Goal: Complete application form

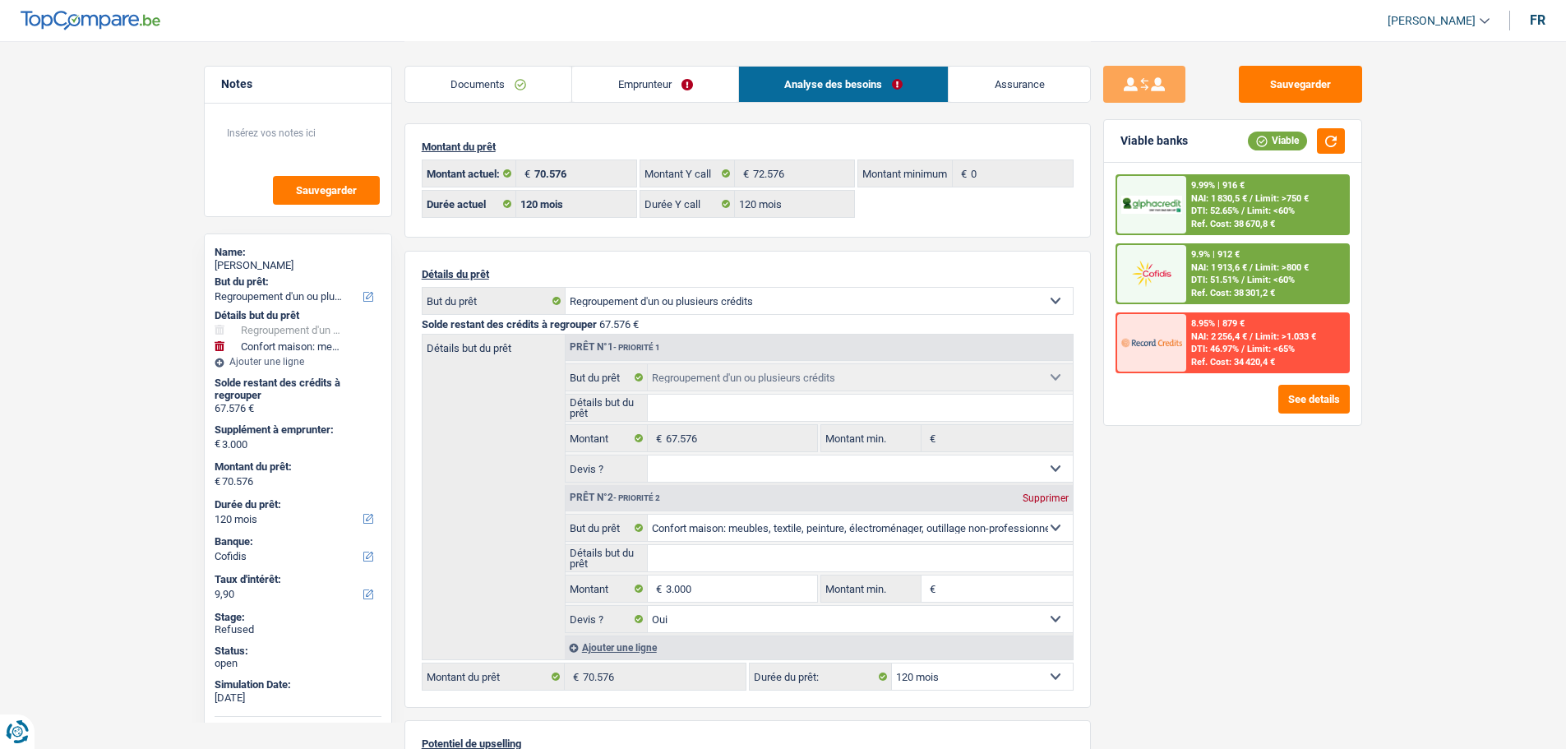
select select "refinancing"
select select "household"
select select "120"
select select "cofidis"
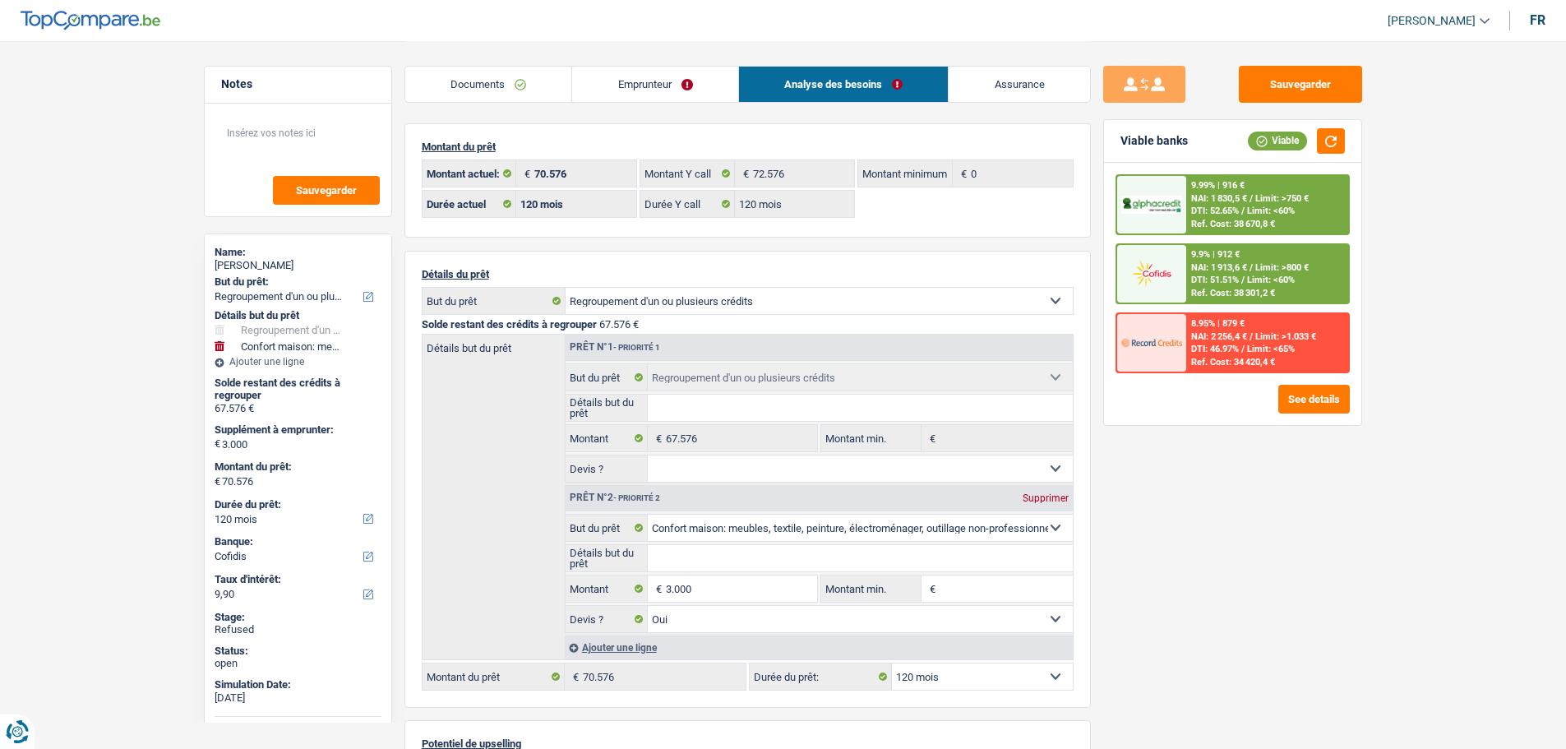
select select "120"
select select "refinancing"
select select "household"
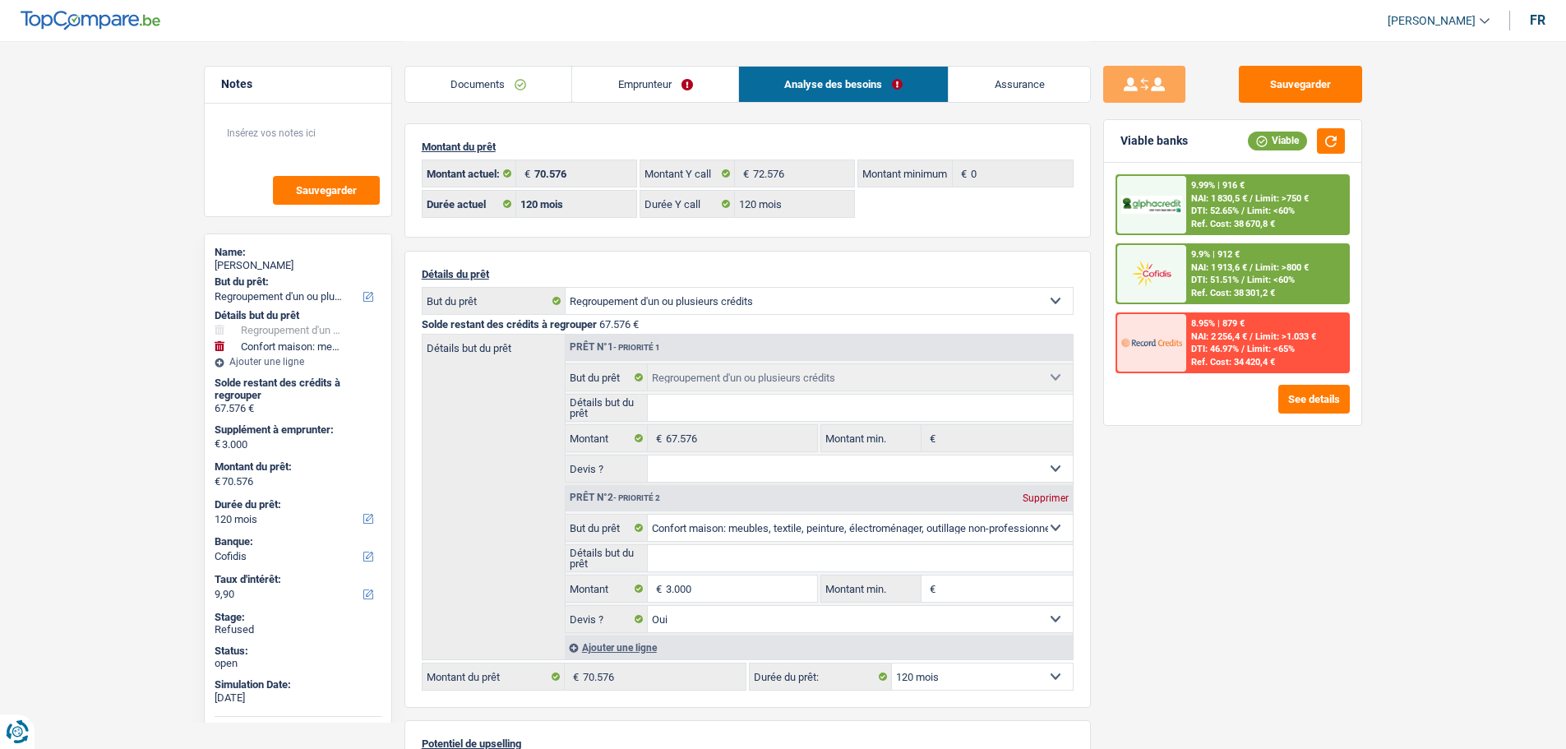
select select "yes"
select select "120"
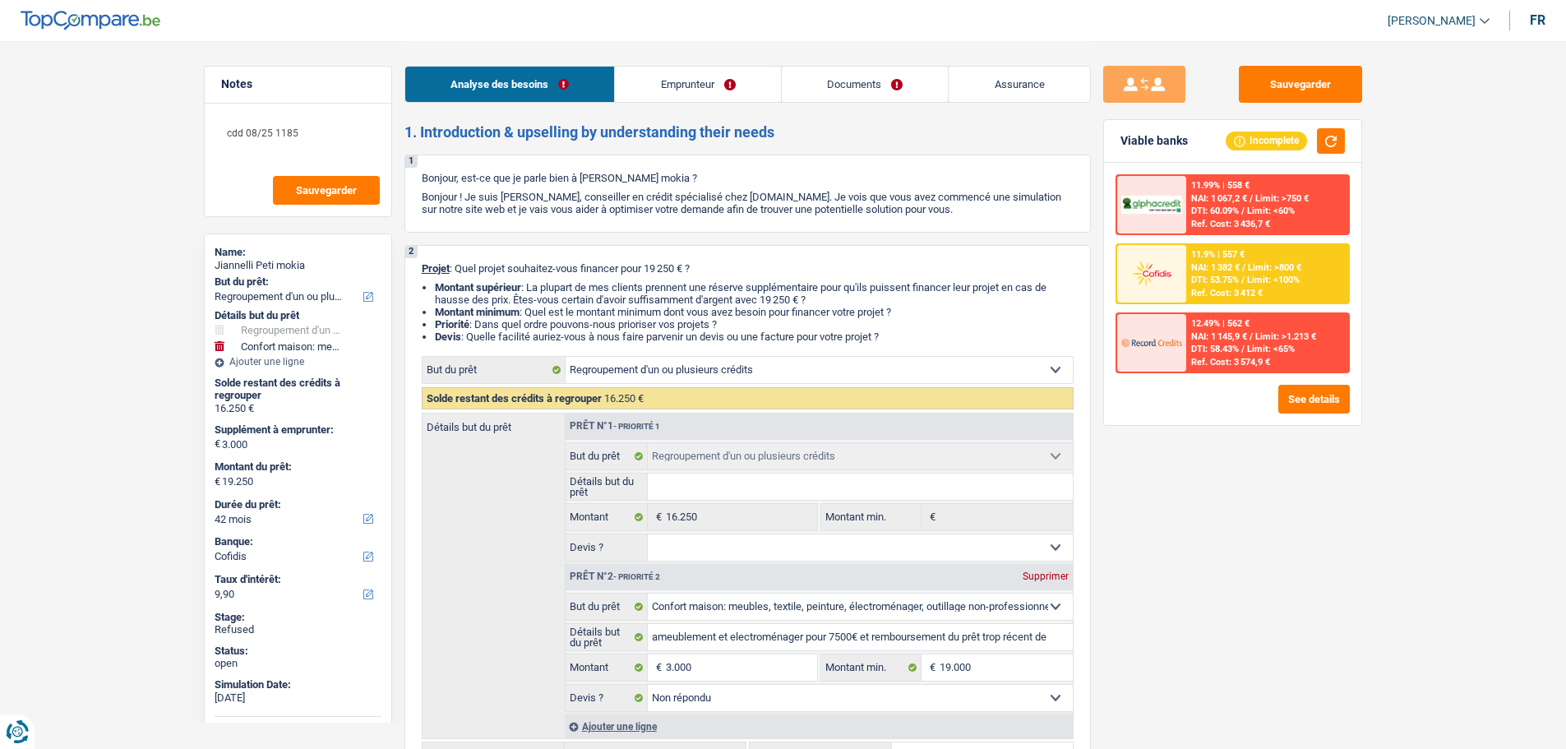
select select "refinancing"
select select "household"
select select "42"
select select "cofidis"
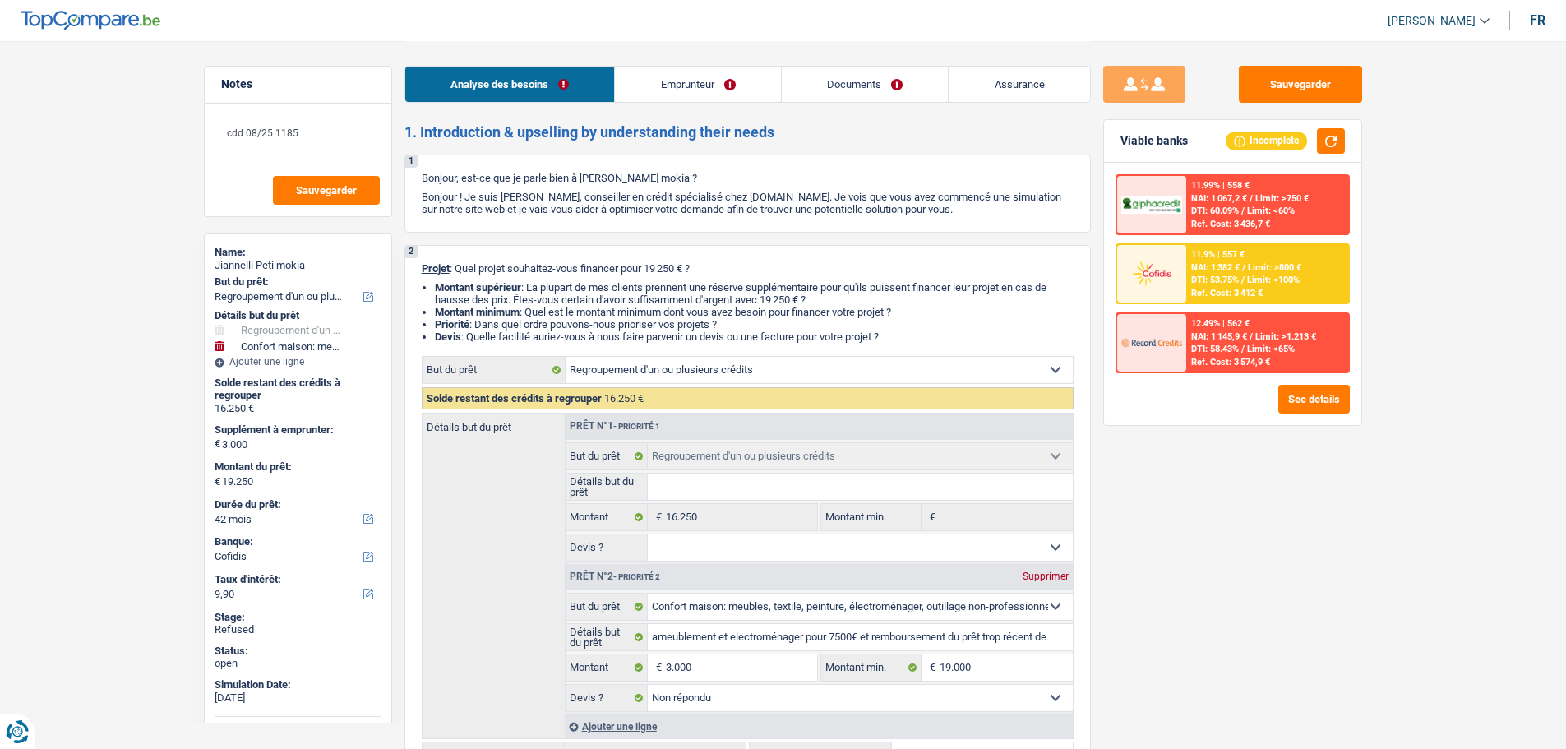
select select "refinancing"
select select "household"
select select "not_answered"
select select "42"
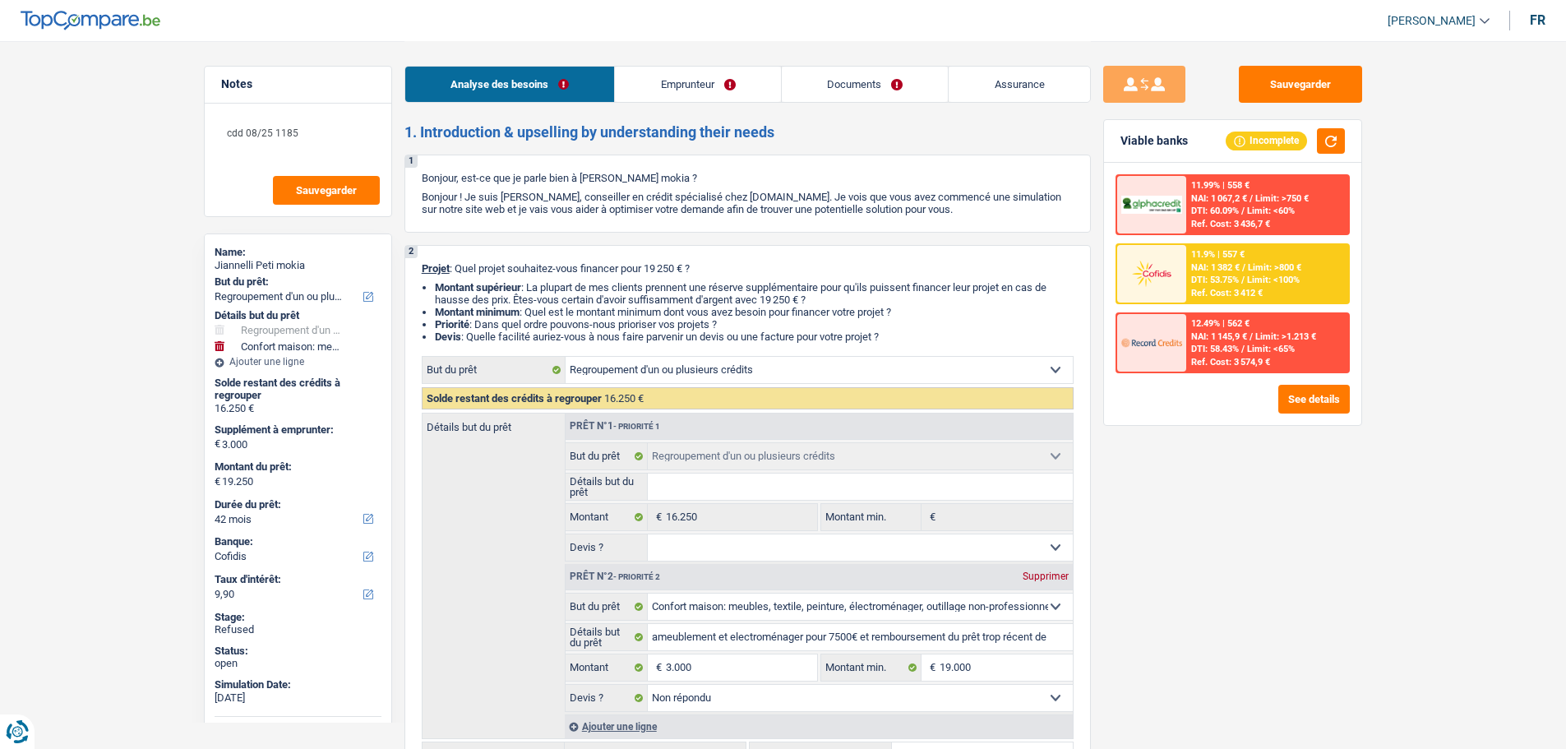
select select "privateEmployee"
select select "familyAllowances"
select select "netSalary"
select select "mealVouchers"
select select "rents"
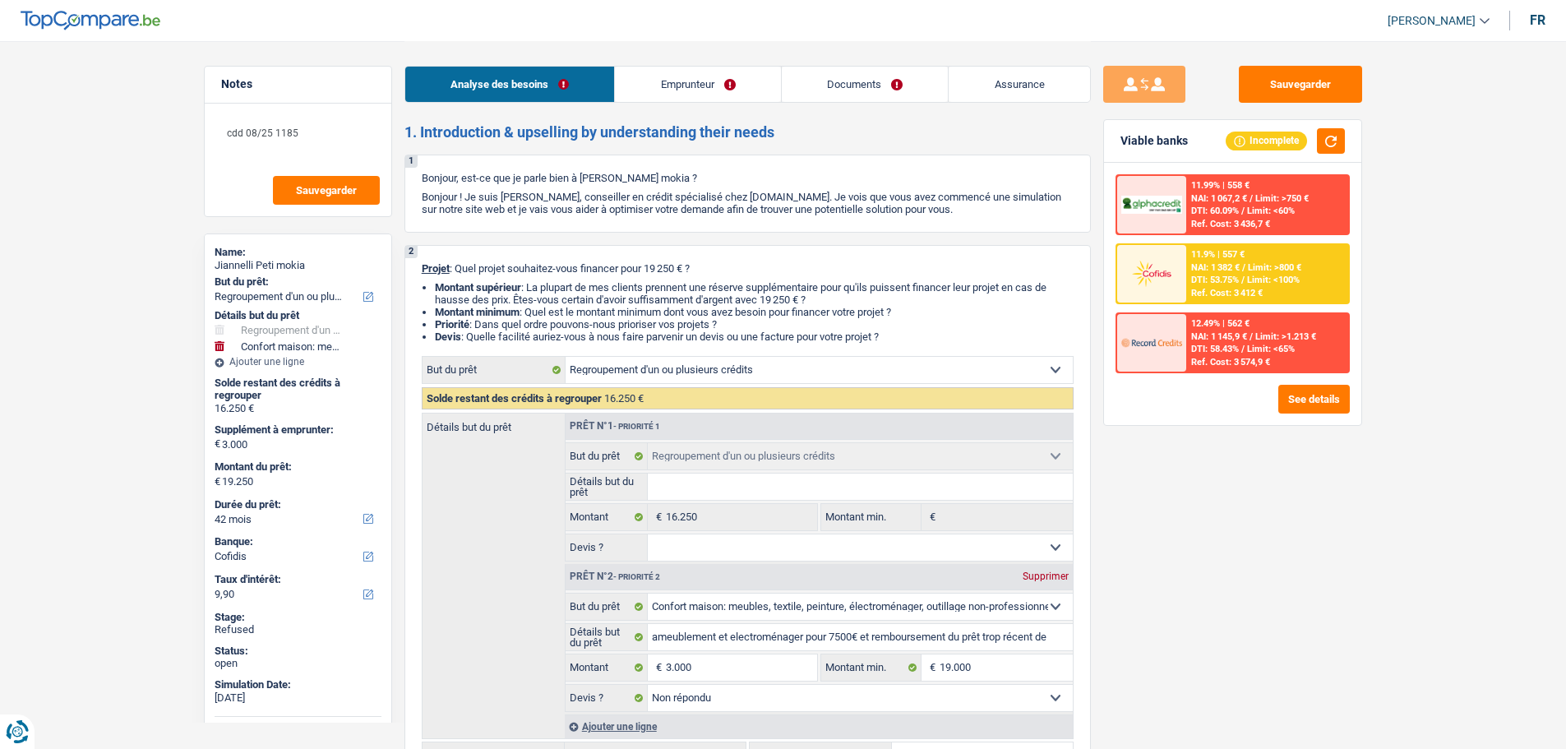
select select "personalLoan"
select select "other"
select select "60"
select select "personalLoan"
select select "other"
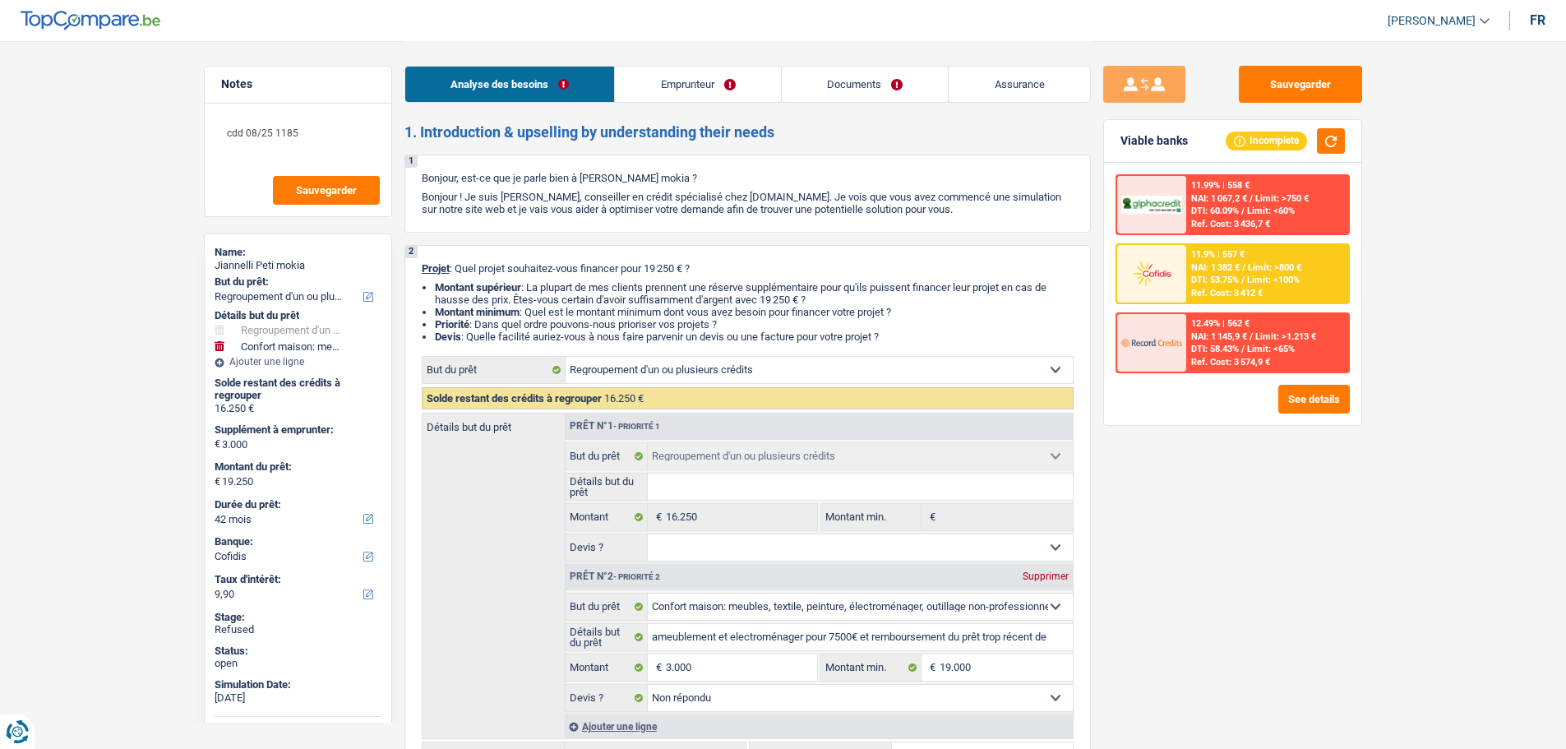
select select "36"
select select "personalLoan"
select select "homeFurnishingOrRelocation"
select select "30"
select select "personalLoan"
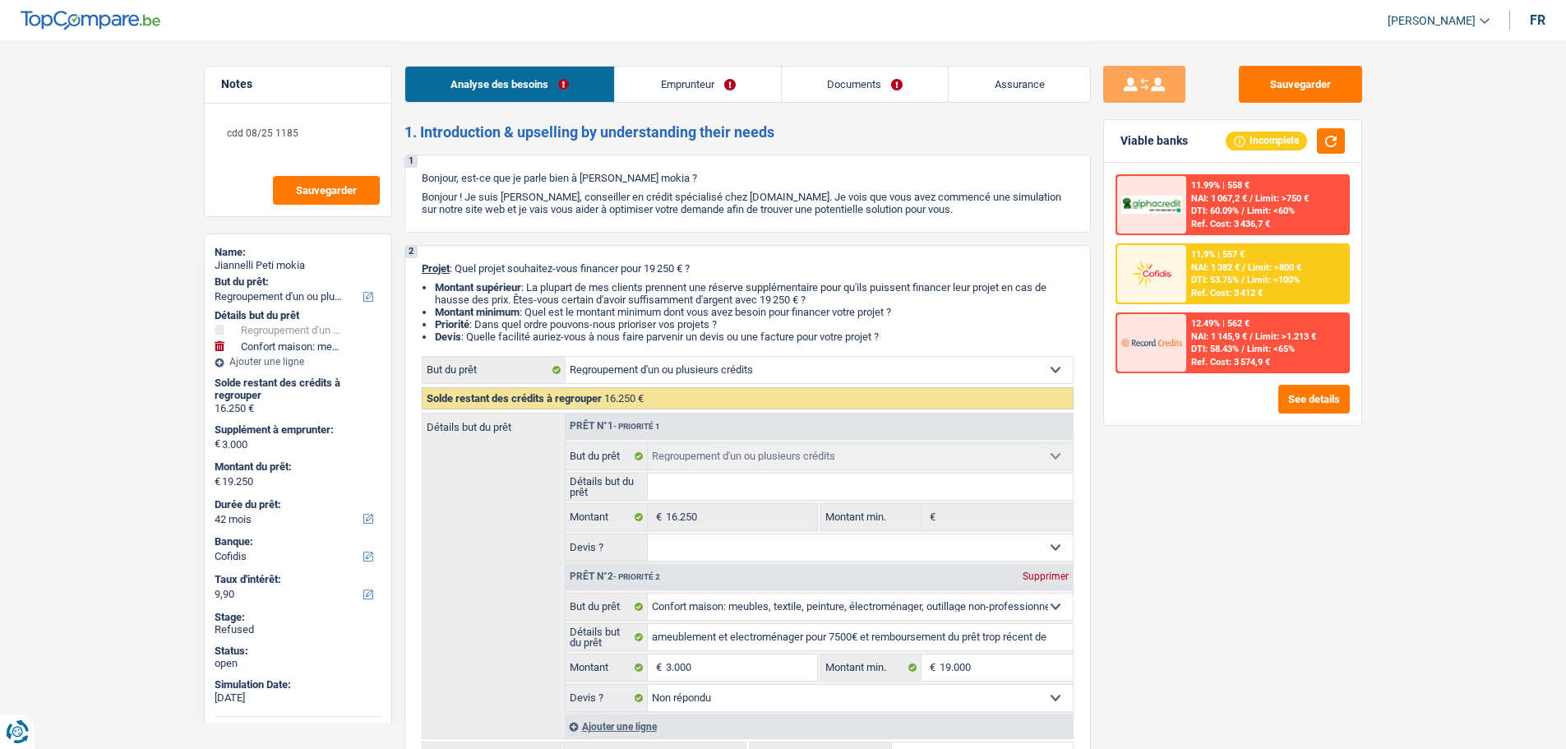
select select "carRestore"
select select "60"
select select "cardOrCredit"
select select "refinancing"
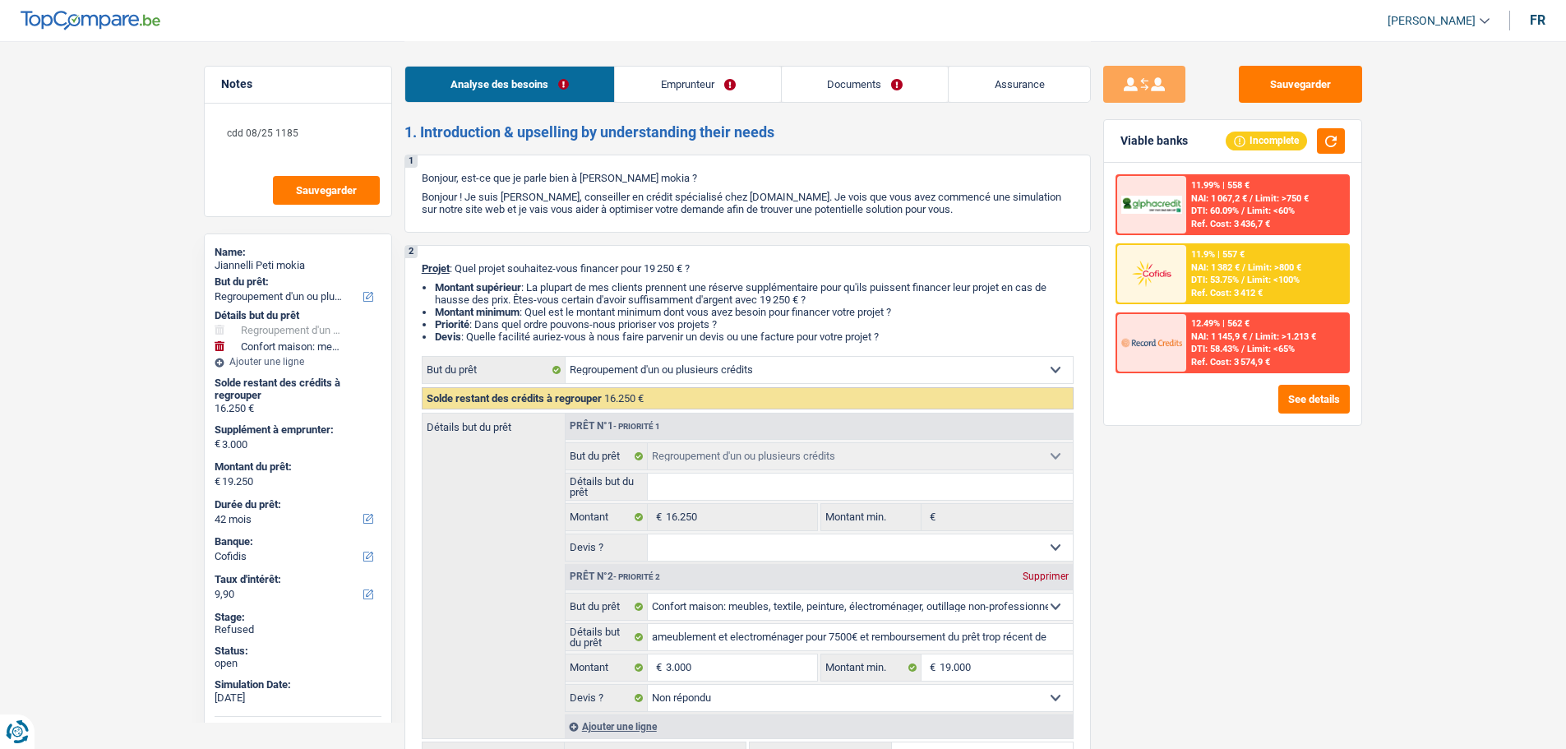
select select "household"
select select "not_answered"
select select "42"
click at [667, 80] on link "Emprunteur" at bounding box center [698, 84] width 166 height 35
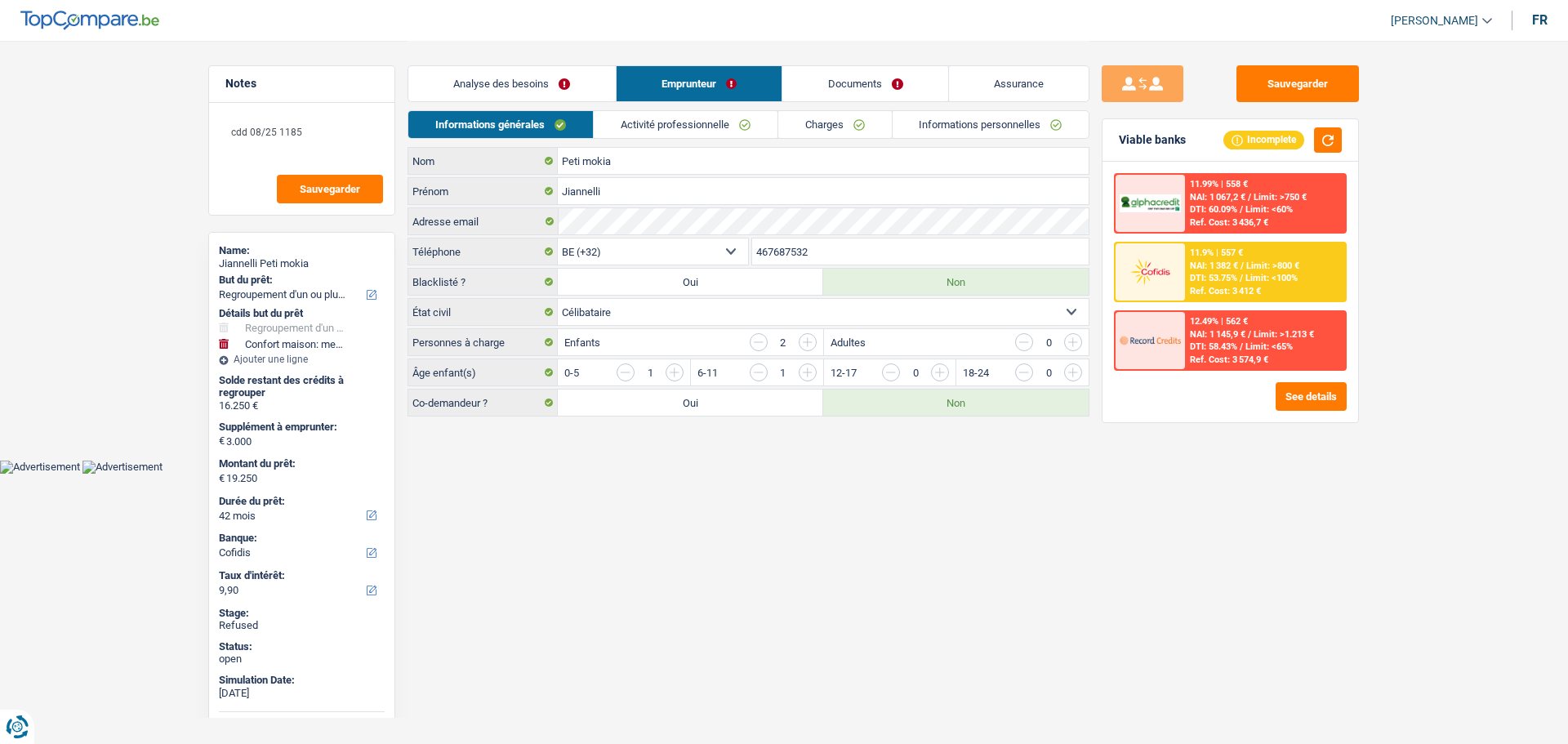
click at [1417, 14] on span "[PERSON_NAME]" at bounding box center [1435, 21] width 87 height 14
click at [1399, 148] on button "SO" at bounding box center [1405, 149] width 145 height 33
select select "42"
select select "120"
select select "refinancing"
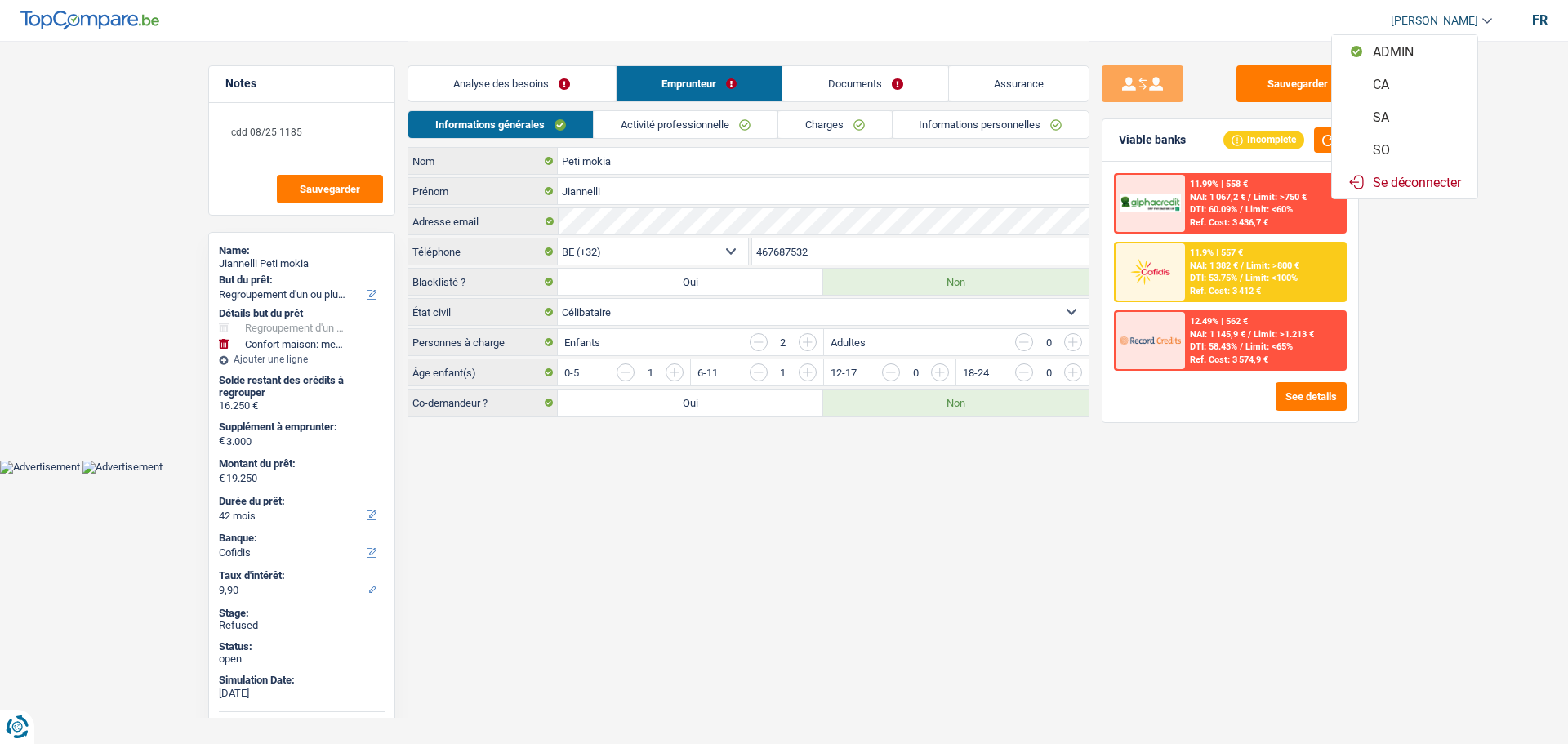
select select "refinancing"
select select "household"
select select "not_answered"
select select "42"
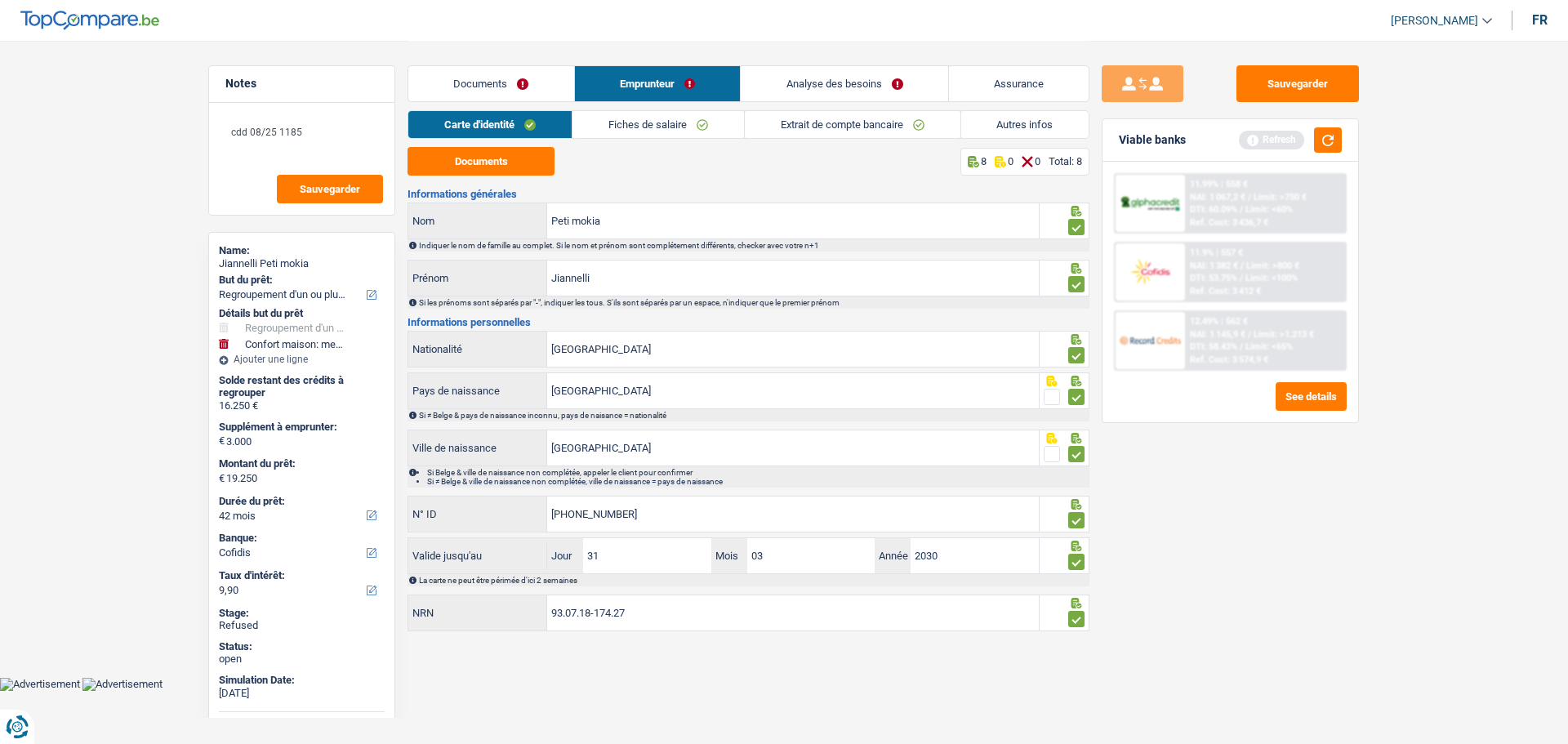
click at [796, 74] on link "Analyse des besoins" at bounding box center [845, 83] width 208 height 35
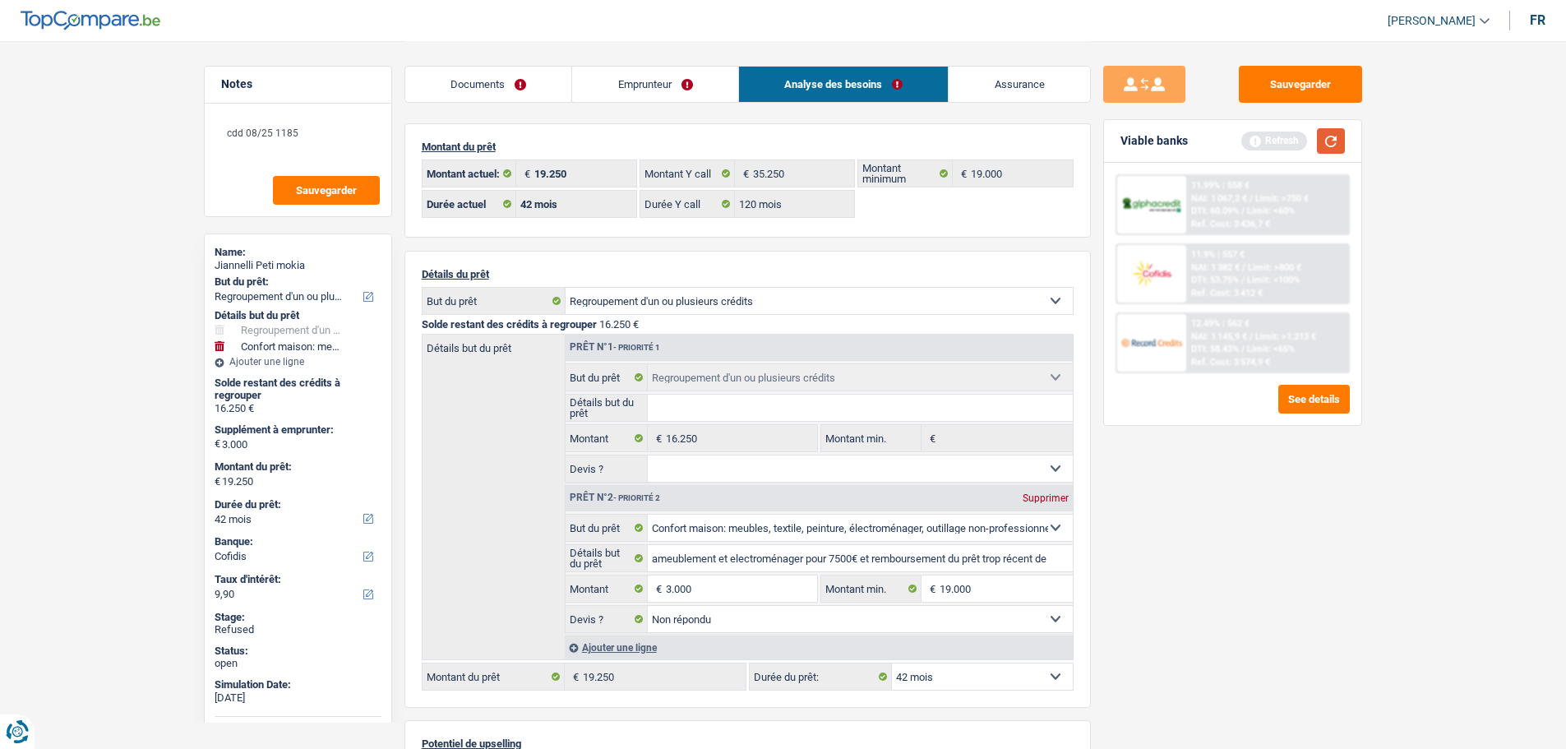
click at [1336, 147] on button "button" at bounding box center [1331, 140] width 28 height 25
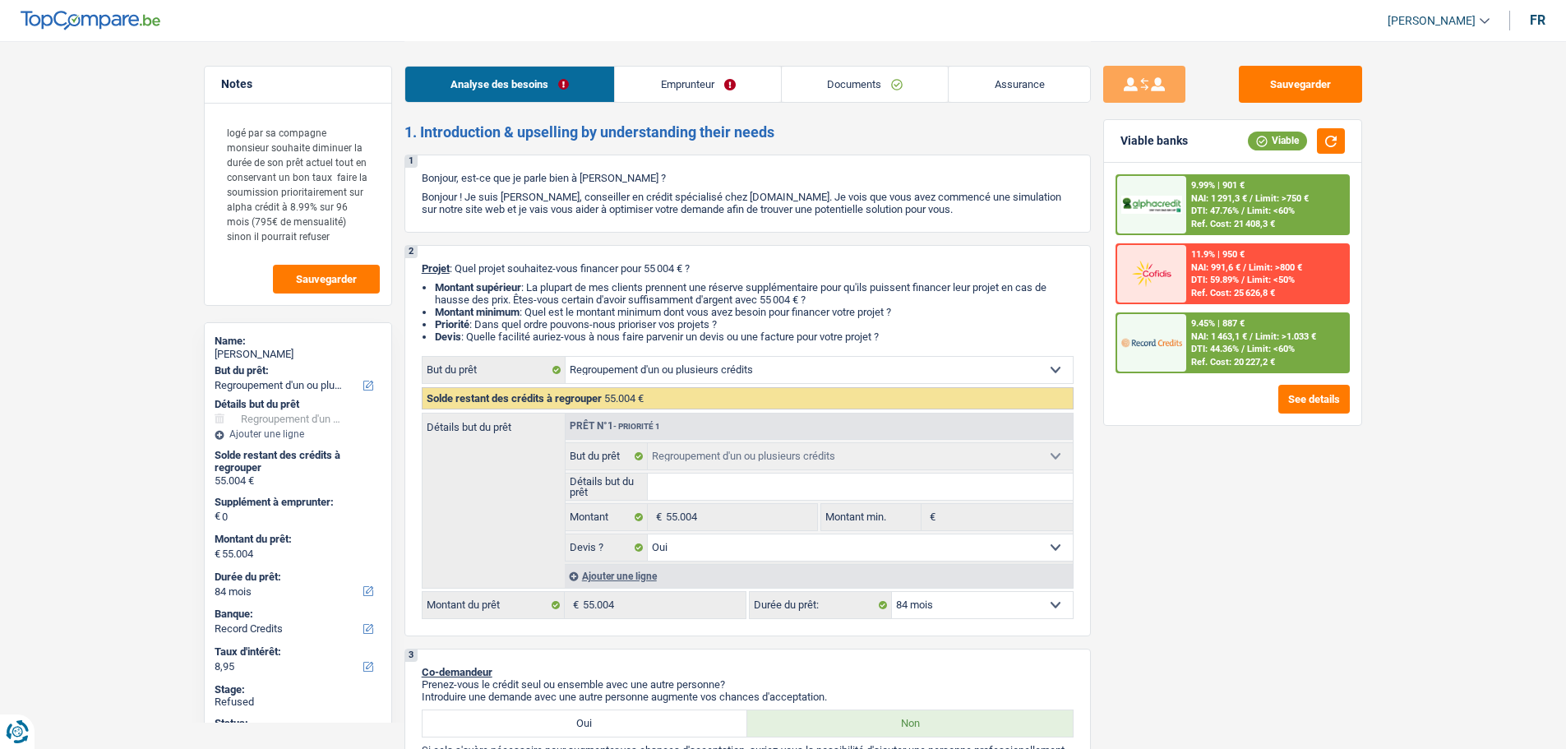
select select "refinancing"
select select "84"
select select "record credits"
select select "refinancing"
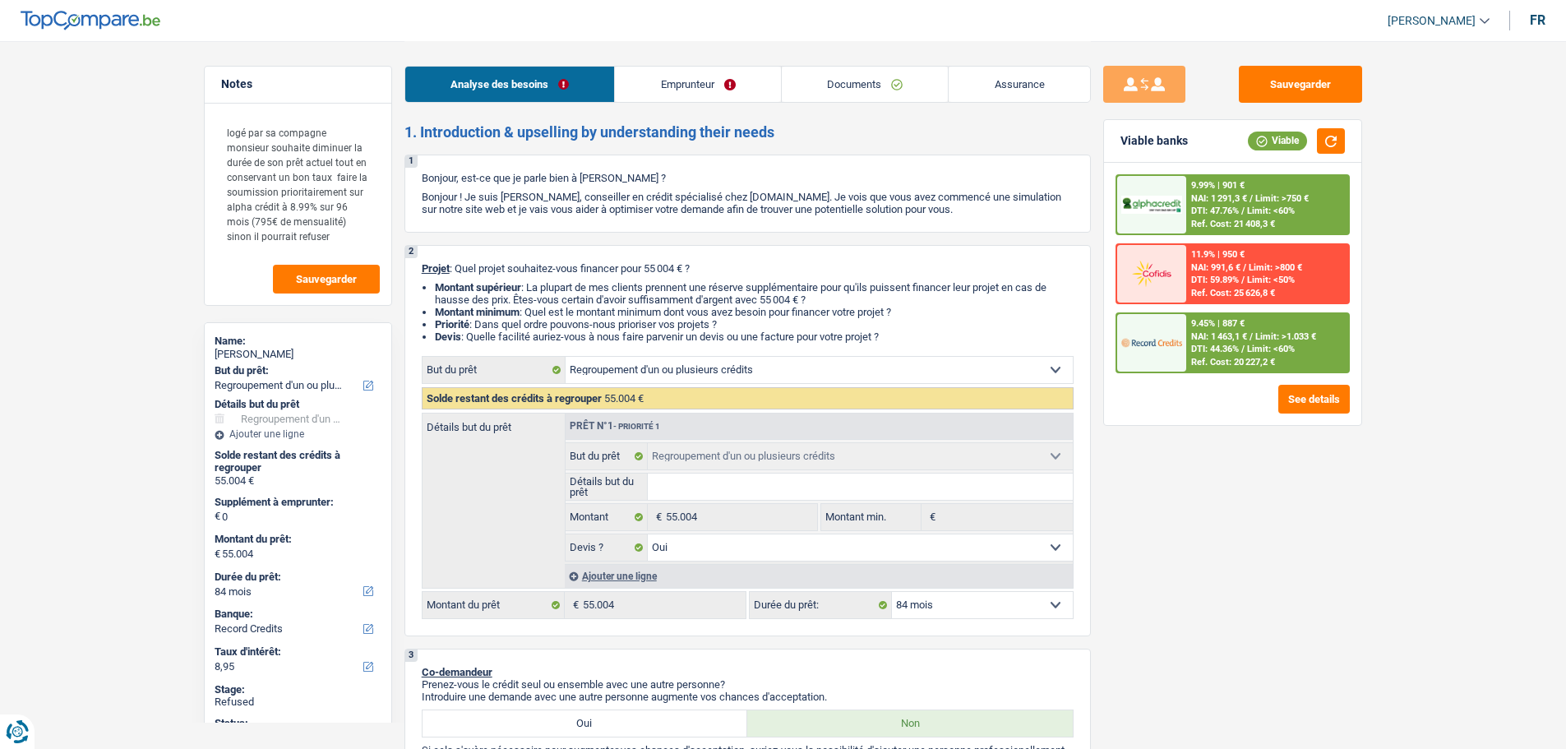
select select "refinancing"
select select "yes"
select select "84"
select select "worker"
select select "netSalary"
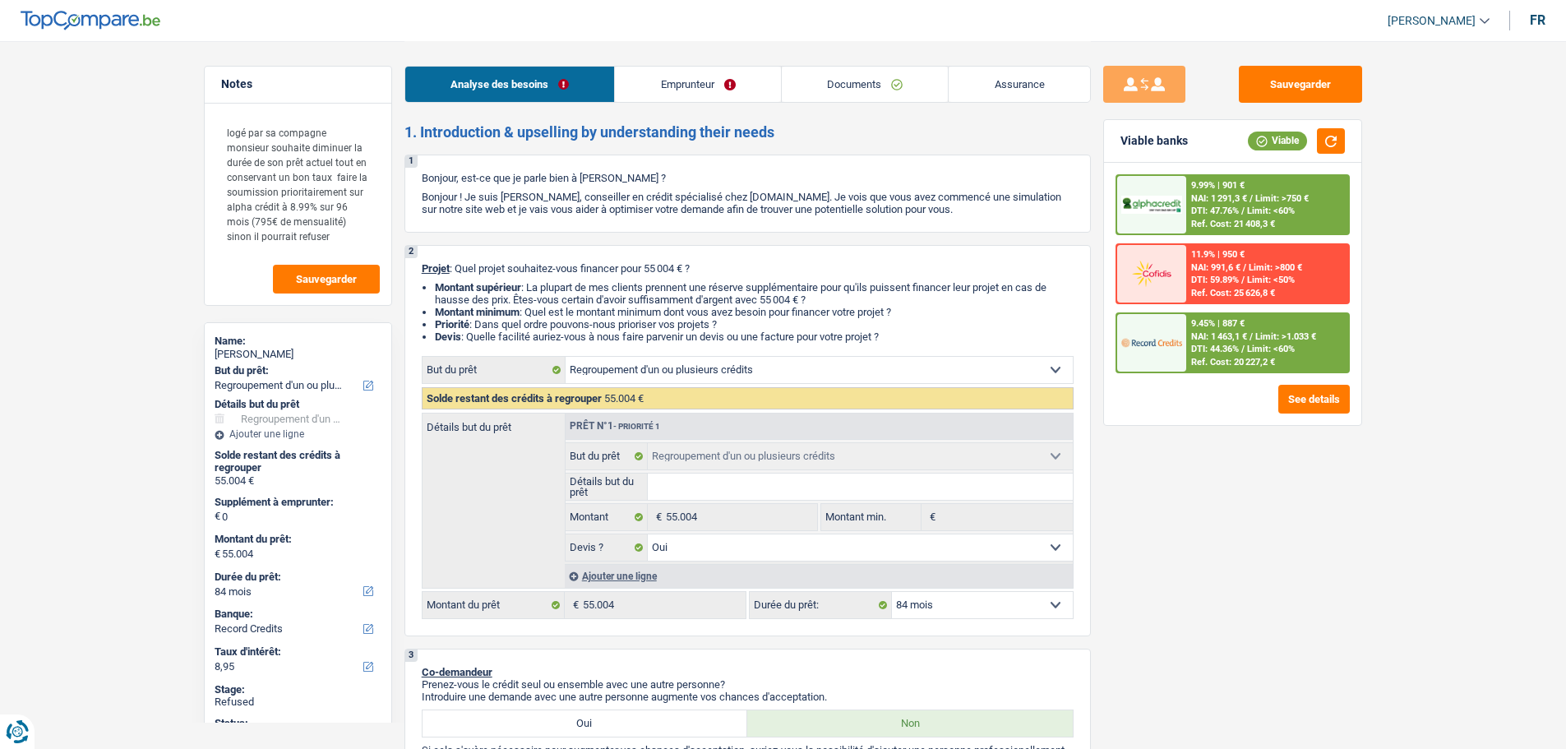
select select "other"
select select "liveWithParents"
select select "carLoan"
select select "72"
select select "creditConsolidation"
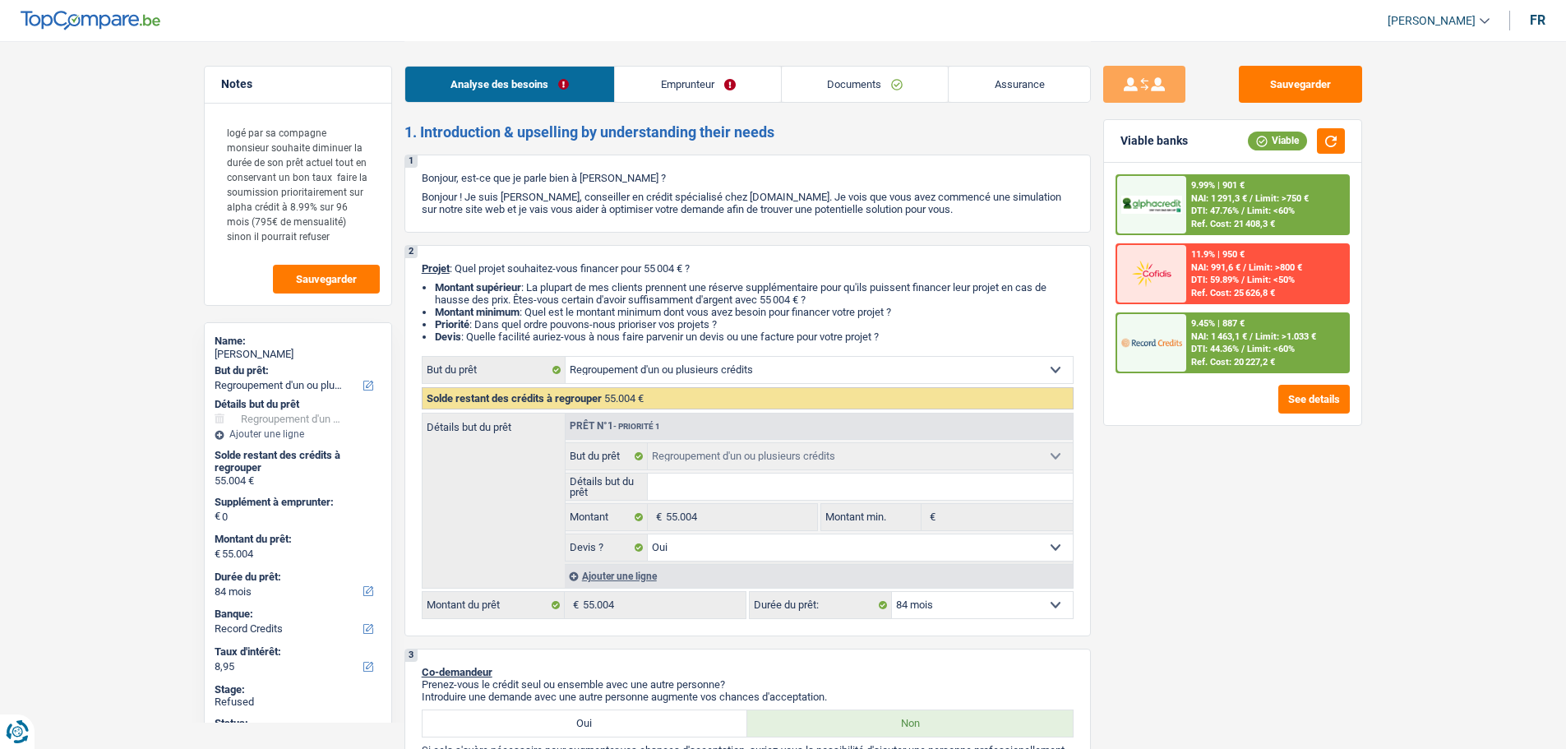
select select "120"
select select "refinancing"
select select "yes"
select select "84"
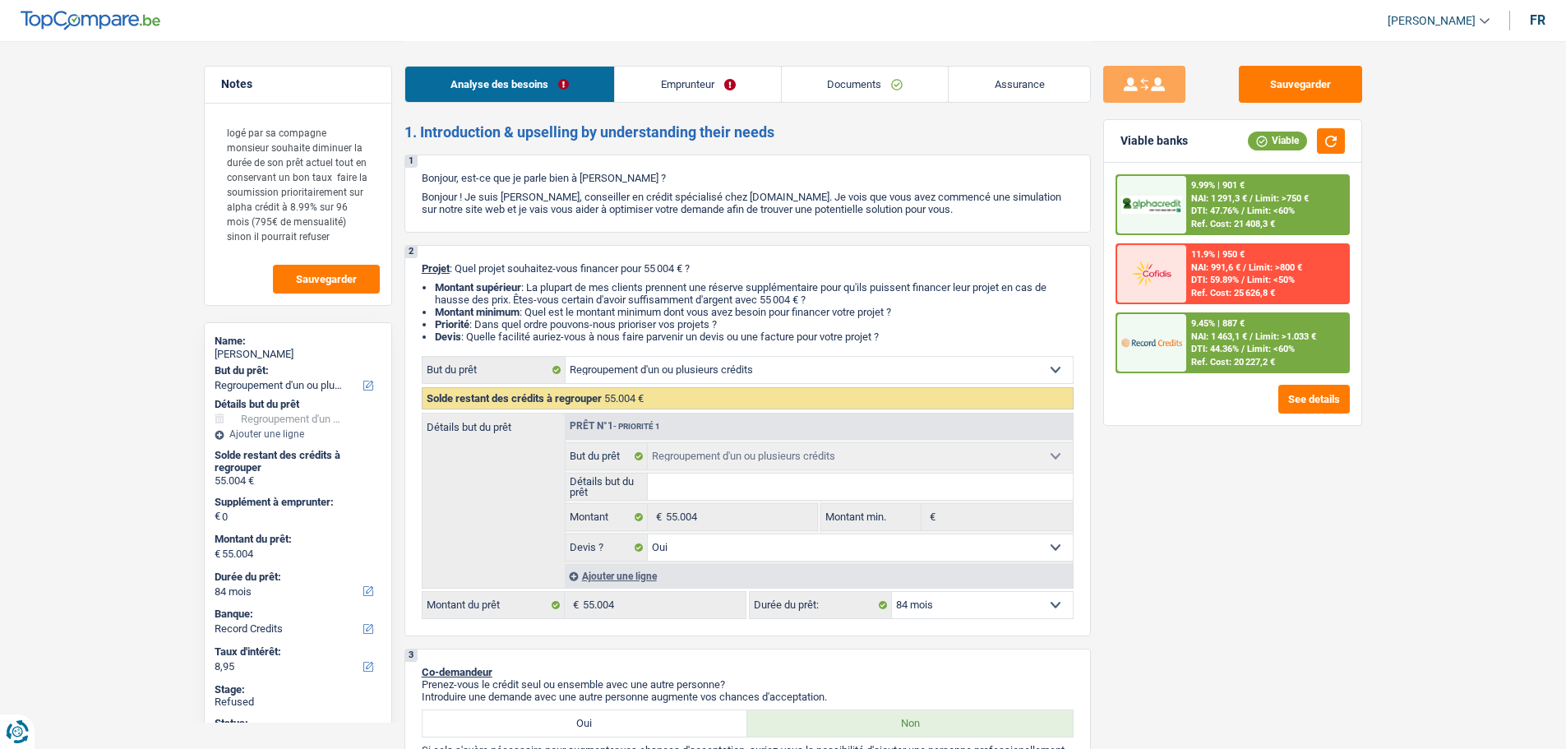
click at [260, 356] on div "Thierry Smets" at bounding box center [298, 354] width 167 height 13
click at [260, 355] on div "Thierry Smets" at bounding box center [298, 354] width 167 height 13
copy div "Smets"
click at [1439, 8] on link "[PERSON_NAME]" at bounding box center [1431, 20] width 115 height 27
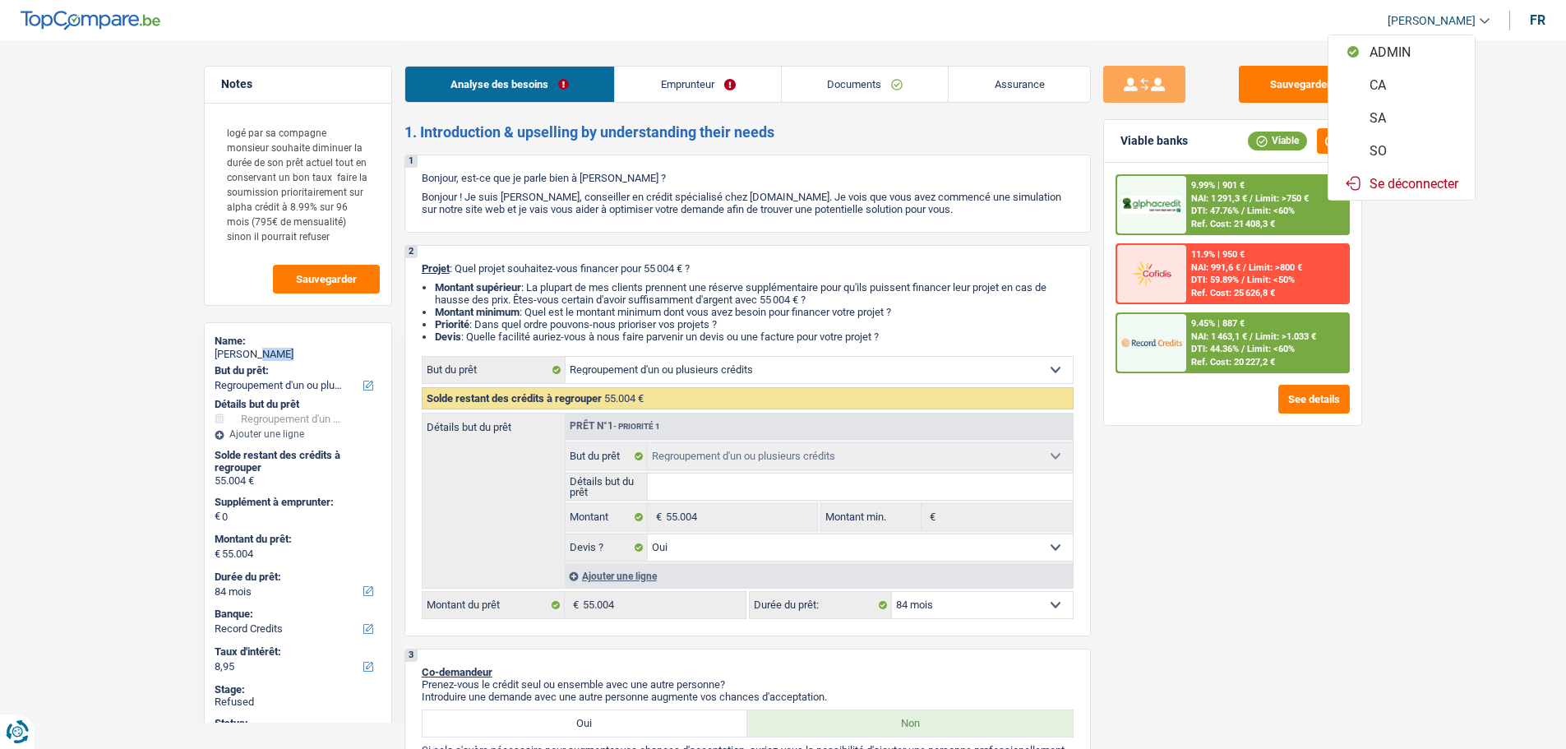
click at [1406, 147] on button "SO" at bounding box center [1401, 150] width 146 height 33
select select "84"
select select "96"
select select "refinancing"
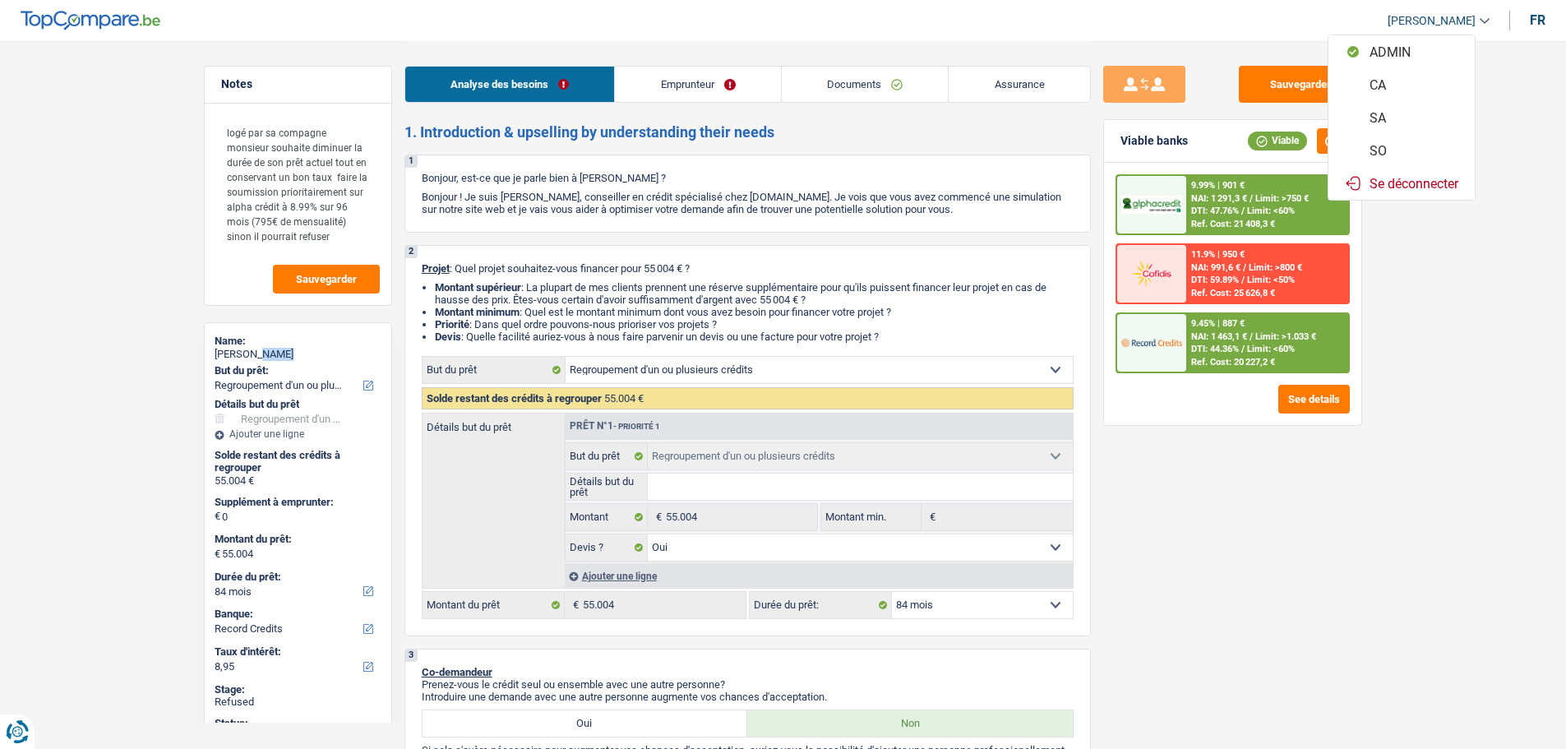
select select "yes"
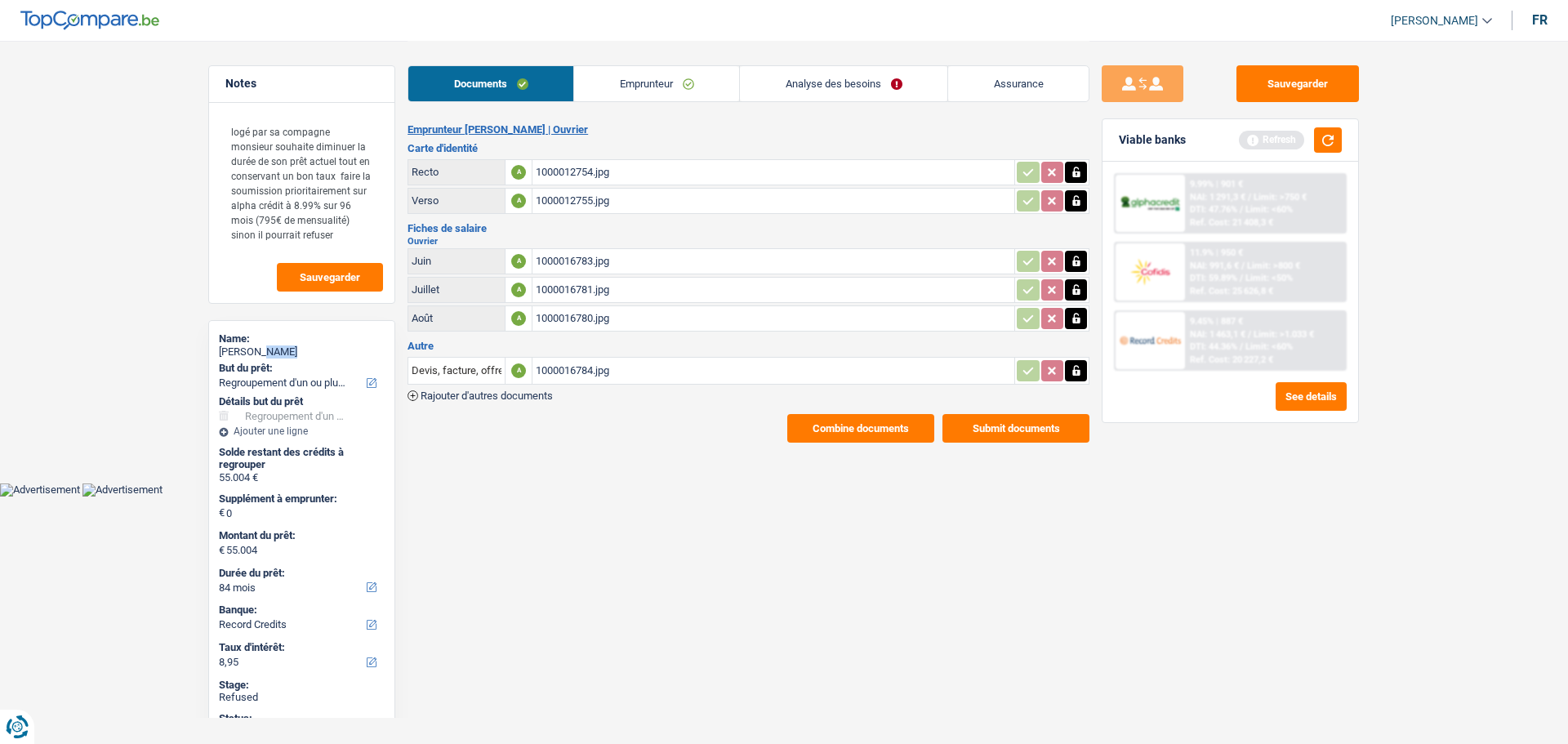
click at [656, 76] on link "Emprunteur" at bounding box center [657, 83] width 165 height 35
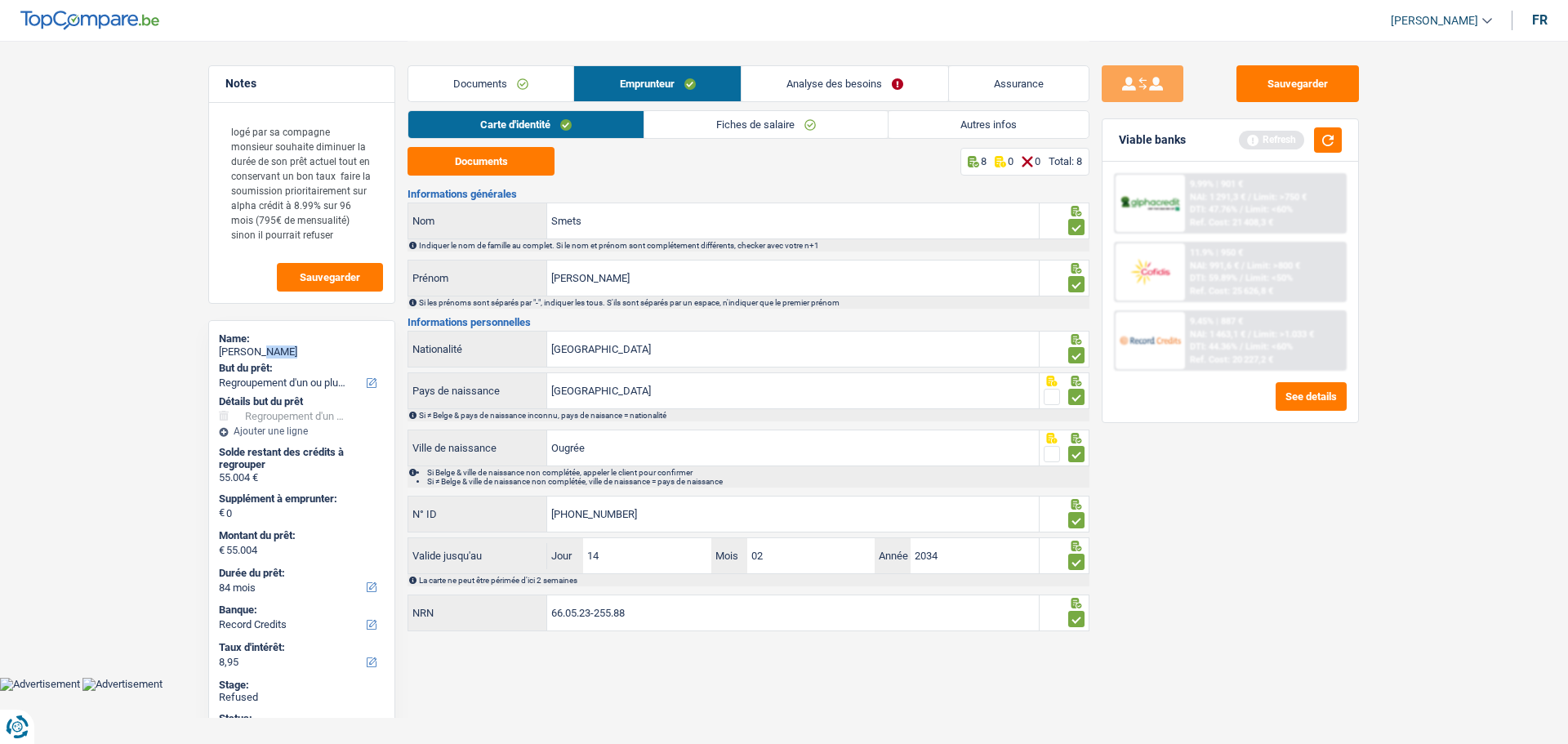
click at [824, 75] on link "Analyse des besoins" at bounding box center [845, 83] width 207 height 35
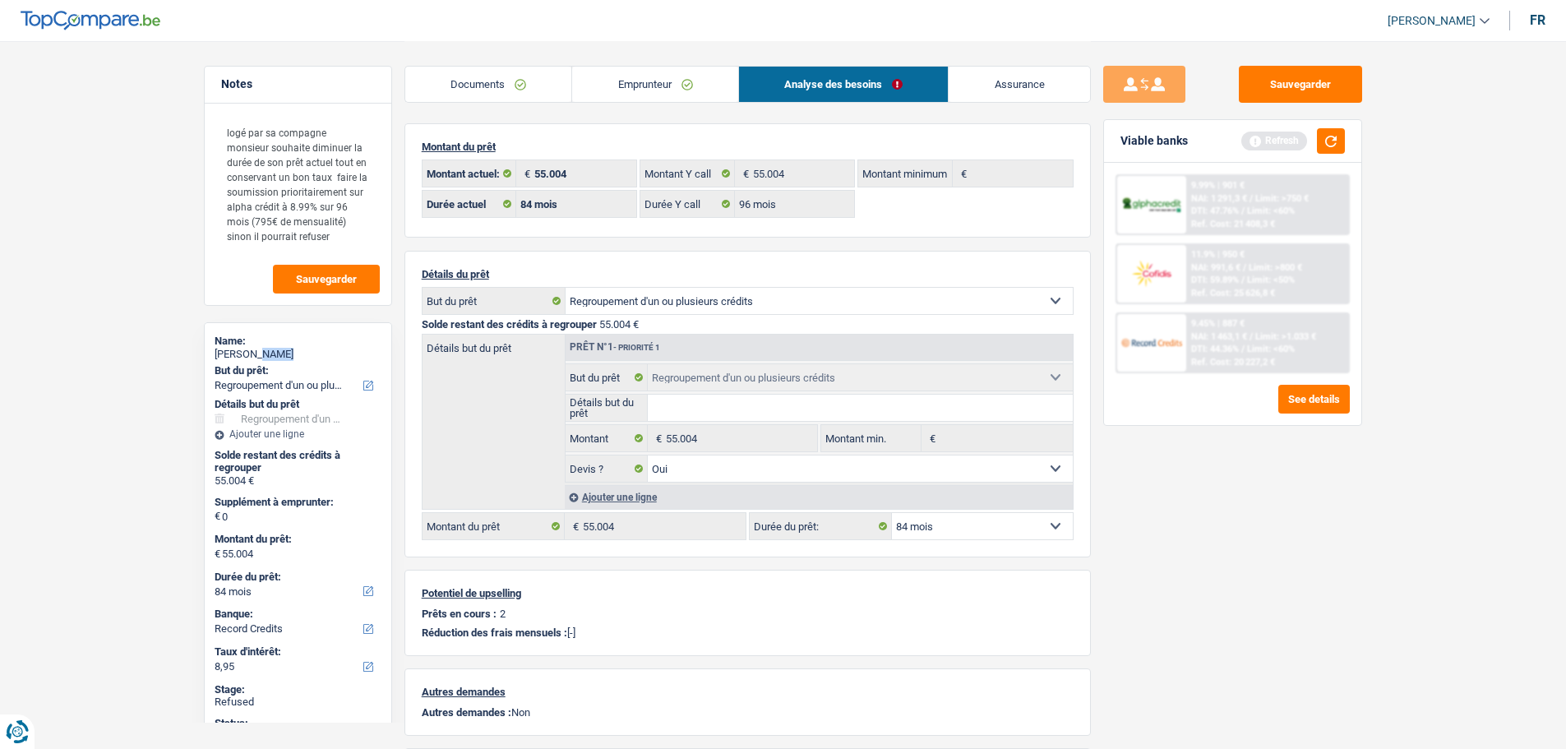
click at [653, 85] on link "Emprunteur" at bounding box center [655, 84] width 166 height 35
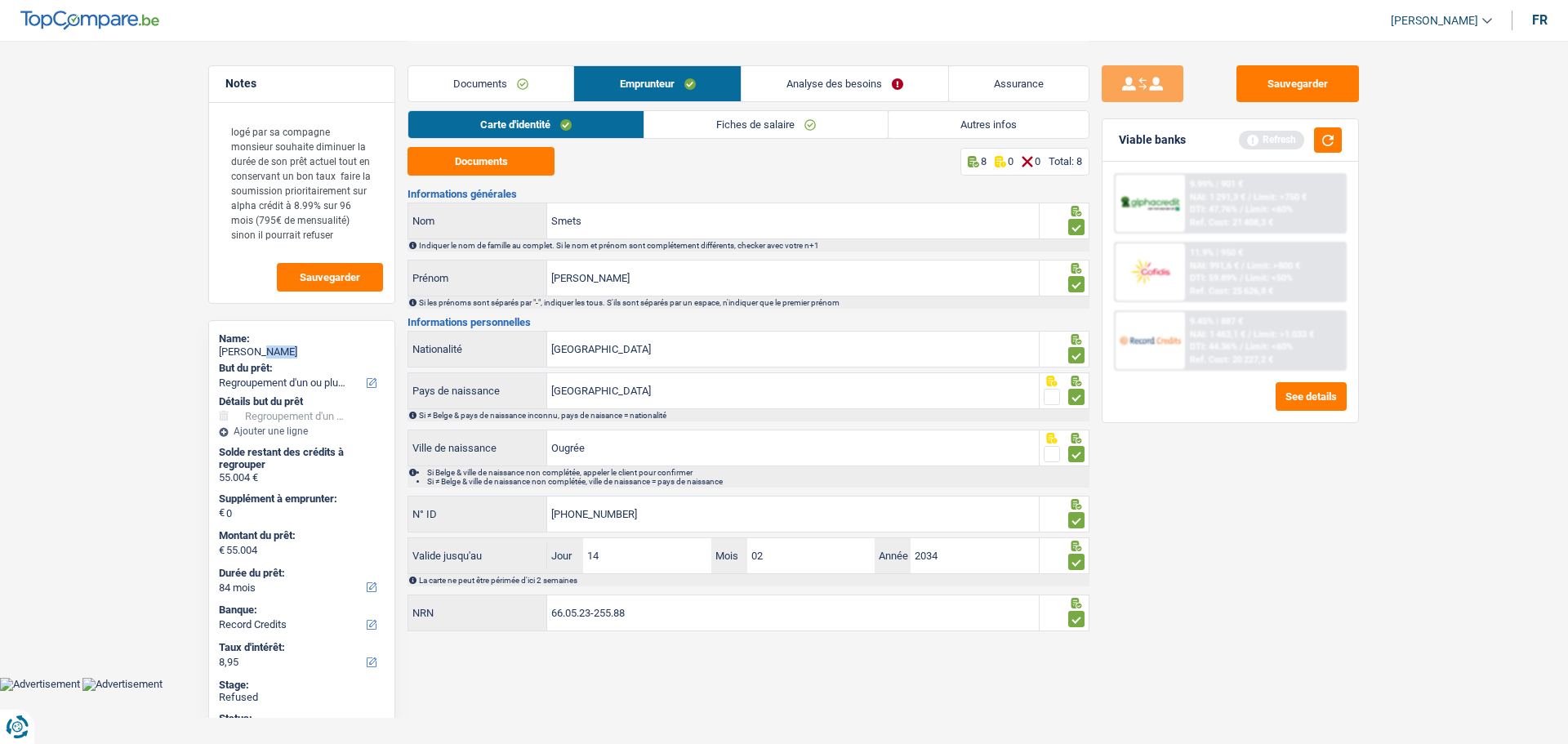
click at [961, 131] on link "Autres infos" at bounding box center [988, 124] width 200 height 27
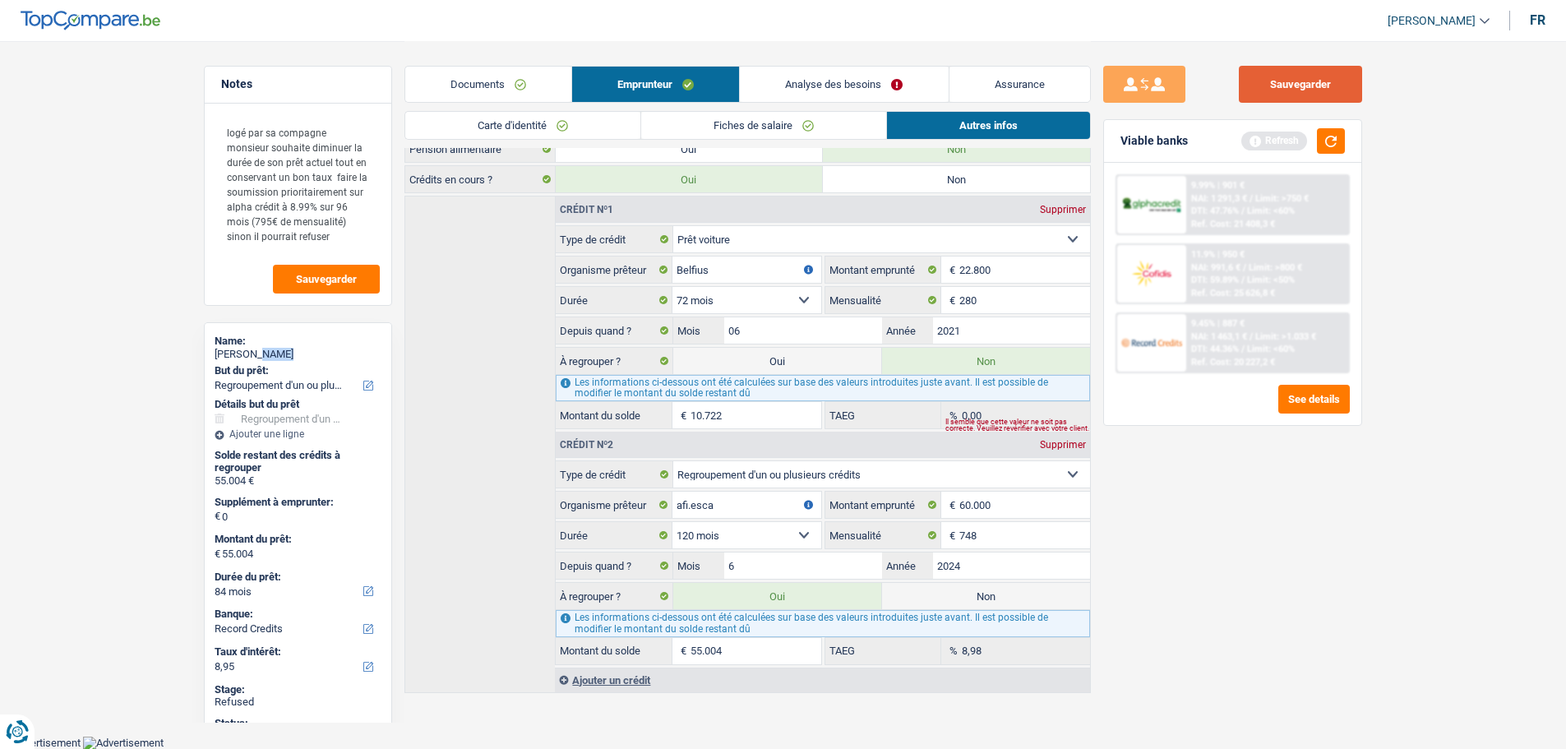
click at [1295, 81] on button "Sauvegarder" at bounding box center [1300, 84] width 123 height 37
click at [1346, 147] on div "Viable banks Refresh" at bounding box center [1232, 141] width 257 height 43
click at [1342, 145] on button "button" at bounding box center [1331, 140] width 28 height 25
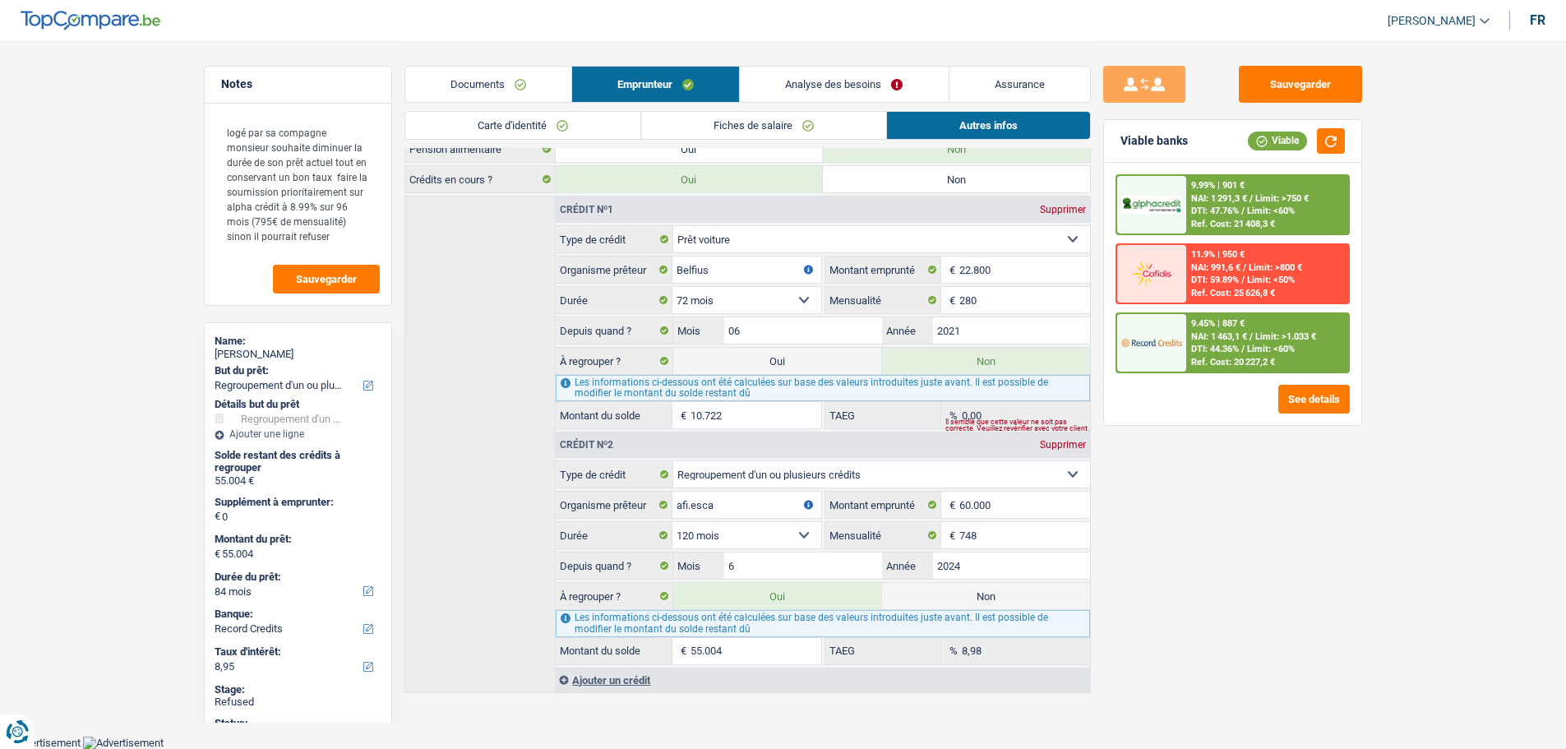
click at [850, 70] on link "Analyse des besoins" at bounding box center [844, 84] width 208 height 35
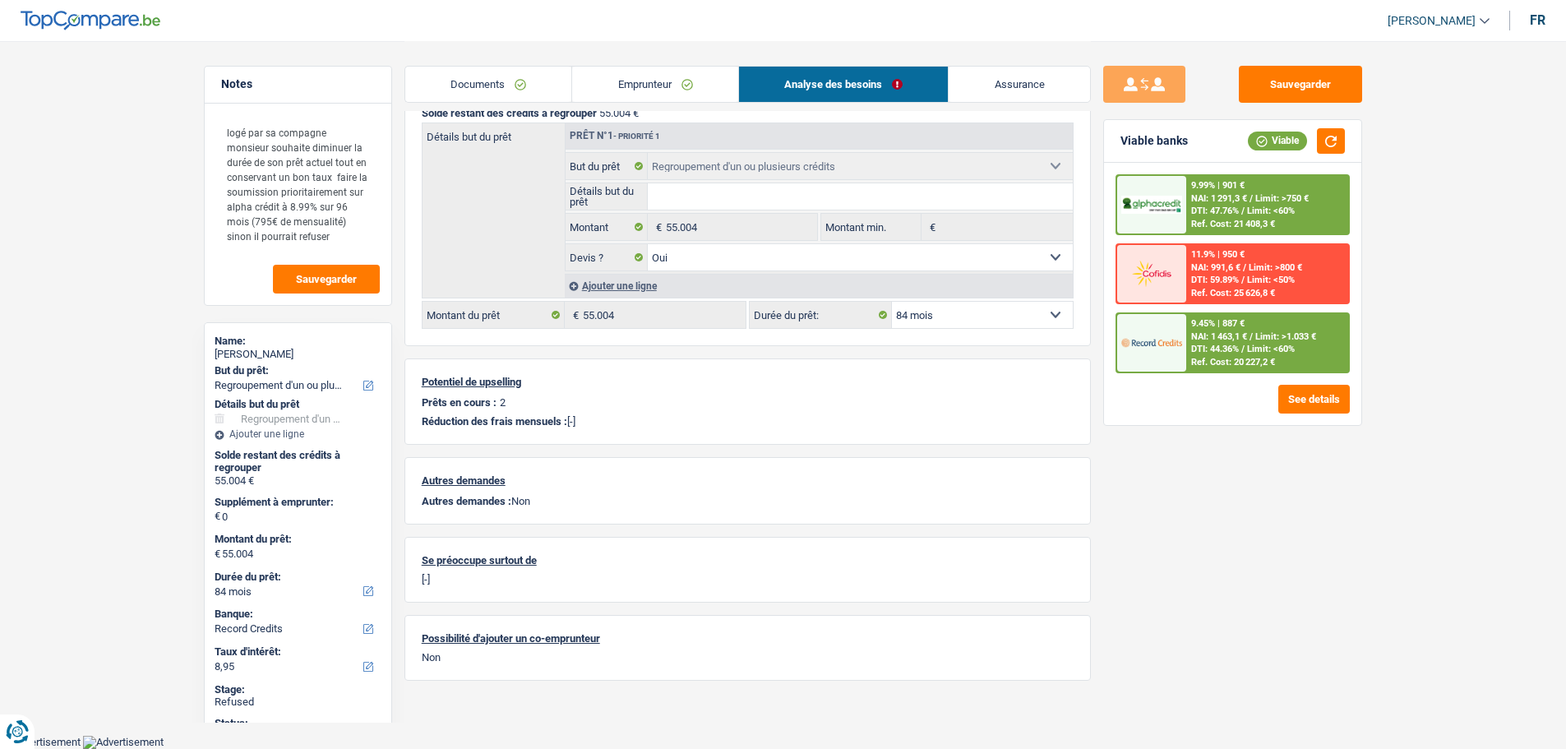
scroll to position [210, 0]
click at [935, 317] on select "12 mois 18 mois 24 mois 30 mois 36 mois 42 mois 48 mois 60 mois 72 mois 84 mois…" at bounding box center [982, 316] width 181 height 26
select select "120"
click at [892, 303] on select "12 mois 18 mois 24 mois 30 mois 36 mois 42 mois 48 mois 60 mois 72 mois 84 mois…" at bounding box center [982, 316] width 181 height 26
select select "120"
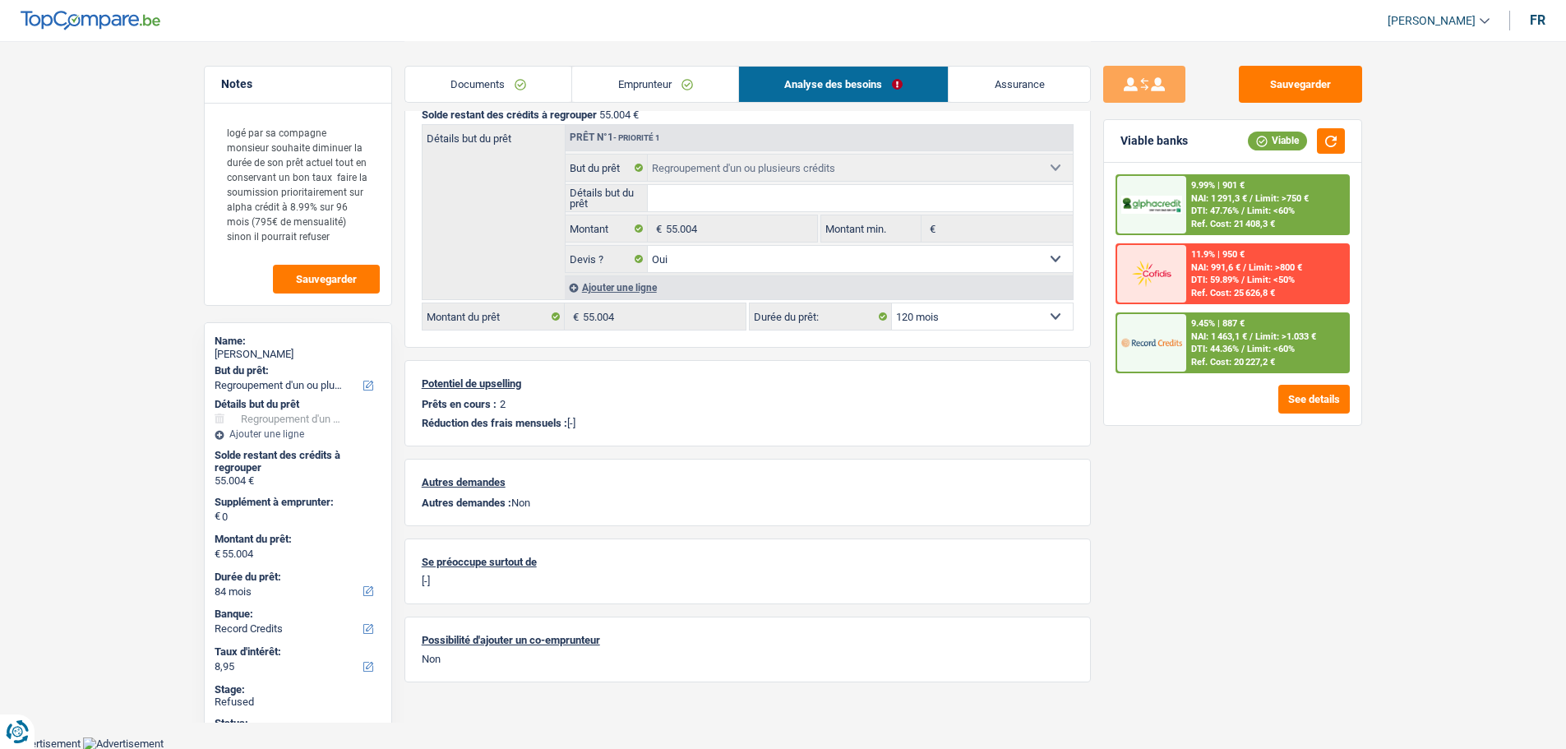
select select "120"
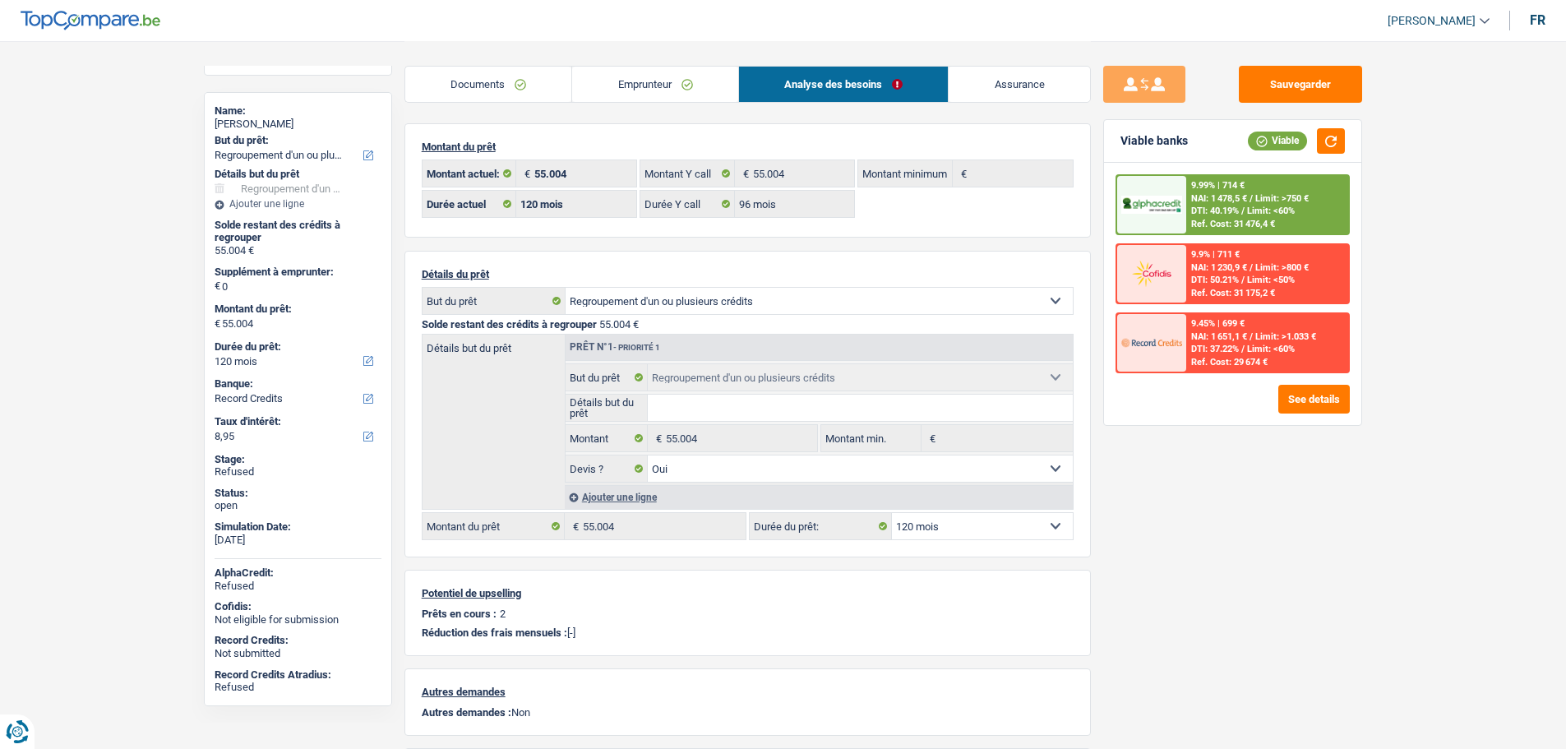
scroll to position [0, 0]
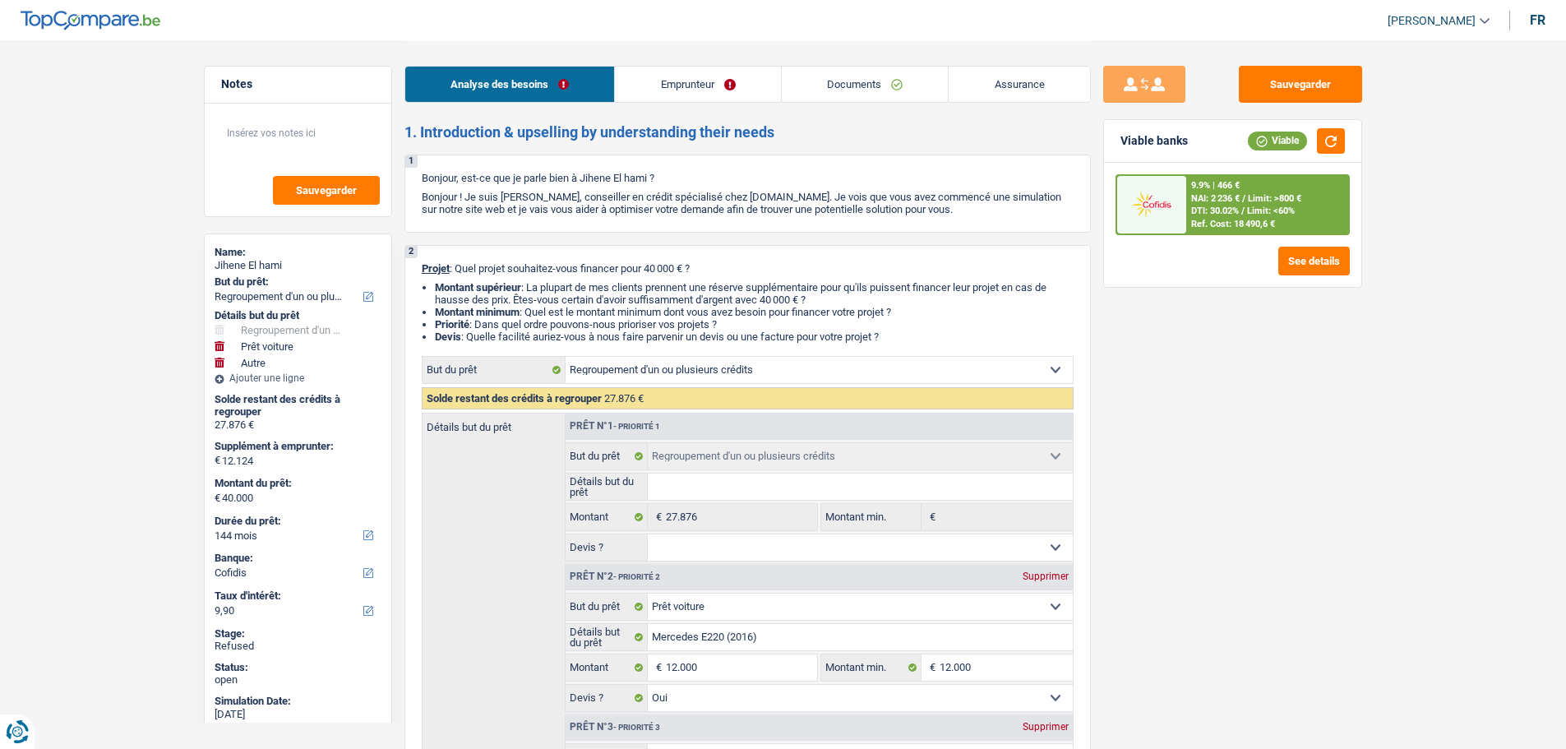
select select "refinancing"
select select "car"
select select "other"
select select "144"
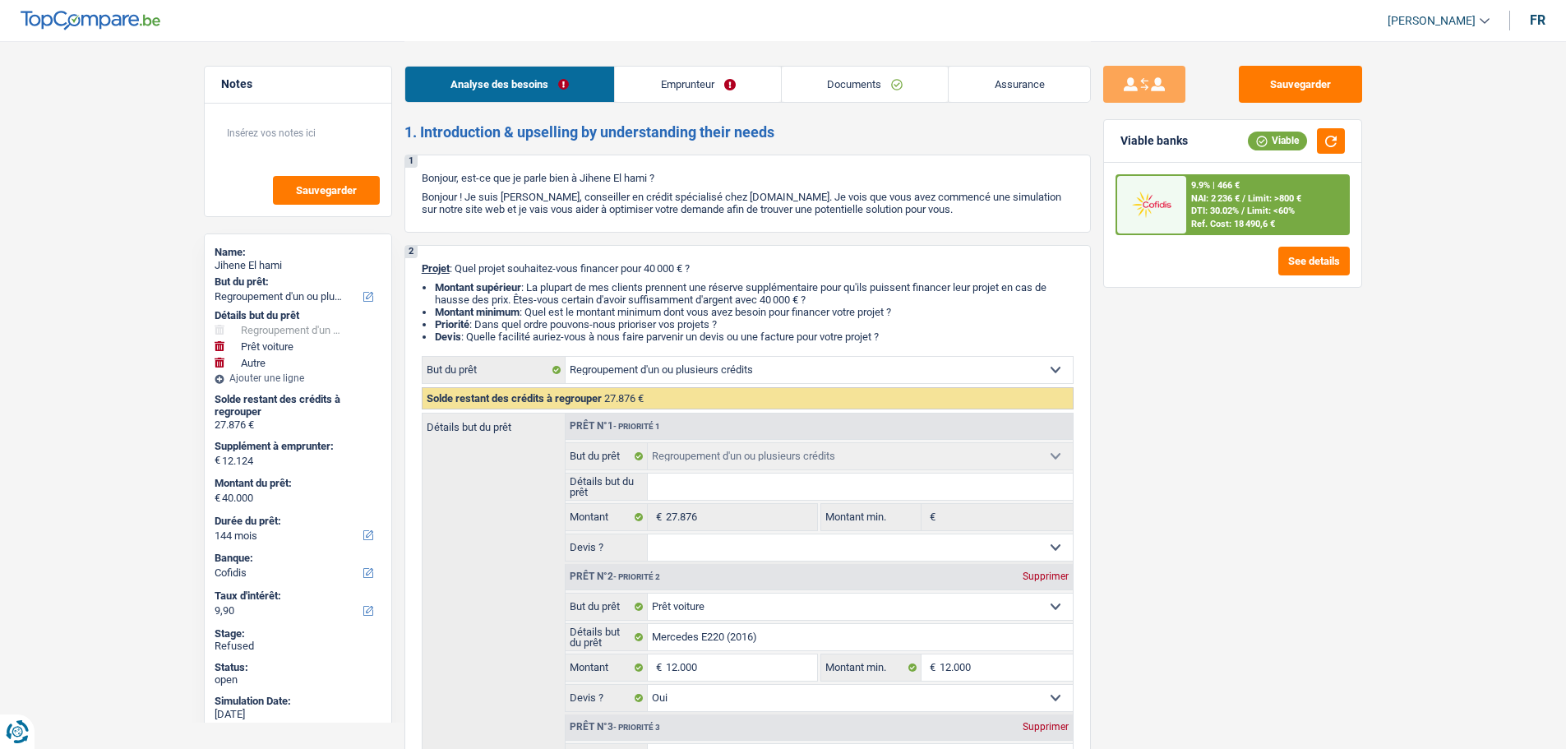
select select "cofidis"
select select "refinancing"
select select "car"
select select "yes"
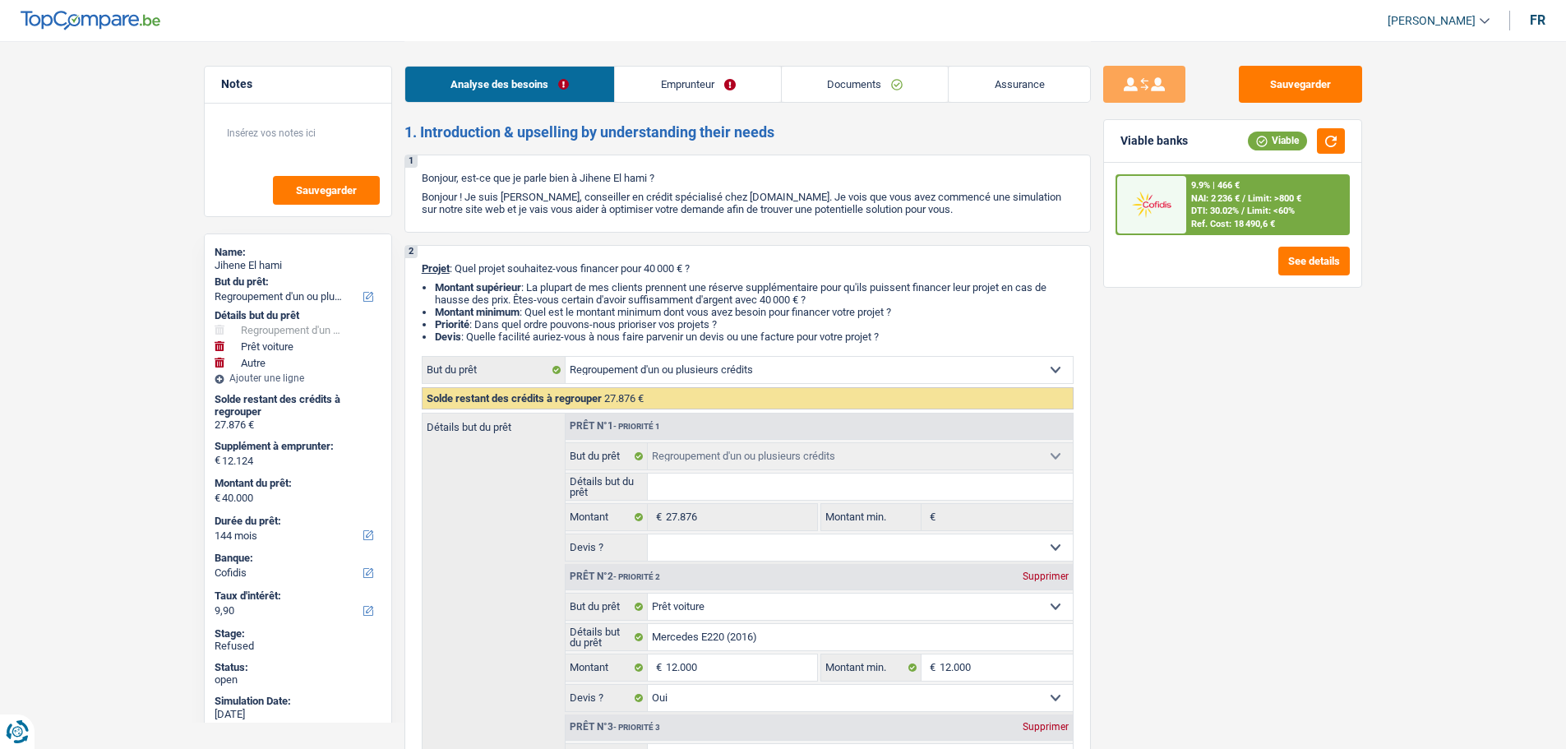
select select "other"
select select "144"
select select "mutuality"
select select "familyAllowances"
select select "mutualityIndemnity"
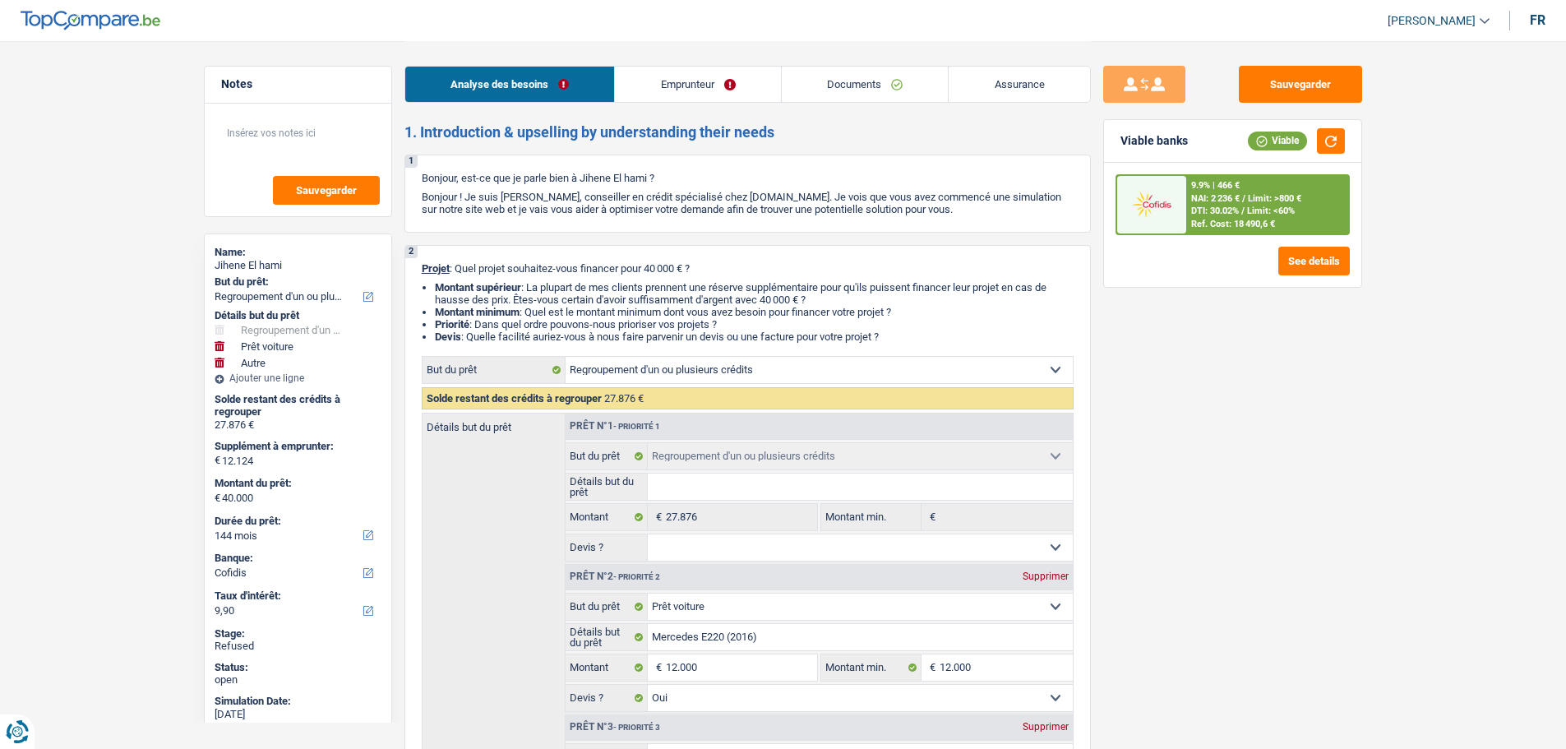
select select "alimony"
select select "rents"
select select "personalLoan"
select select "homeFurnishingOrRelocation"
select select "120"
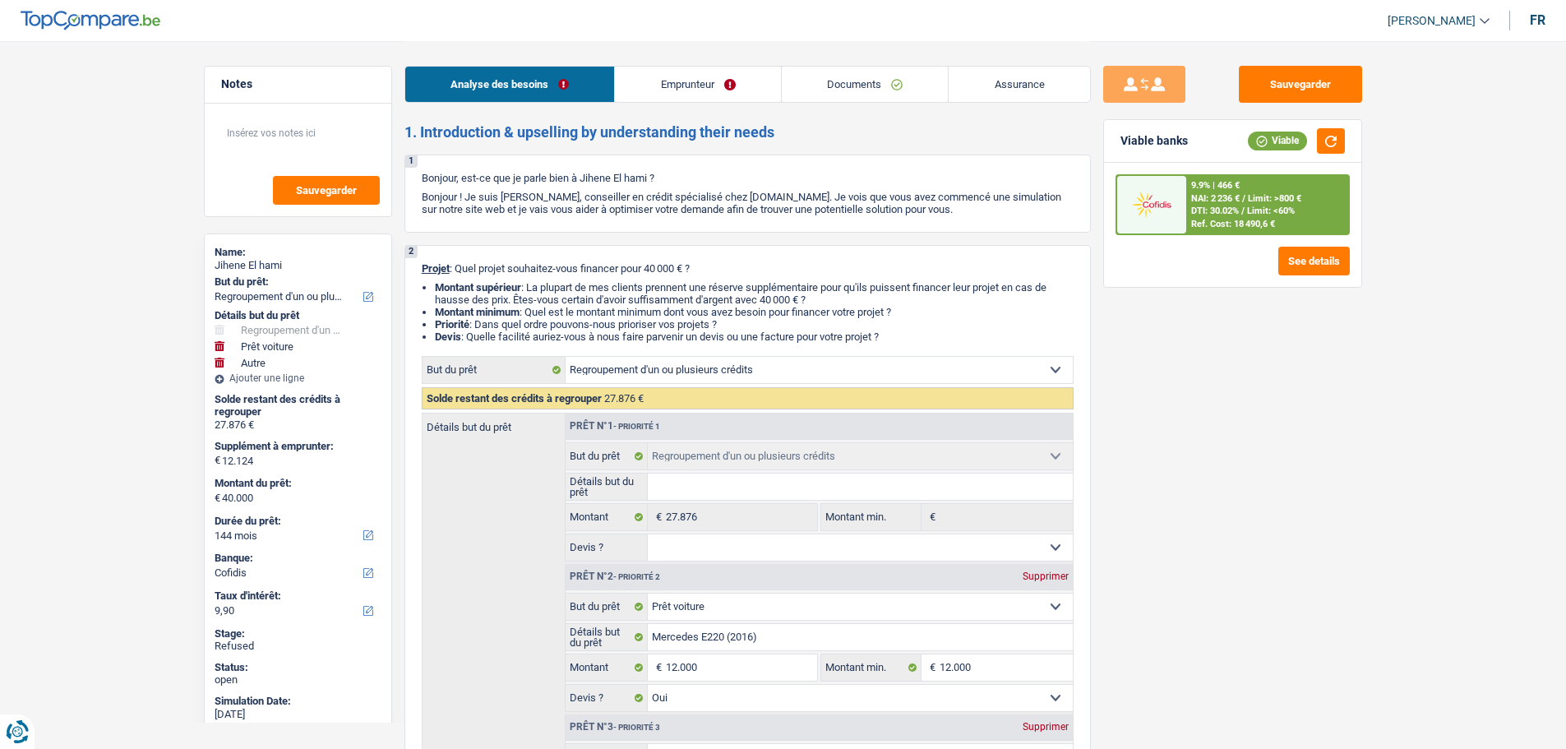
select select "cardOrCredit"
select select "refinancing"
select select "car"
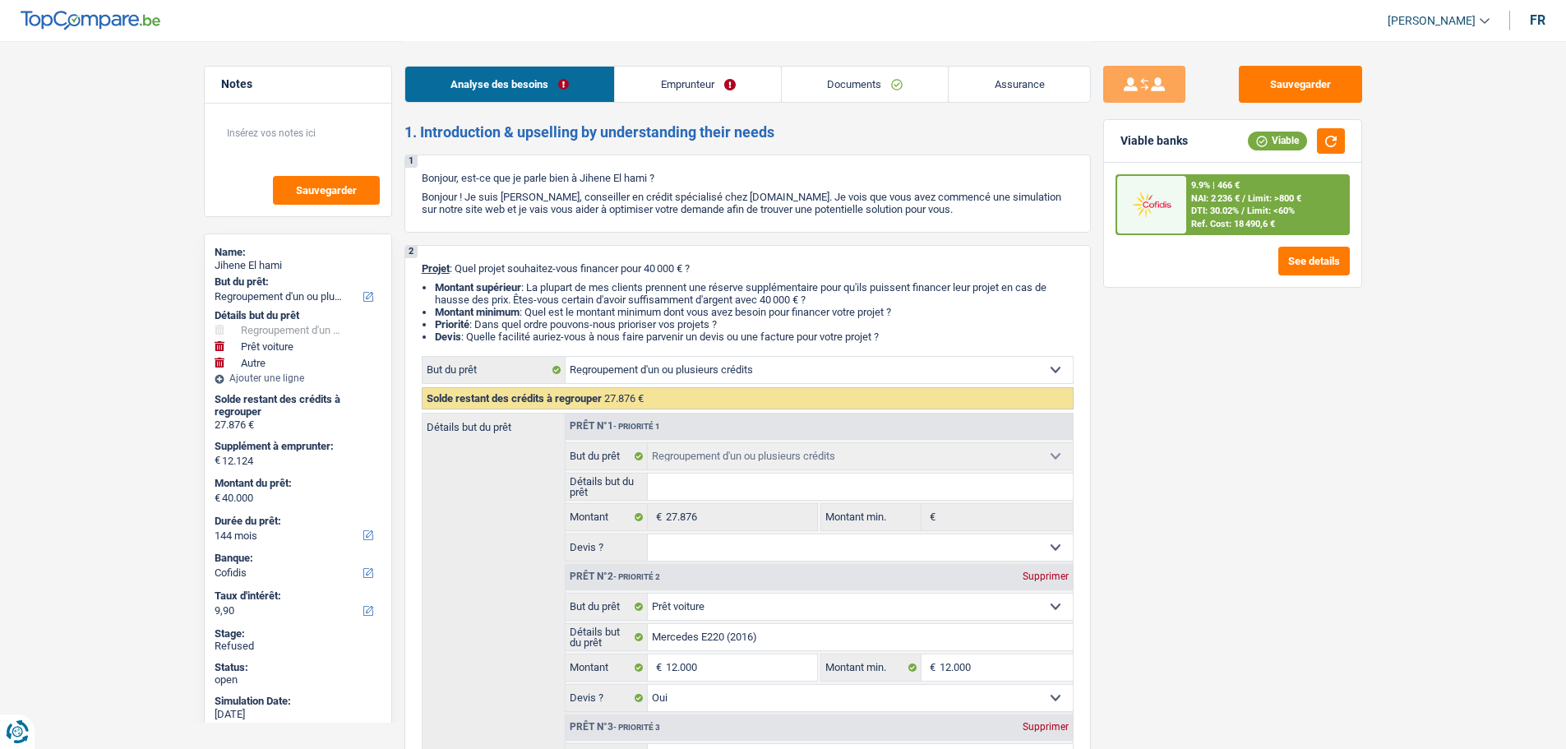
select select "yes"
select select "other"
select select "144"
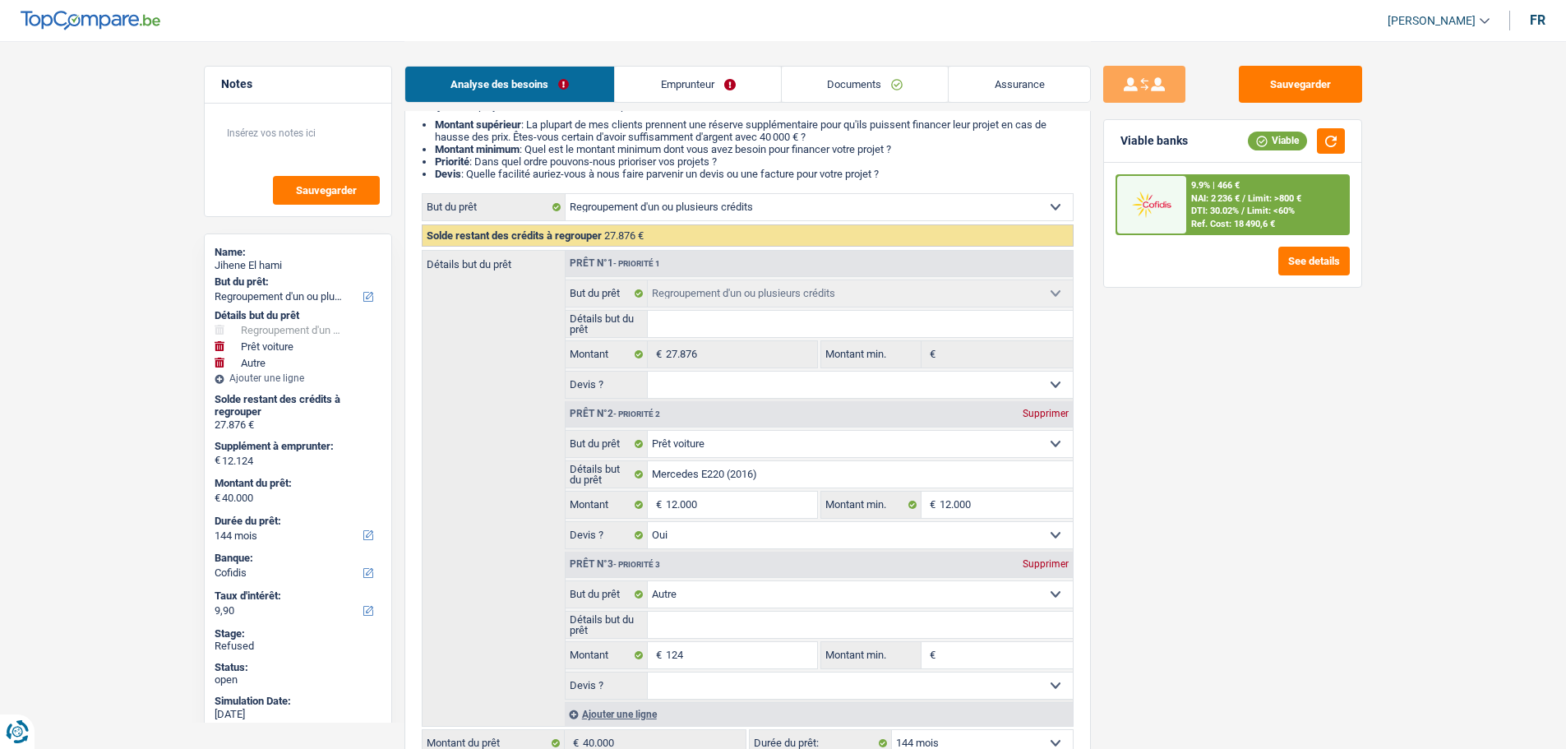
scroll to position [164, 0]
click at [1422, 22] on span "[PERSON_NAME]" at bounding box center [1432, 21] width 88 height 14
click at [1388, 146] on button "SO" at bounding box center [1401, 150] width 146 height 33
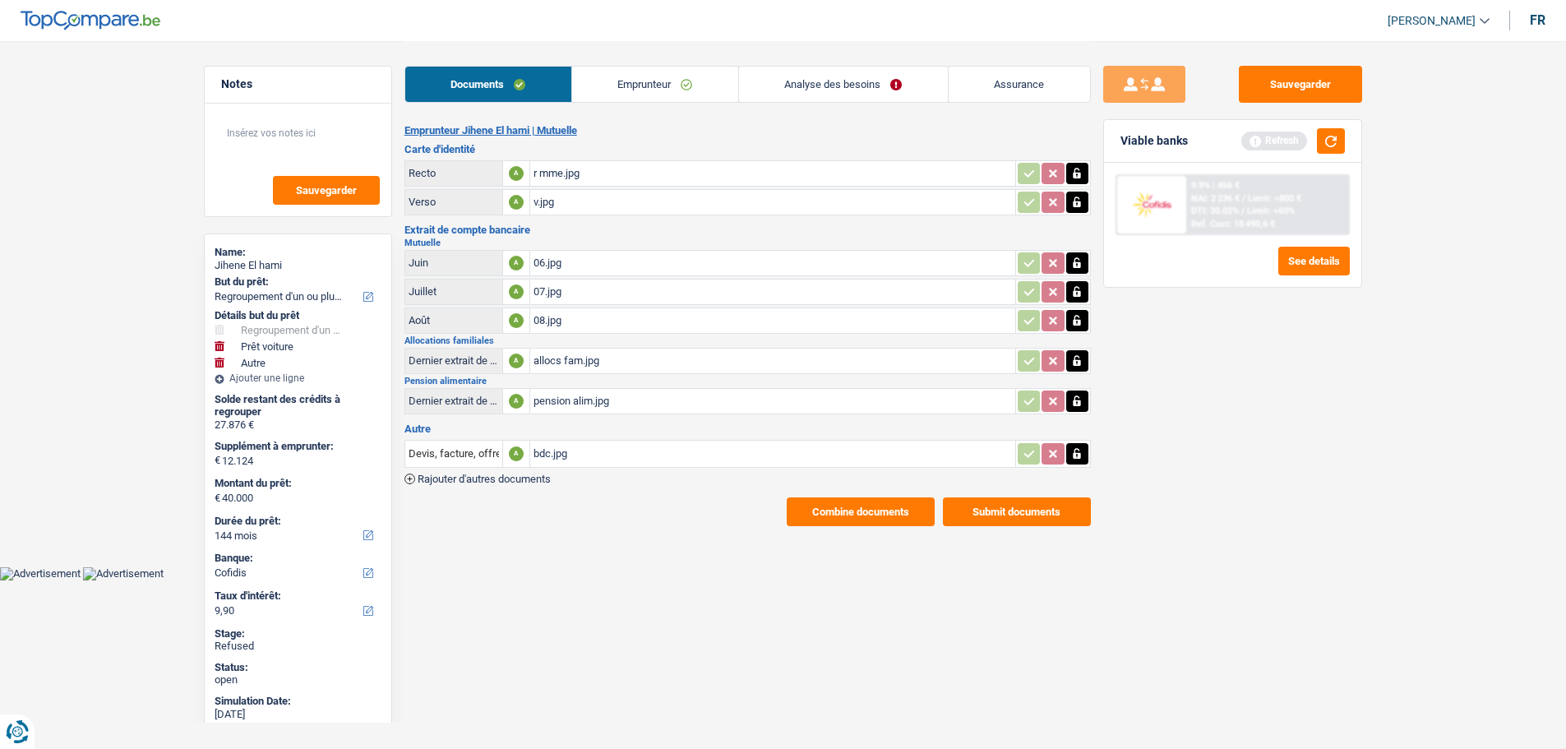
scroll to position [0, 0]
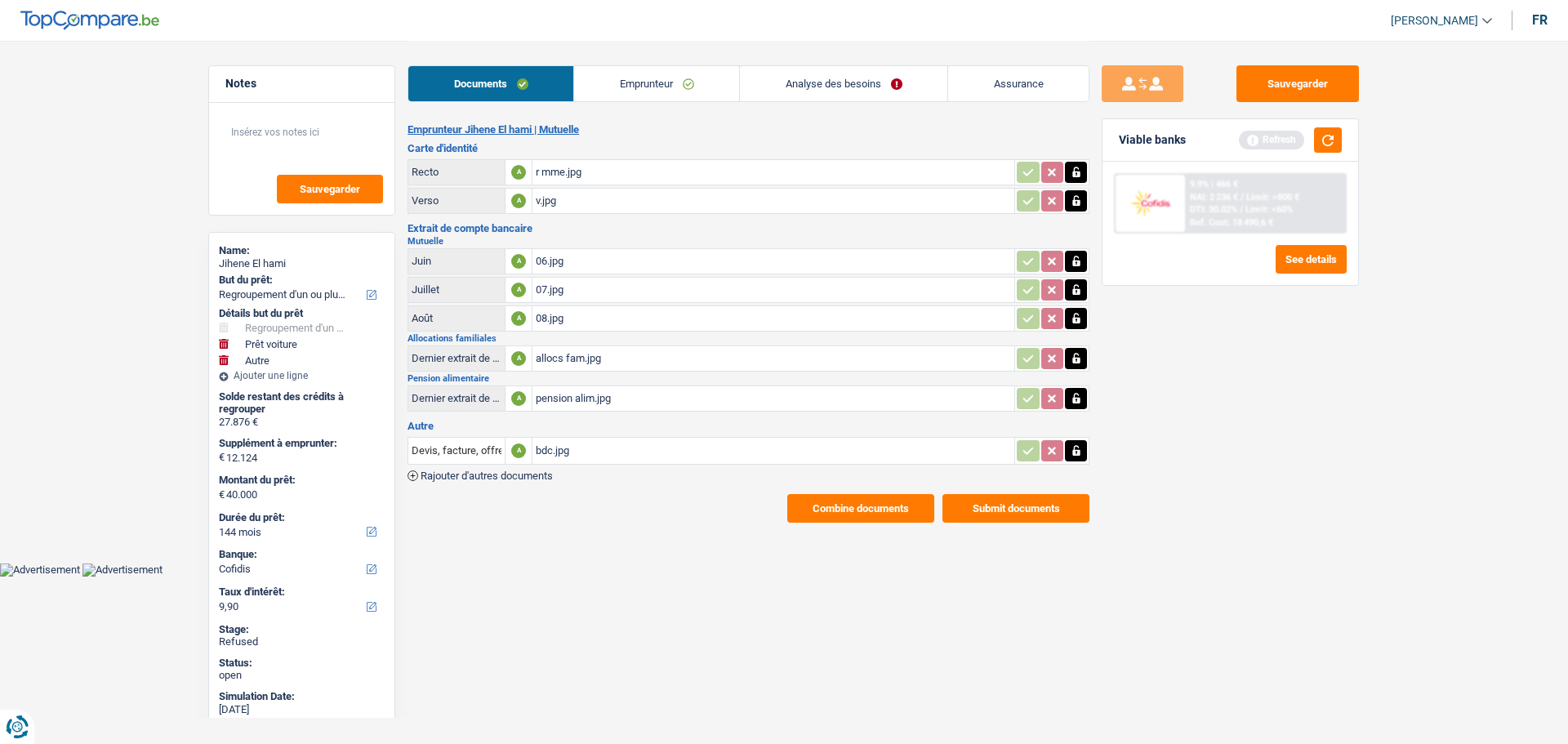
click at [825, 80] on link "Analyse des besoins" at bounding box center [844, 83] width 208 height 35
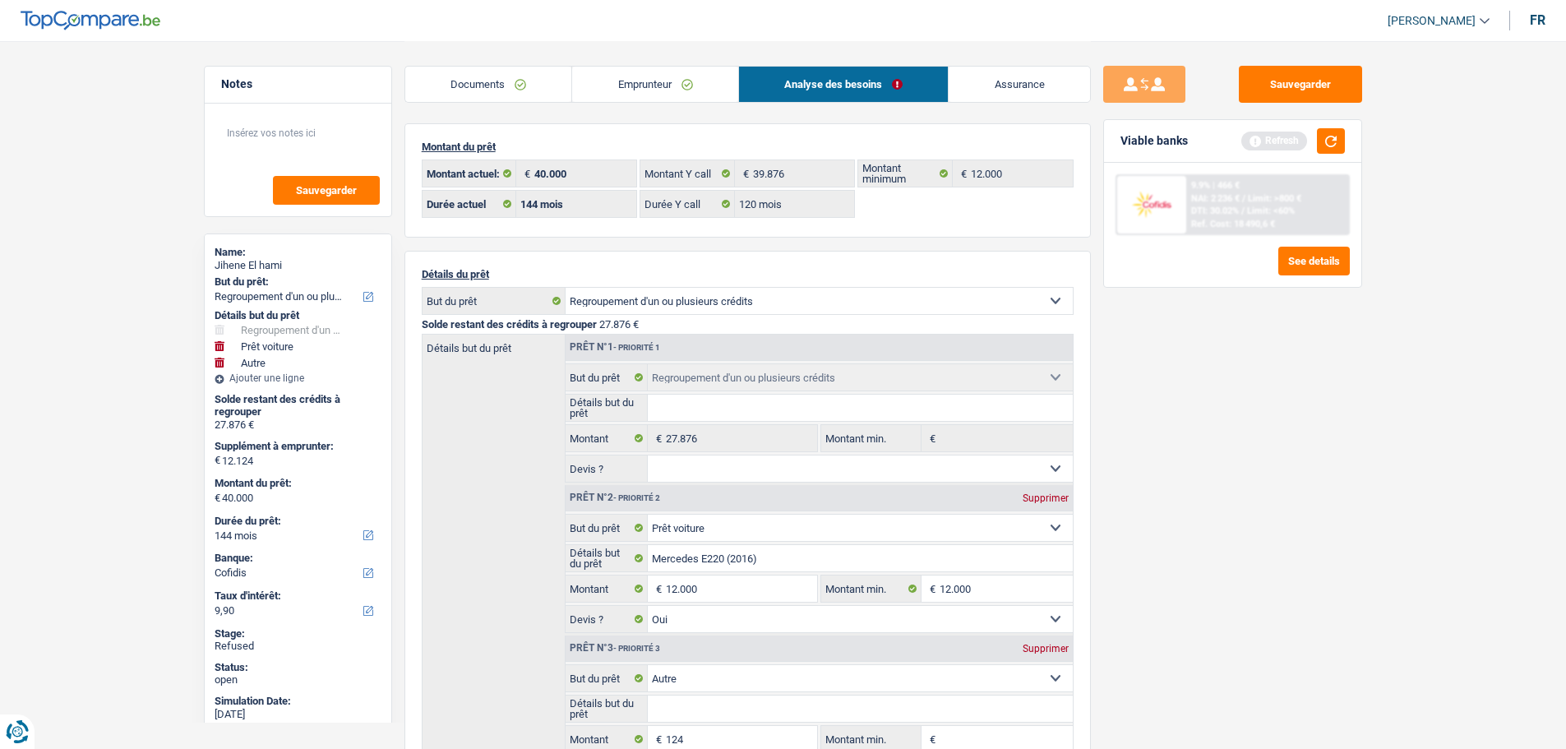
click at [482, 88] on link "Documents" at bounding box center [488, 84] width 167 height 35
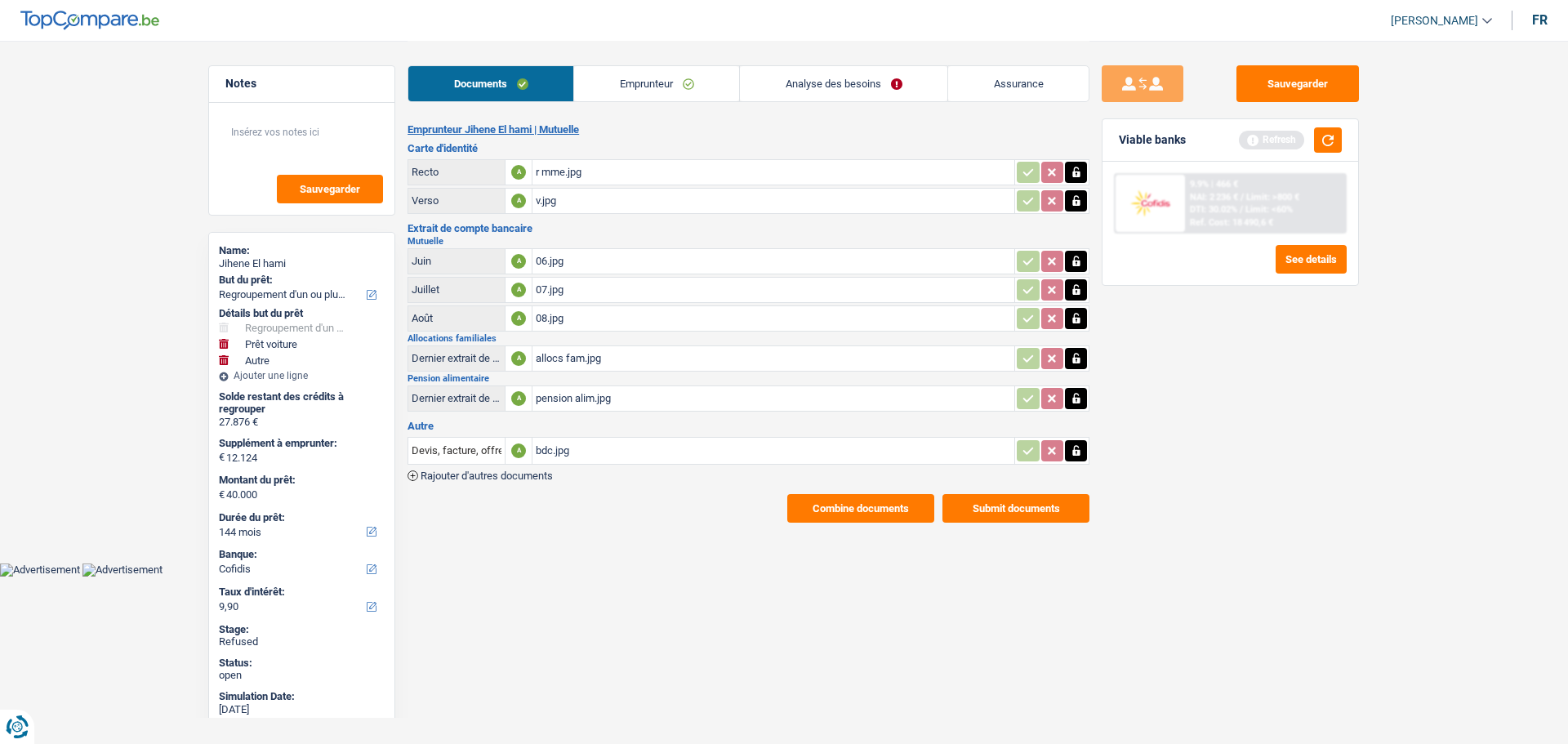
click at [642, 83] on link "Emprunteur" at bounding box center [657, 83] width 165 height 35
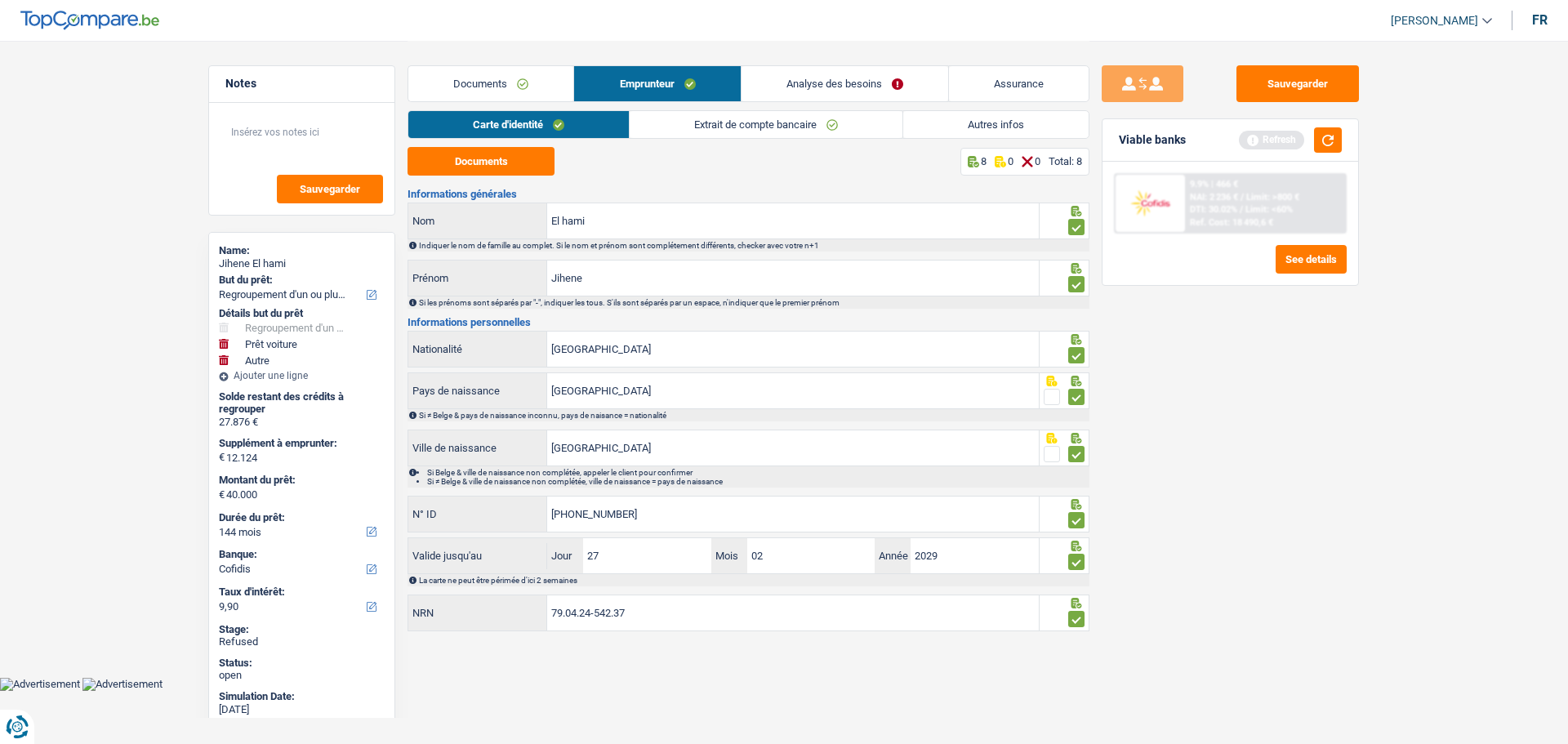
click at [940, 123] on link "Autres infos" at bounding box center [996, 124] width 186 height 27
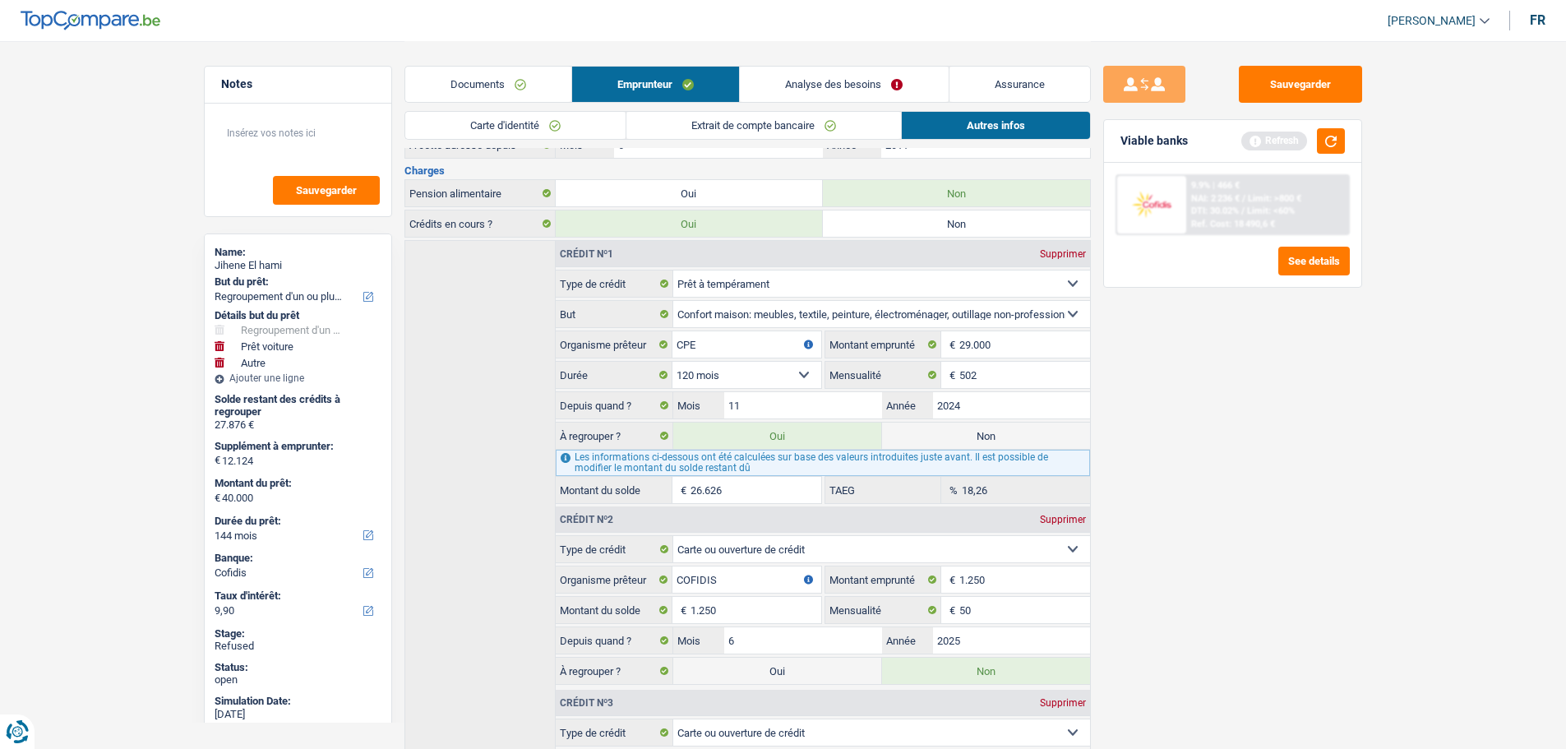
scroll to position [528, 0]
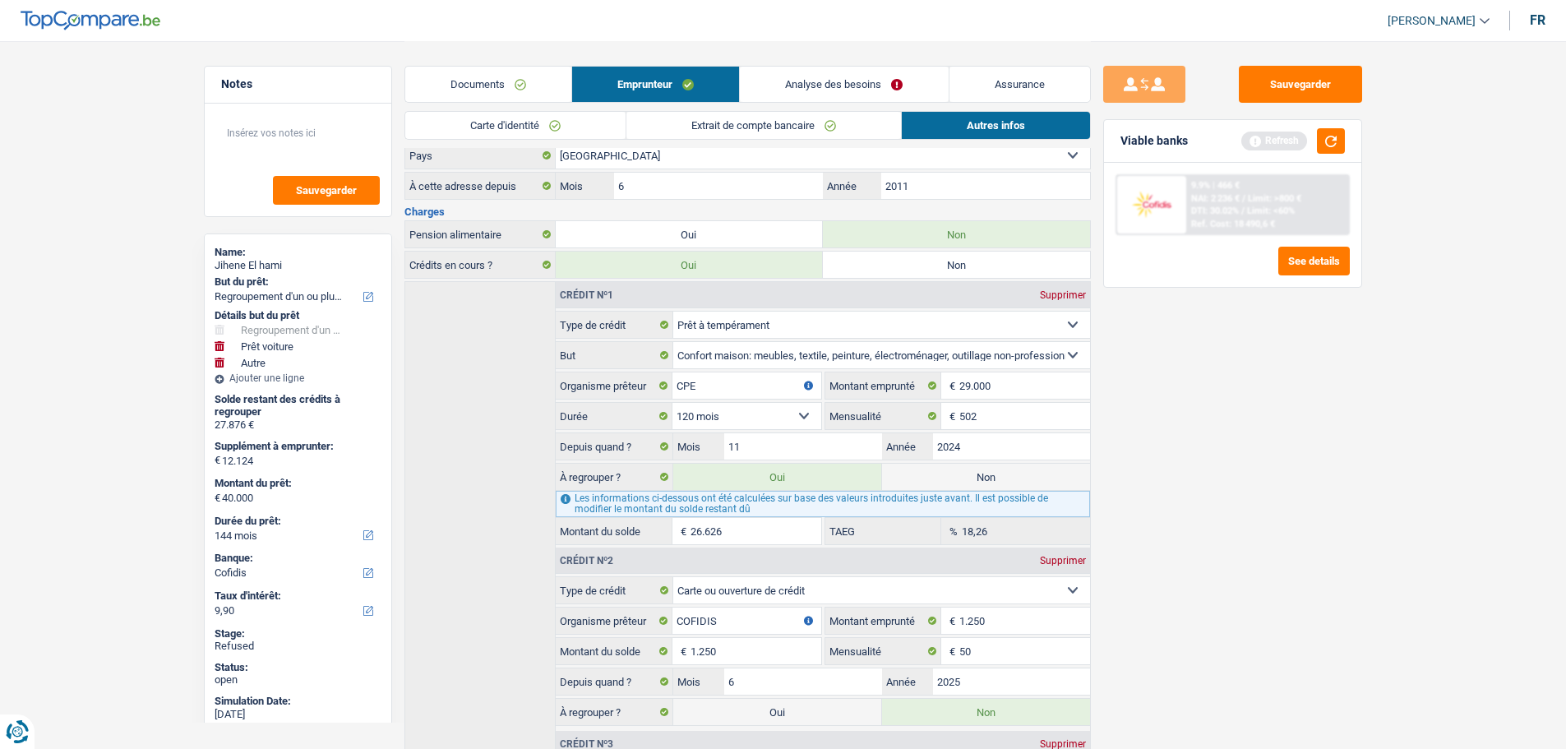
click at [826, 81] on link "Analyse des besoins" at bounding box center [844, 84] width 208 height 35
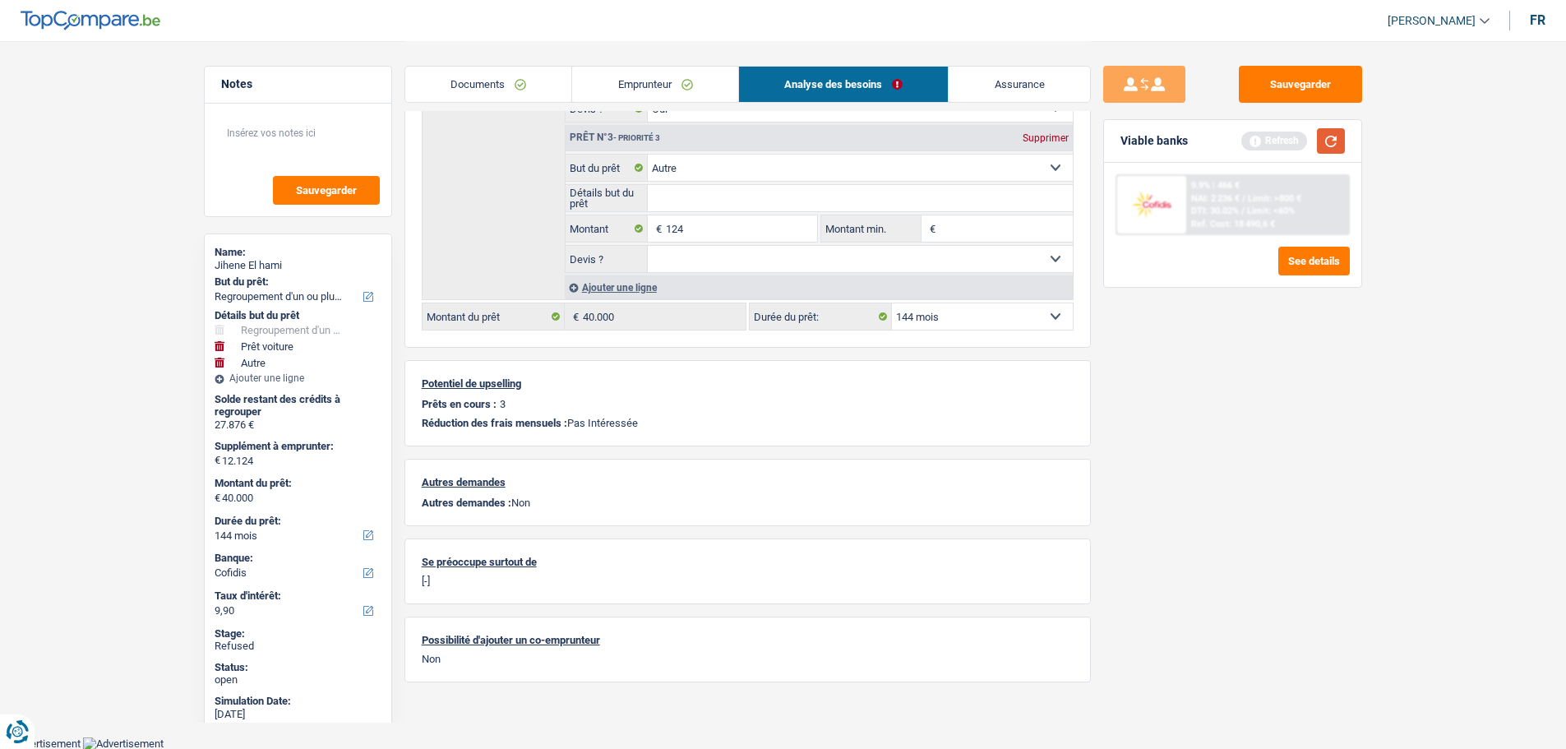
click at [1340, 137] on button "button" at bounding box center [1331, 140] width 28 height 25
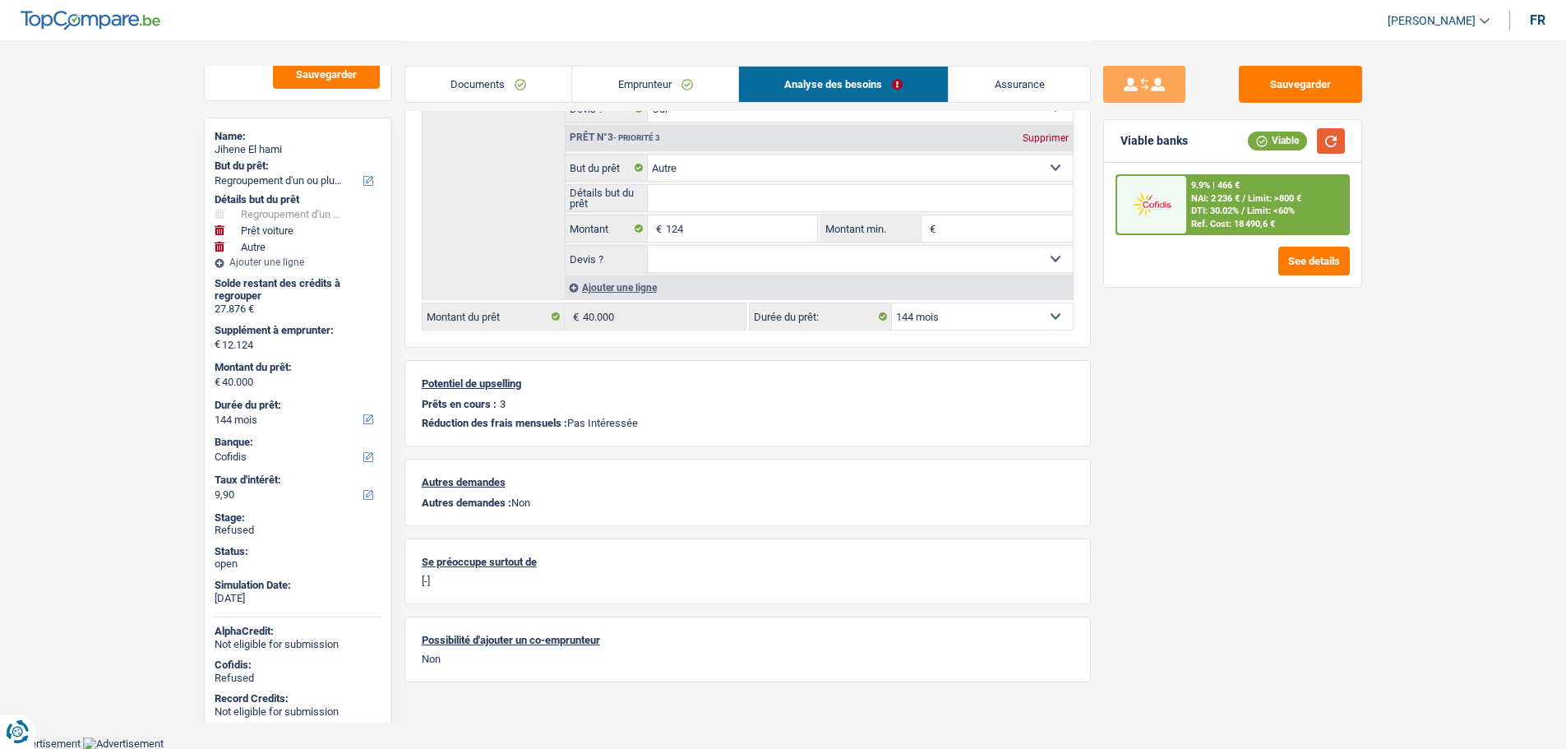
scroll to position [0, 0]
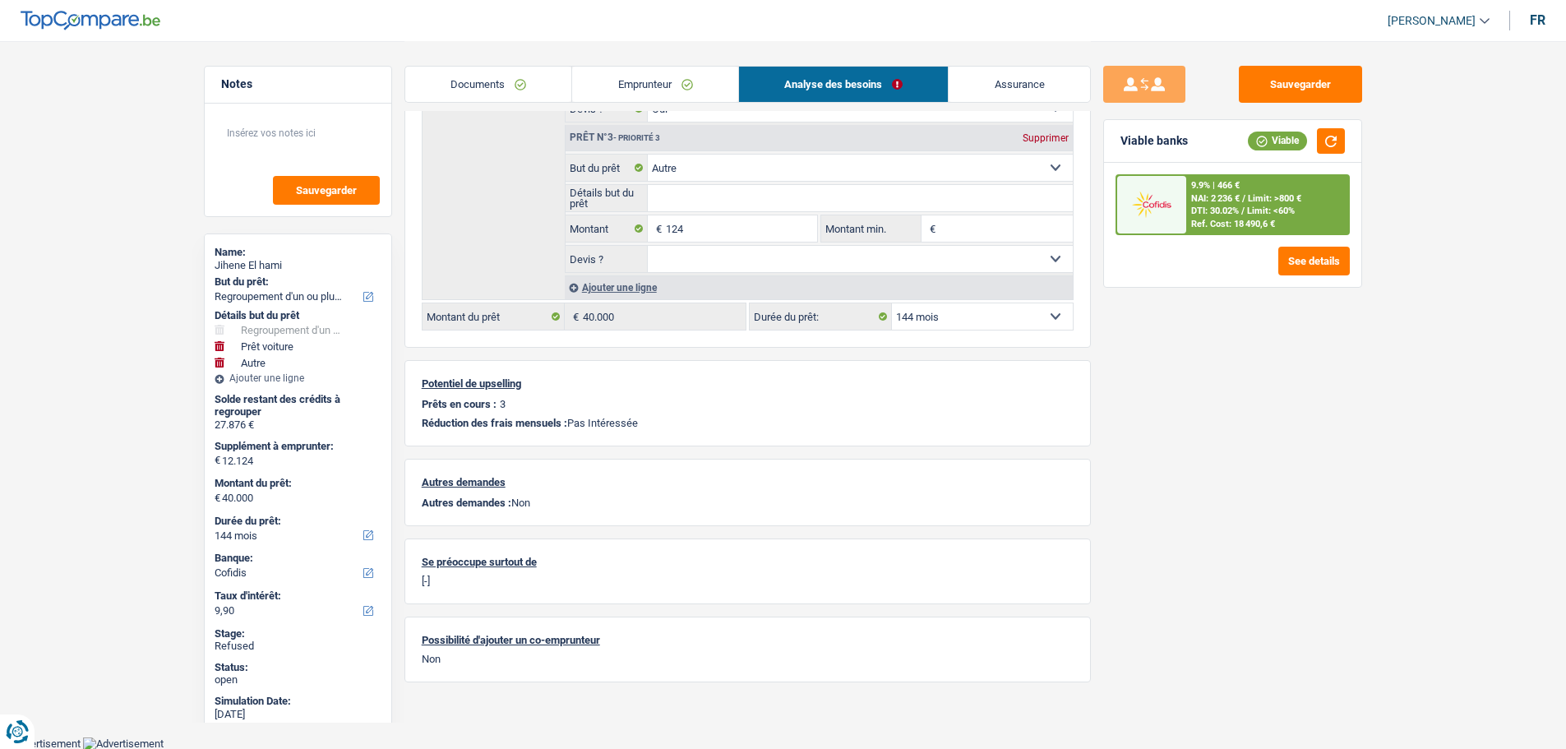
click at [684, 80] on link "Emprunteur" at bounding box center [655, 84] width 166 height 35
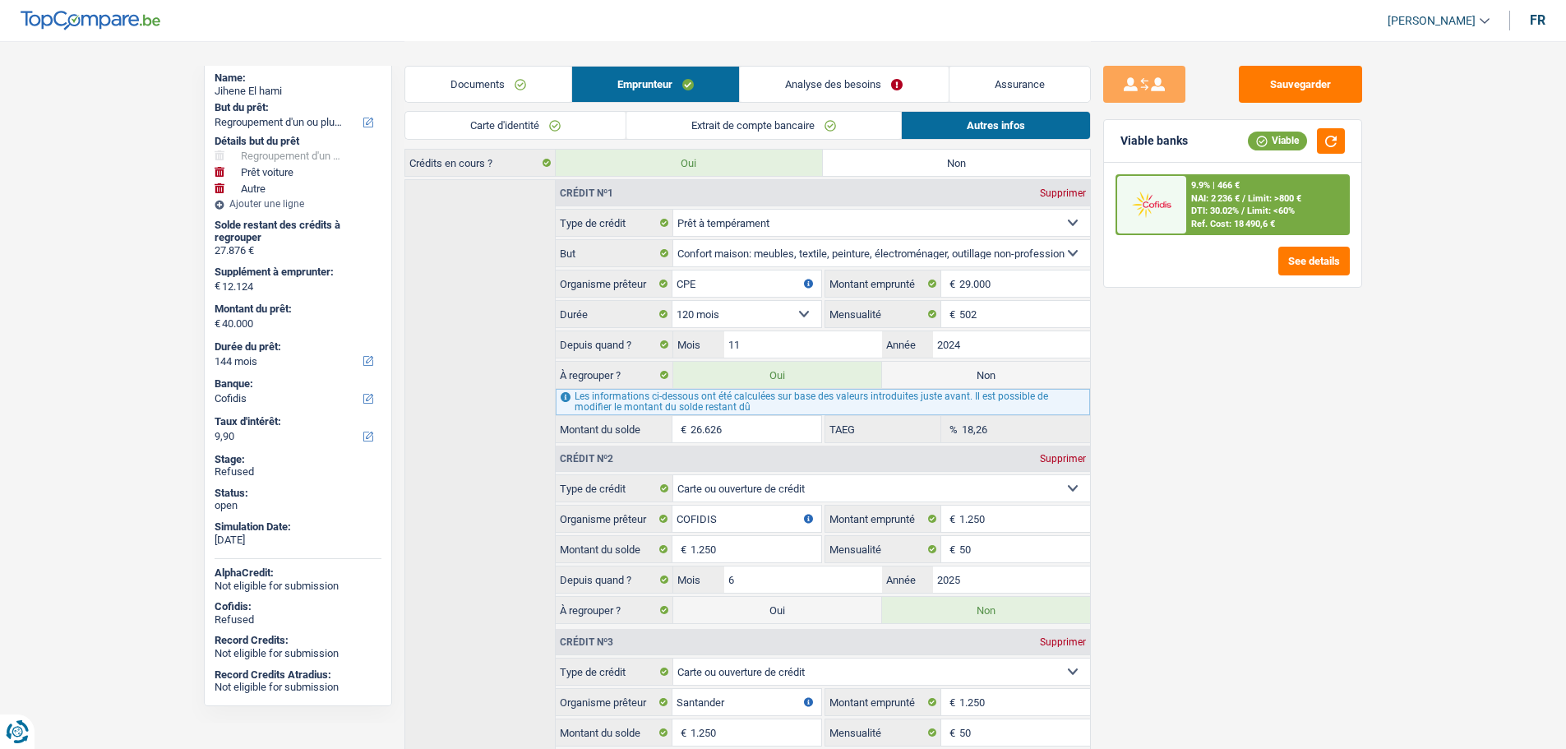
scroll to position [593, 0]
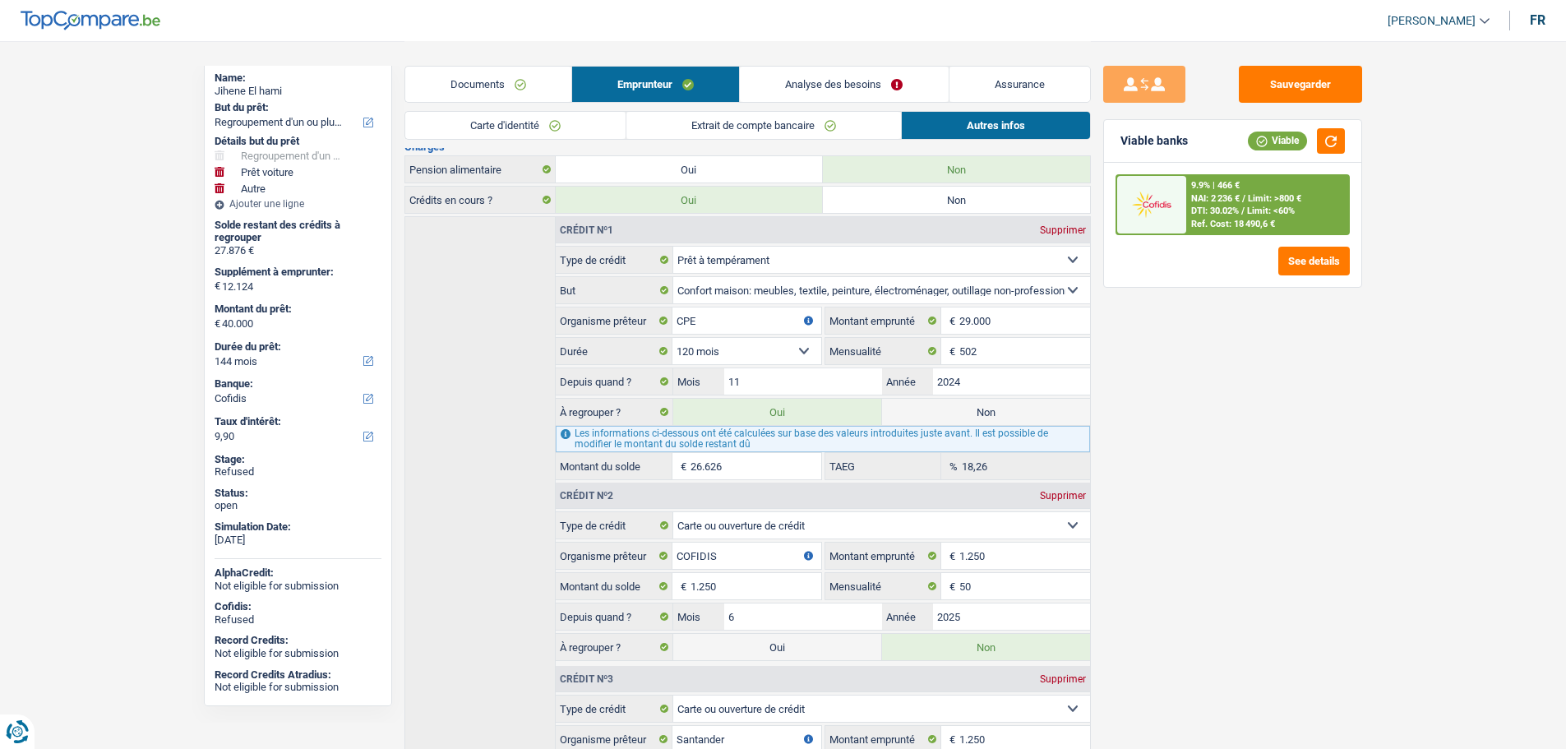
click at [841, 86] on link "Analyse des besoins" at bounding box center [844, 84] width 208 height 35
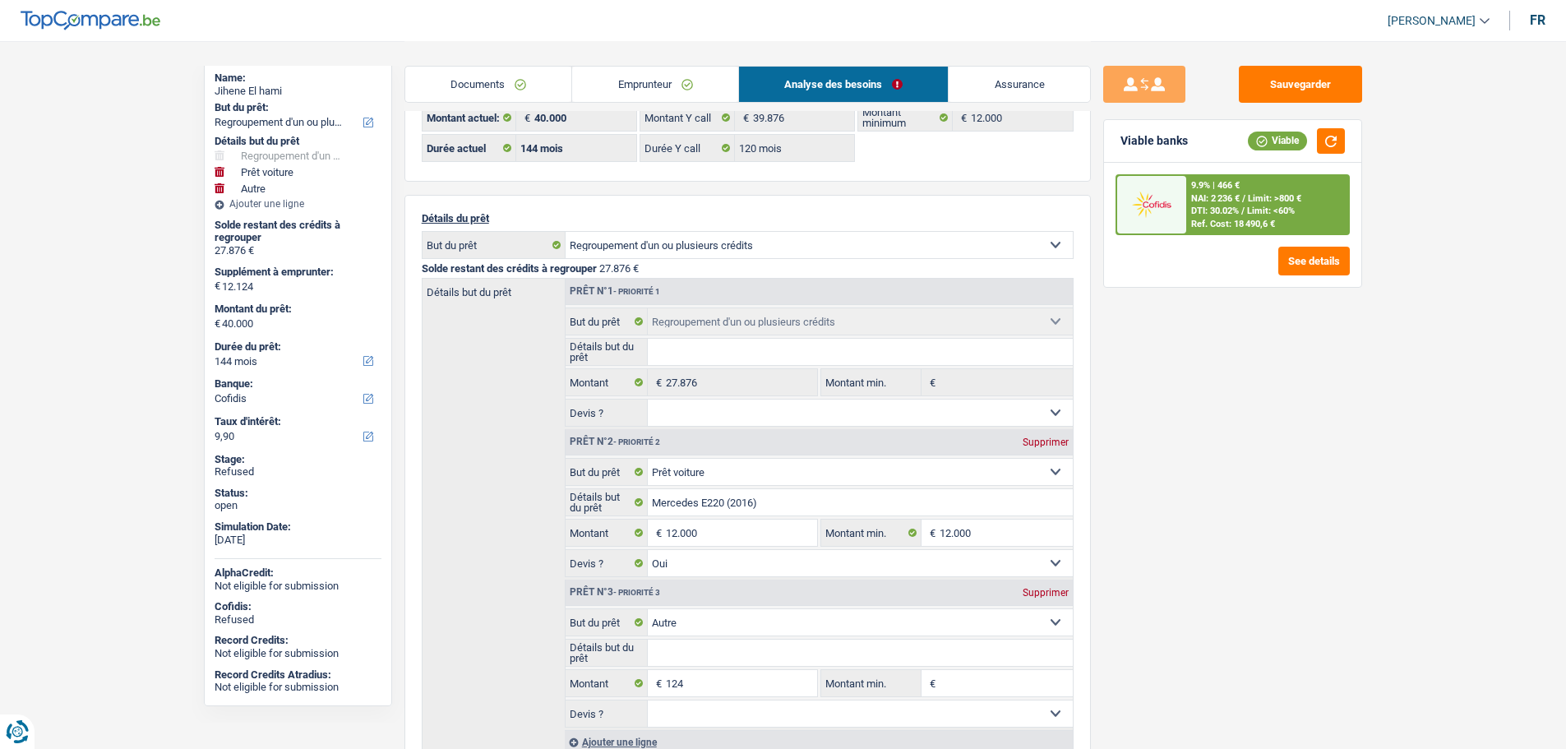
scroll to position [17, 0]
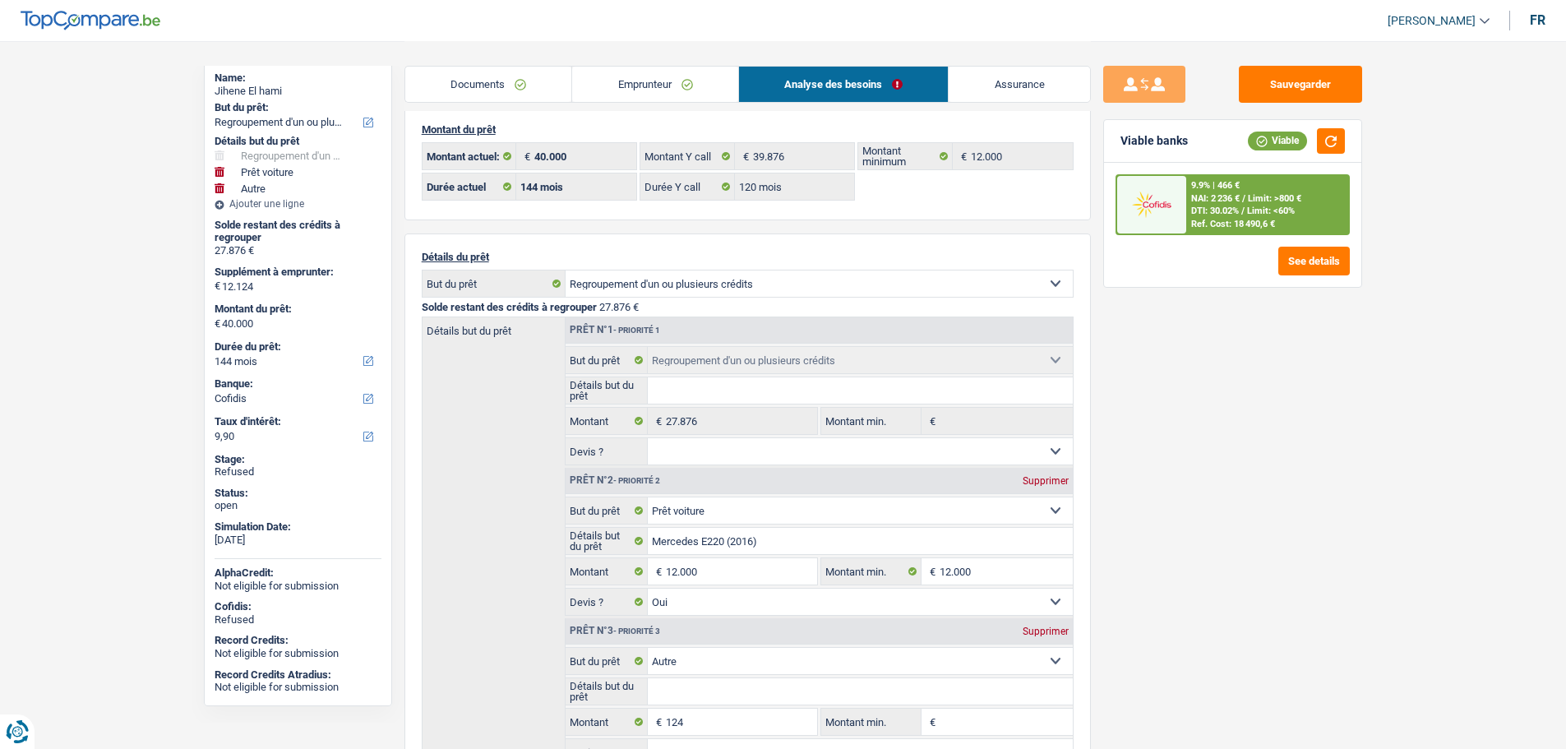
click at [592, 81] on link "Emprunteur" at bounding box center [655, 84] width 166 height 35
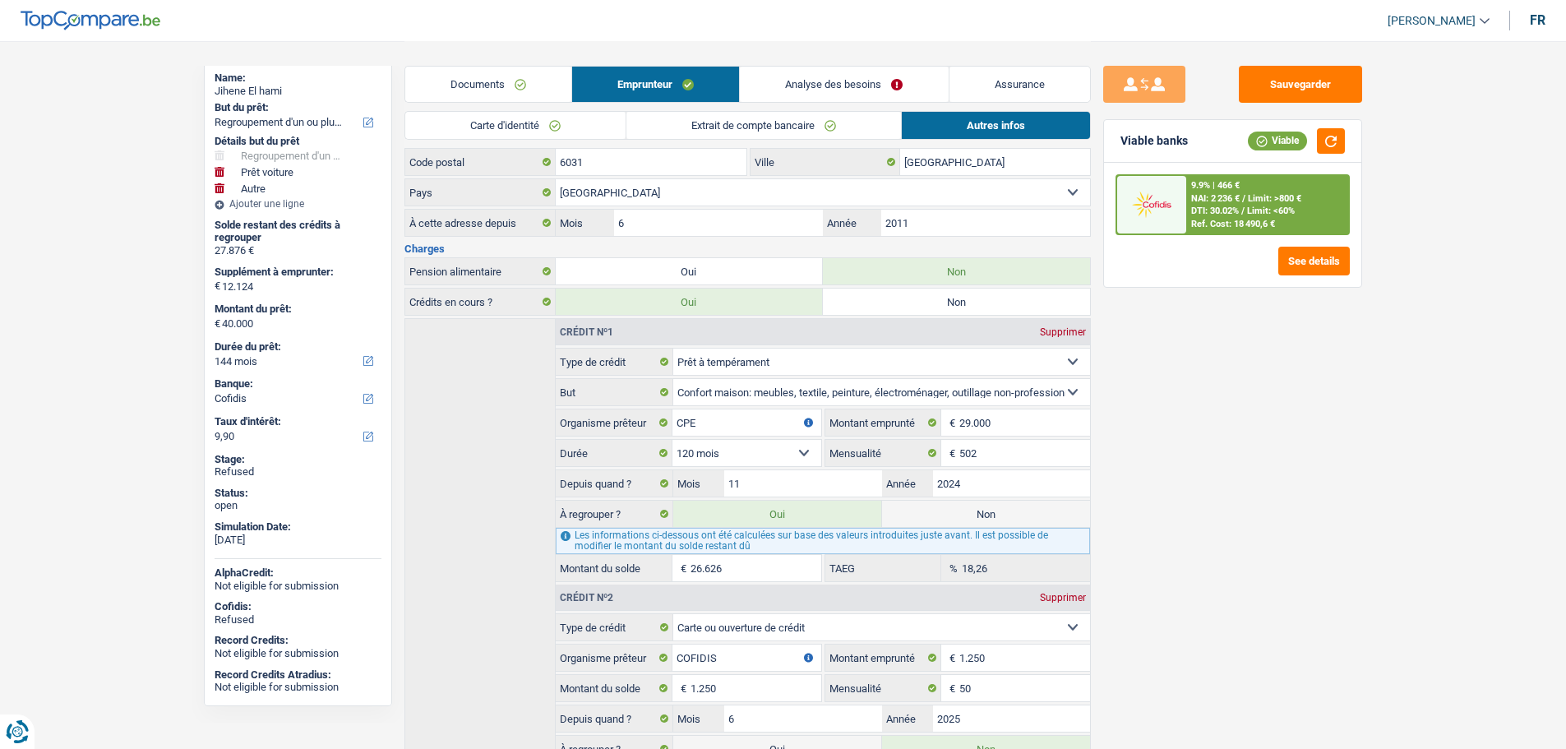
scroll to position [575, 0]
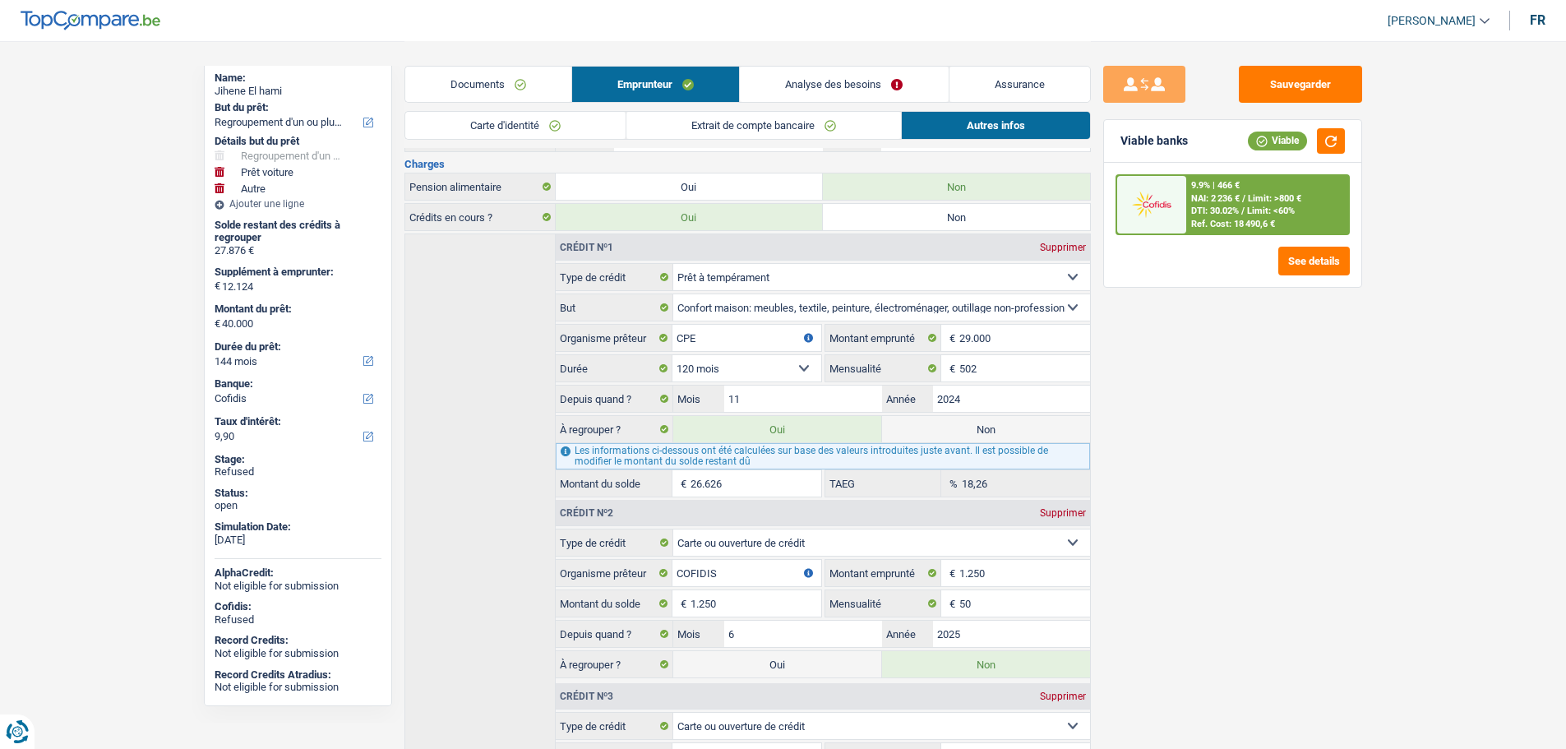
click at [930, 423] on label "Non" at bounding box center [986, 429] width 208 height 26
click at [930, 423] on input "Non" at bounding box center [986, 429] width 208 height 26
radio input "true"
type input "13.374"
select select "60"
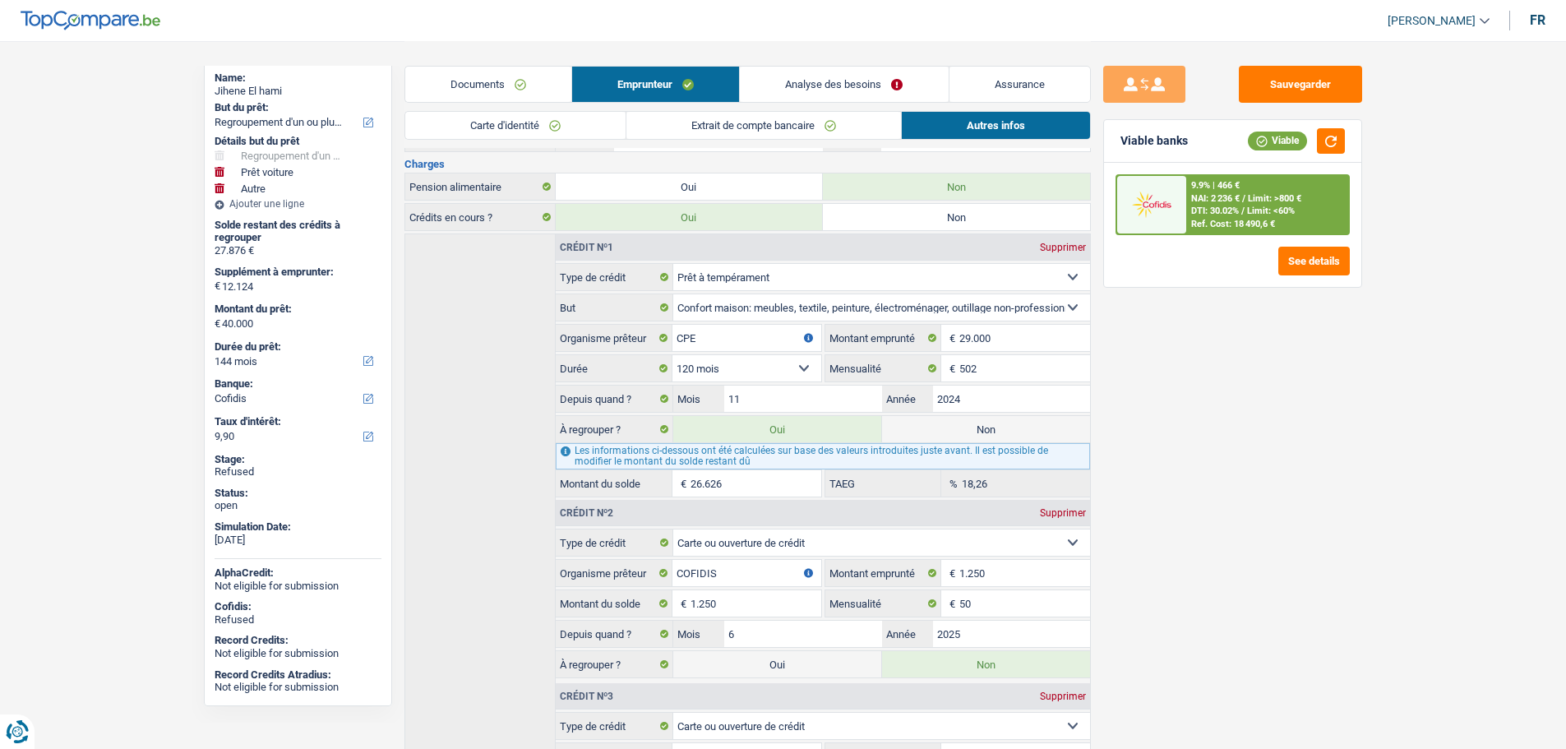
radio input "false"
type input "13.374"
select select "60"
type input "1.250"
type input "13.374"
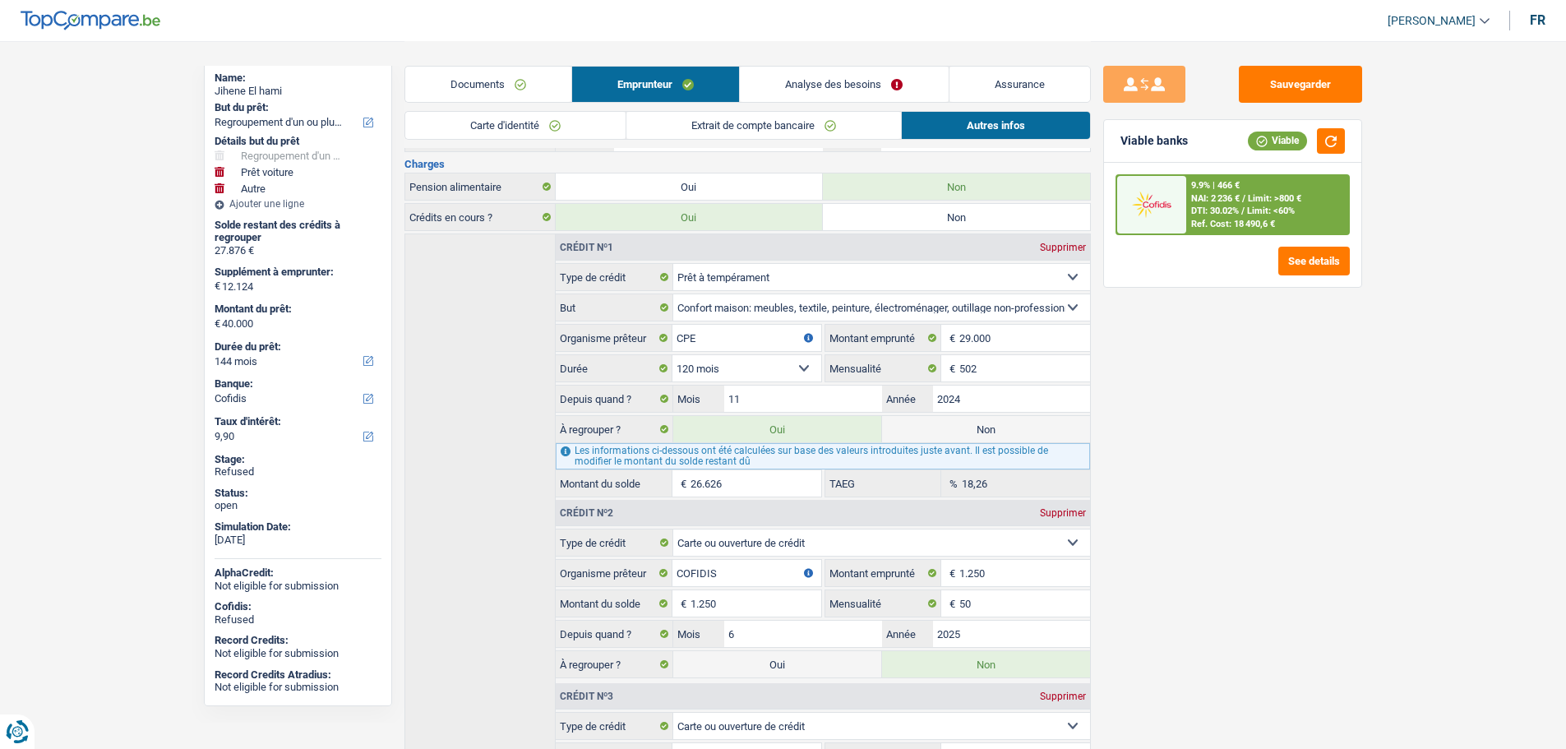
select select "60"
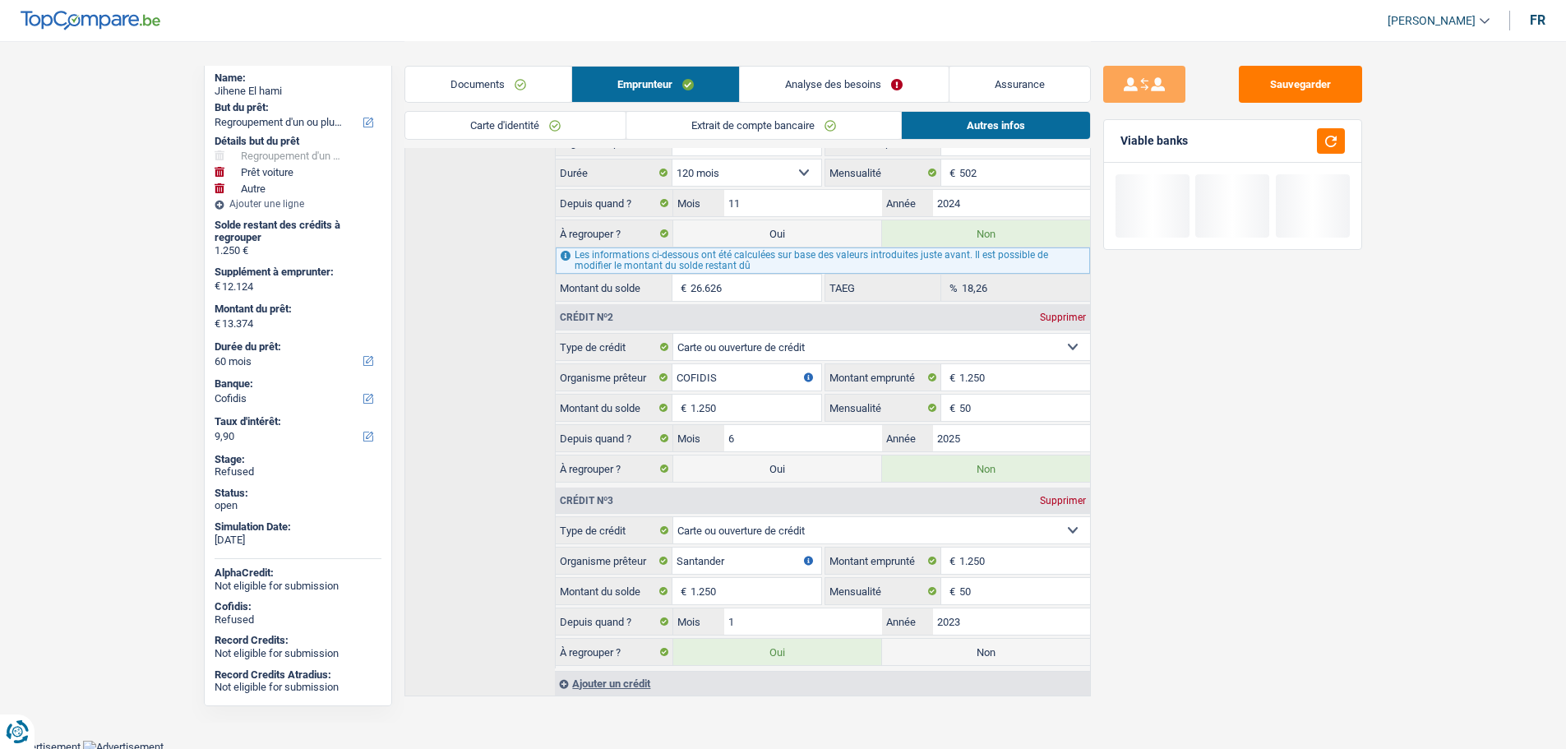
scroll to position [774, 0]
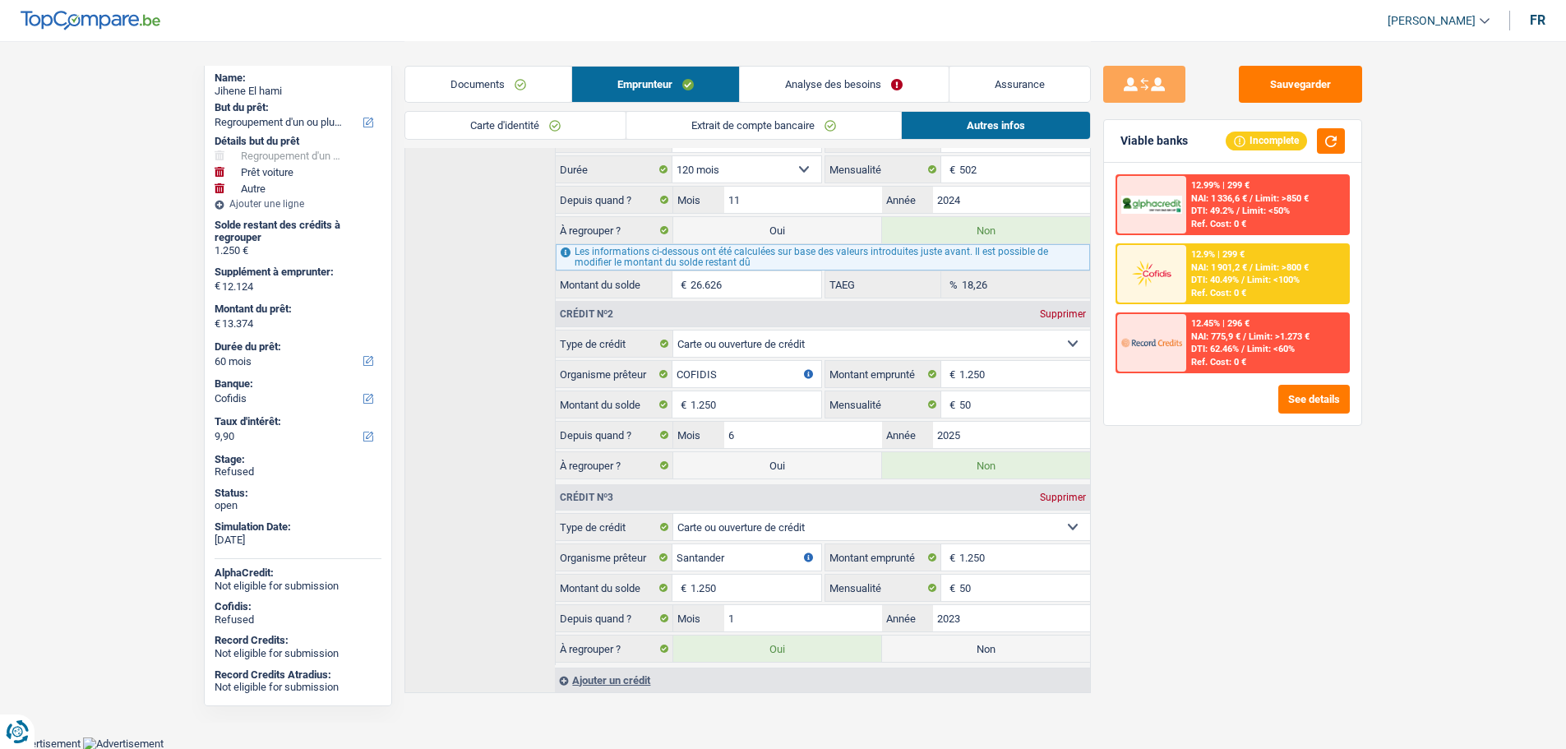
click at [808, 84] on link "Analyse des besoins" at bounding box center [844, 84] width 208 height 35
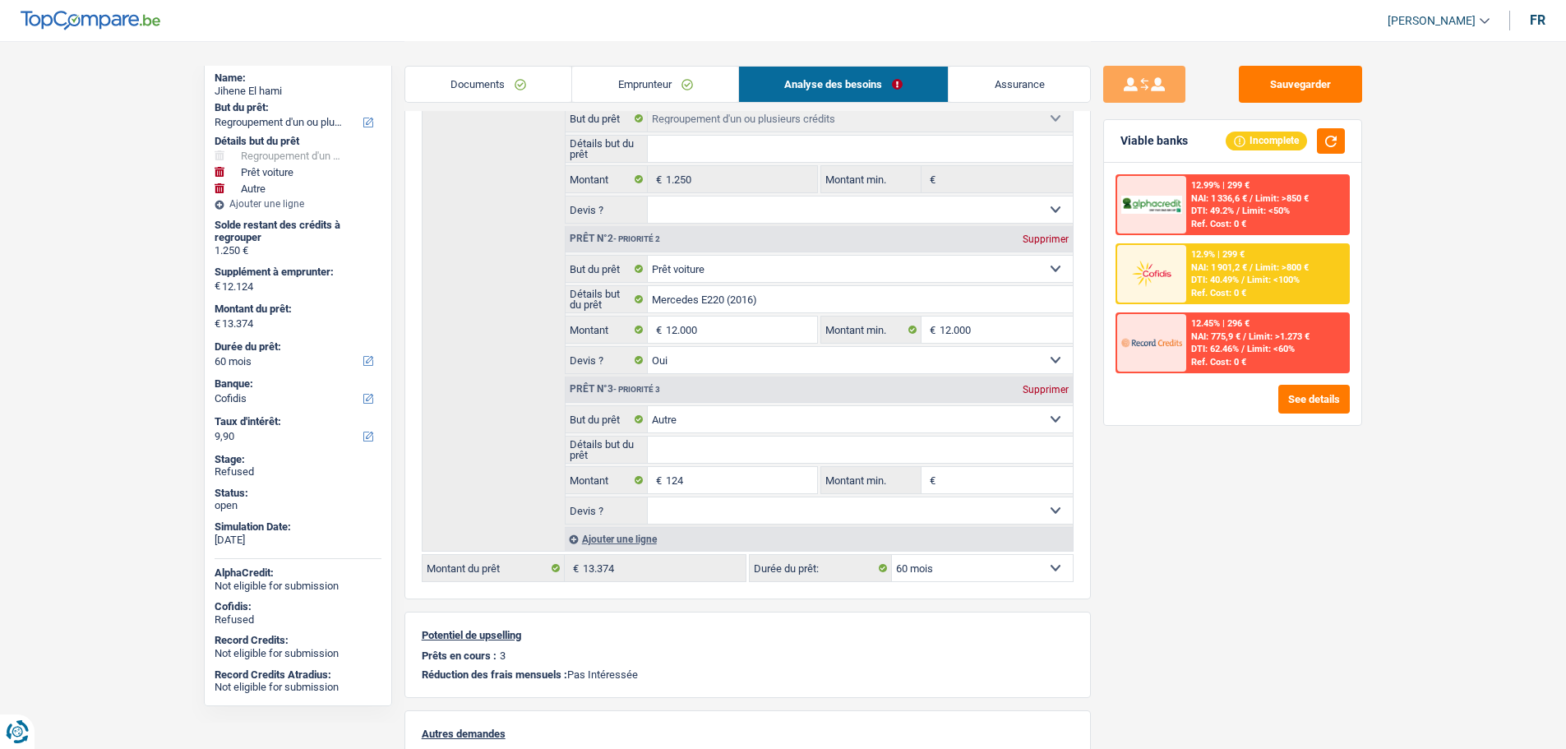
scroll to position [182, 0]
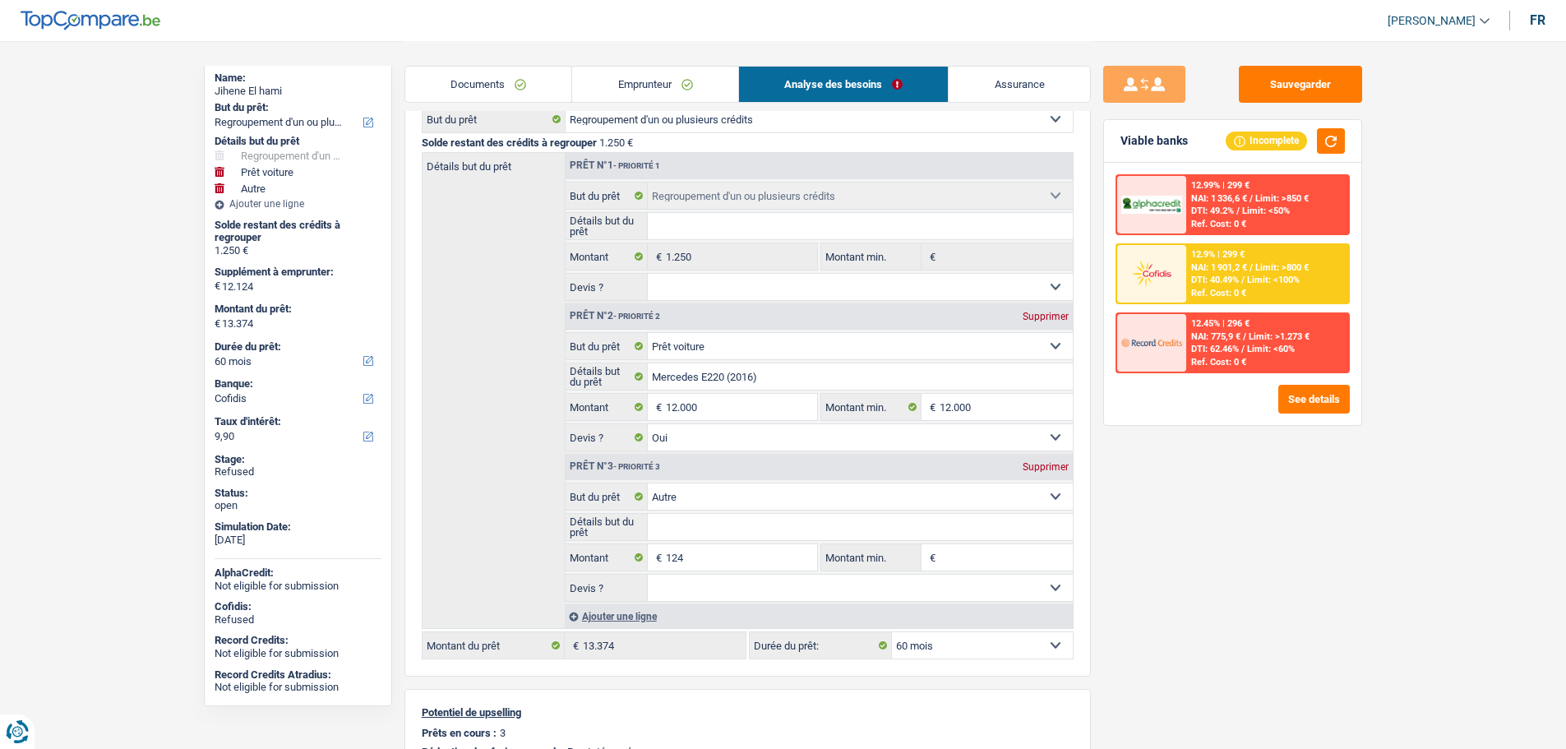
click at [1050, 468] on div "Supprimer" at bounding box center [1045, 467] width 54 height 10
type input "12.000"
type input "13.250"
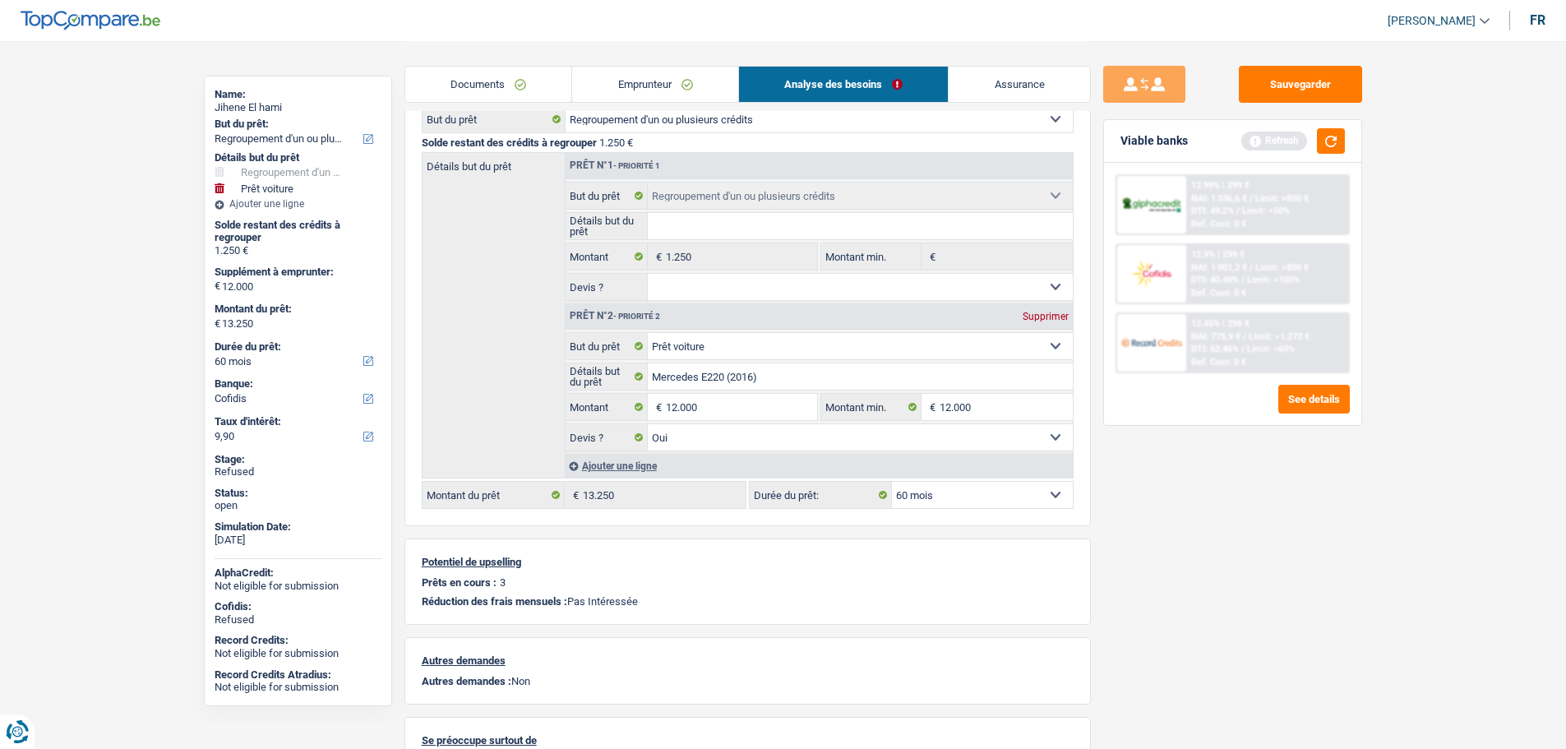
scroll to position [158, 0]
click at [1328, 144] on button "button" at bounding box center [1331, 140] width 28 height 25
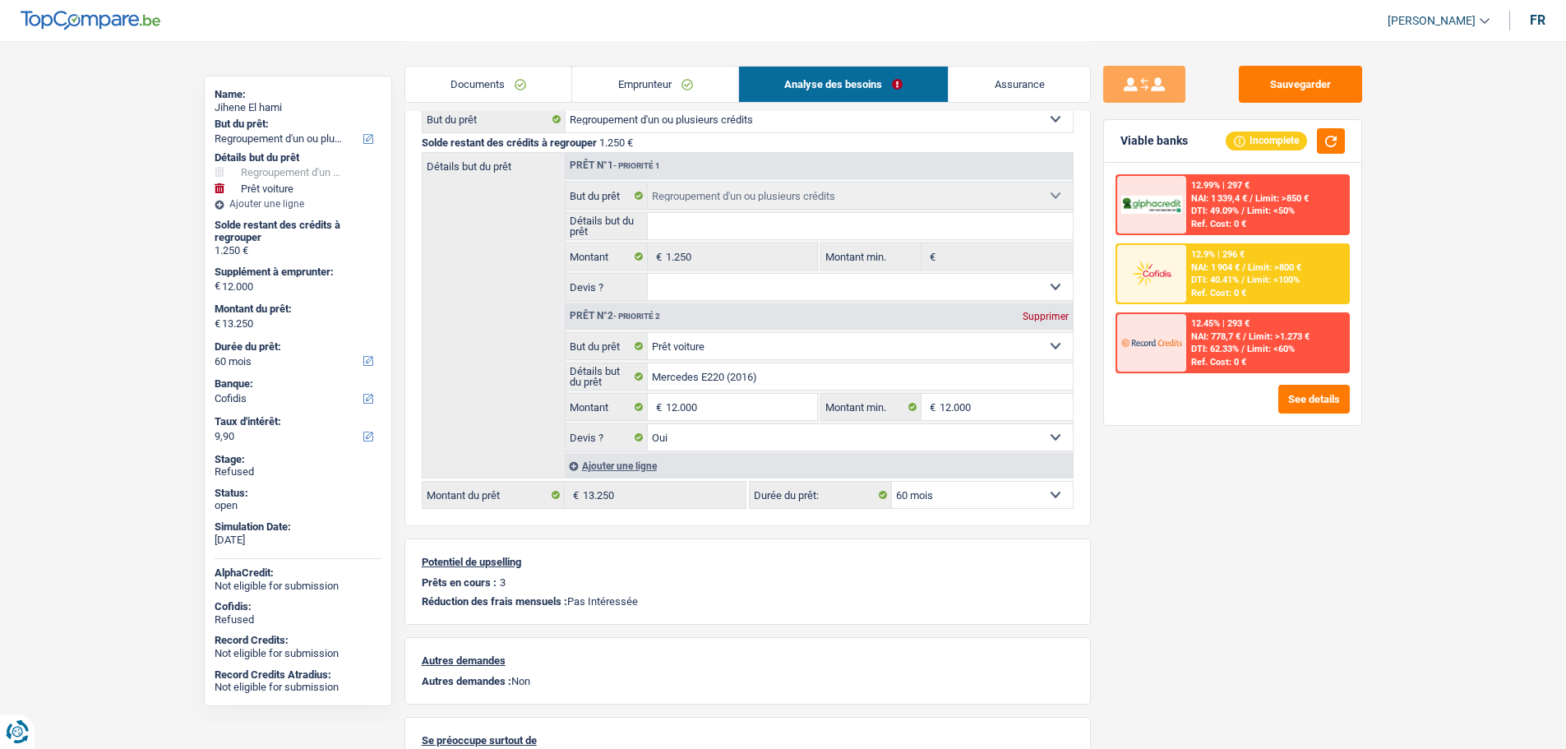
click at [930, 506] on select "12 mois 18 mois 24 mois 30 mois 36 mois 42 mois 48 mois 60 mois Sélectionner un…" at bounding box center [982, 495] width 181 height 26
click at [727, 402] on input "12.000" at bounding box center [741, 407] width 150 height 26
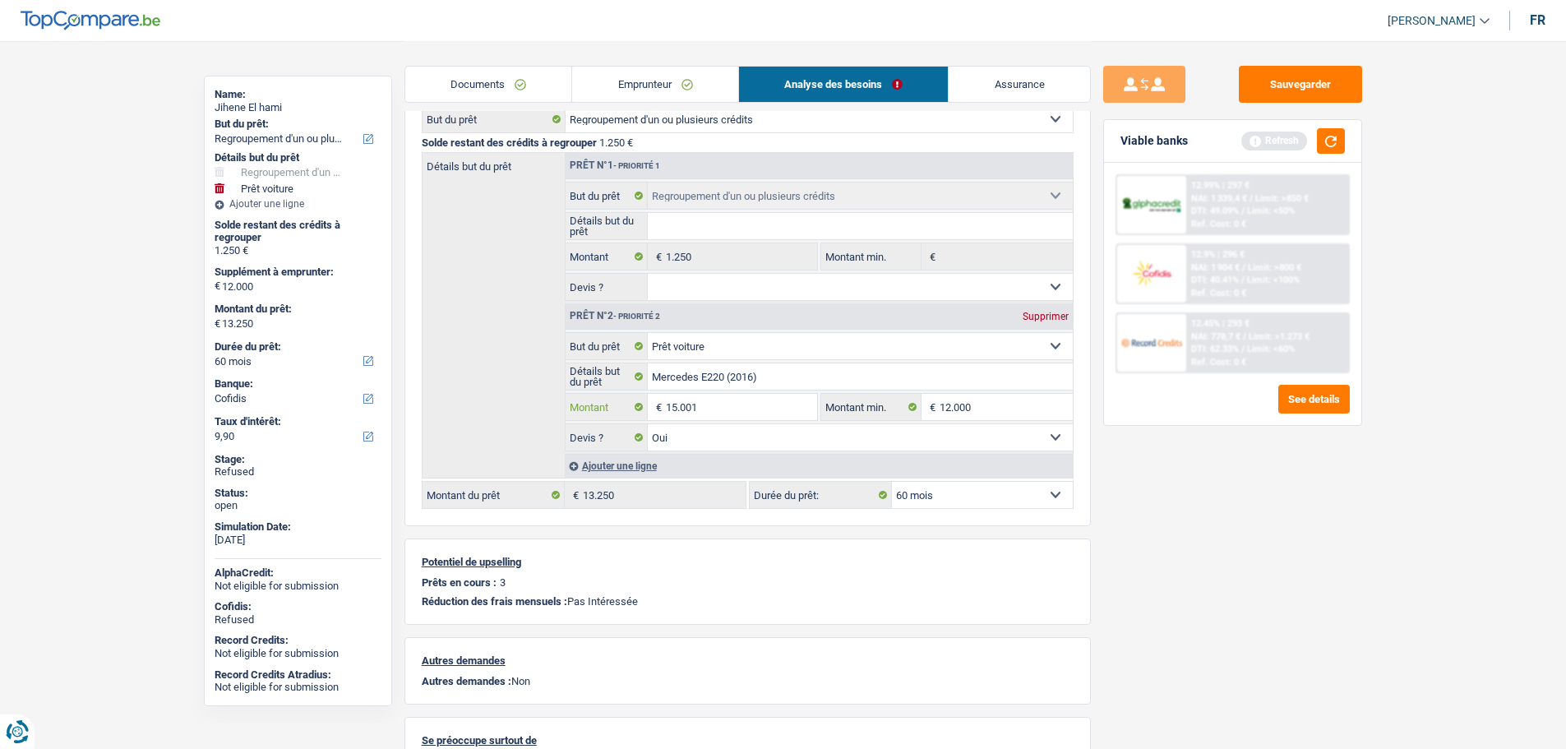
type input "15.001"
type input "16.251"
select select "84"
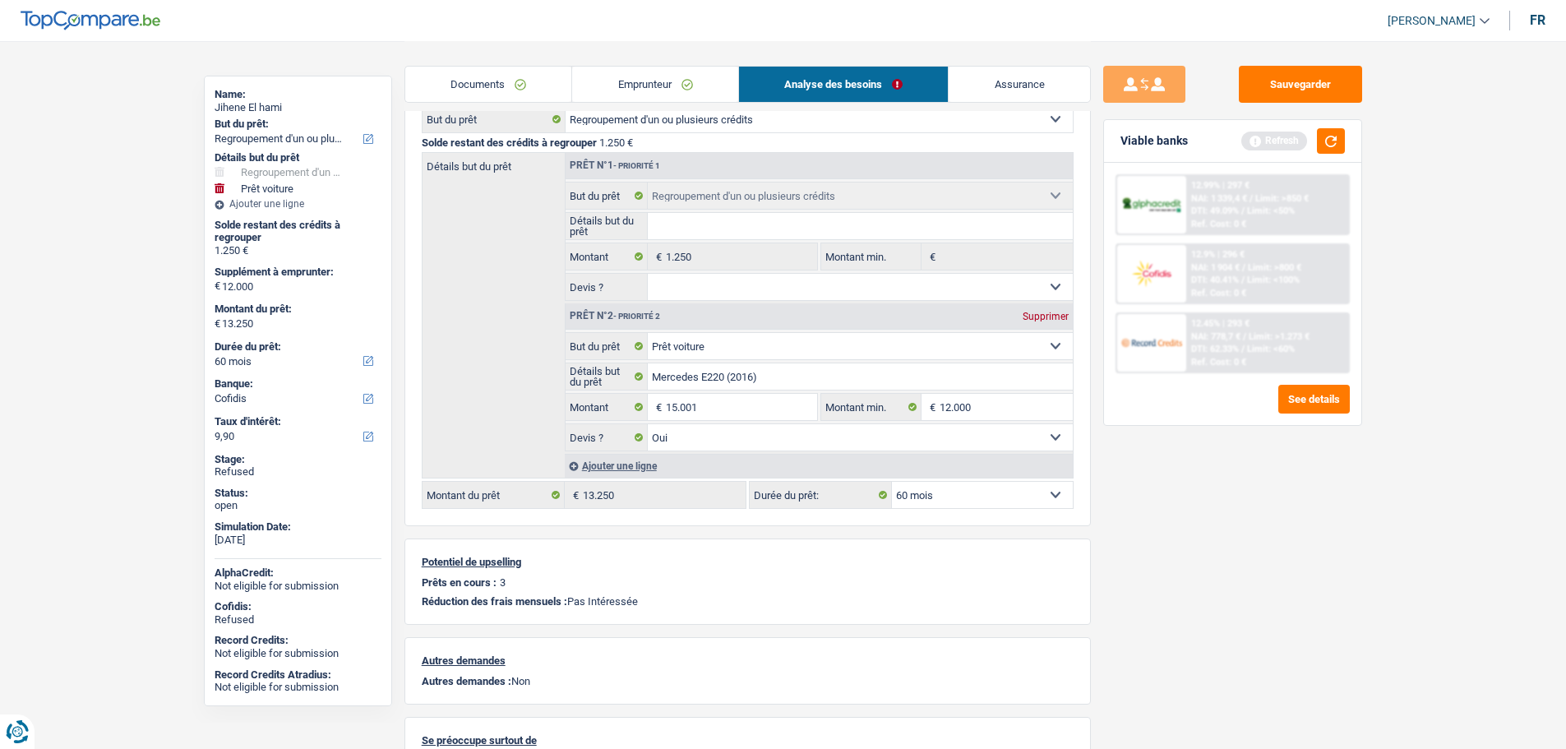
type input "16.251"
click at [1146, 522] on div "Sauvegarder Viable banks Refresh 12.99% | 297 € NAI: 1 339,4 € / Limit: >850 € …" at bounding box center [1233, 394] width 284 height 657
select select "84"
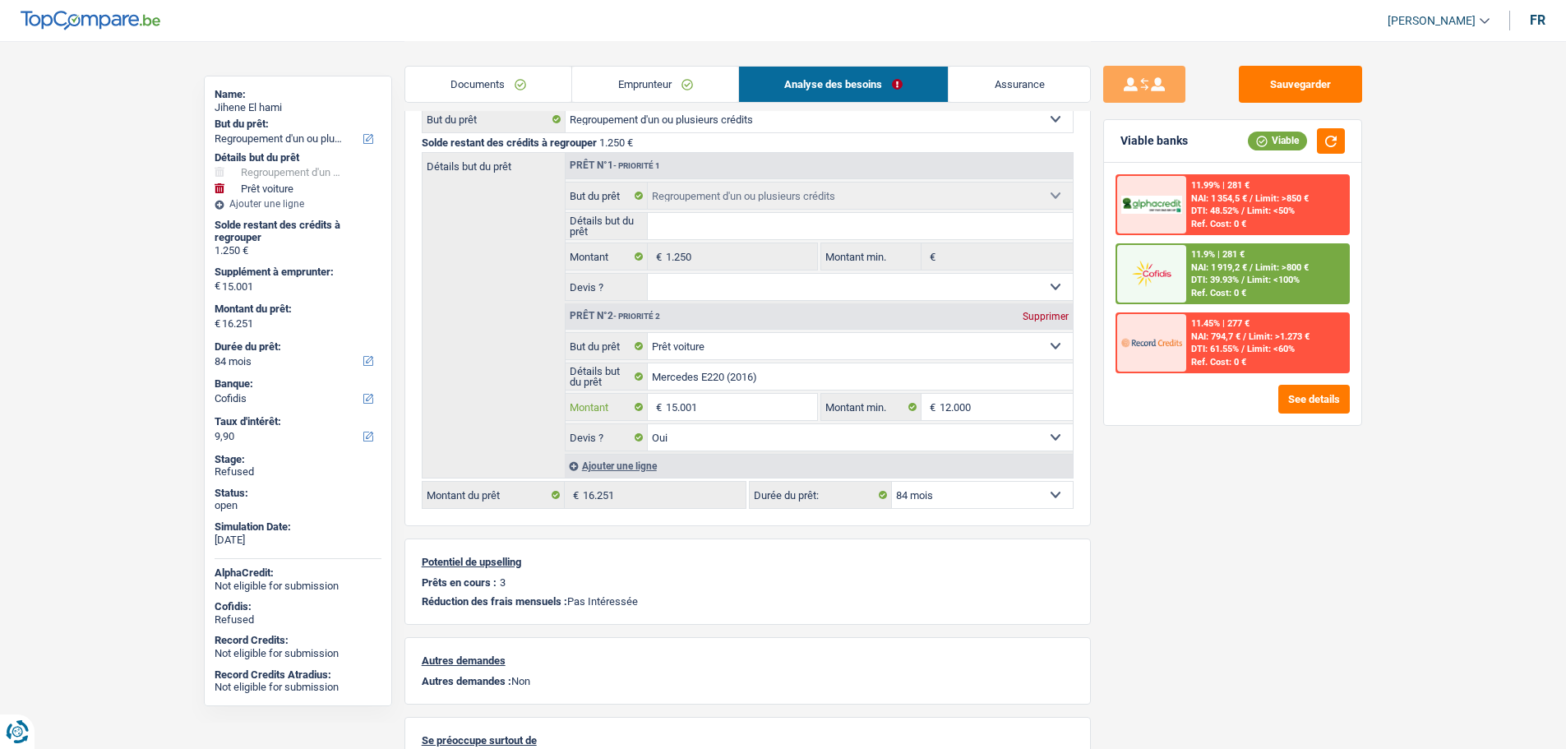
click at [738, 404] on input "15.001" at bounding box center [741, 407] width 150 height 26
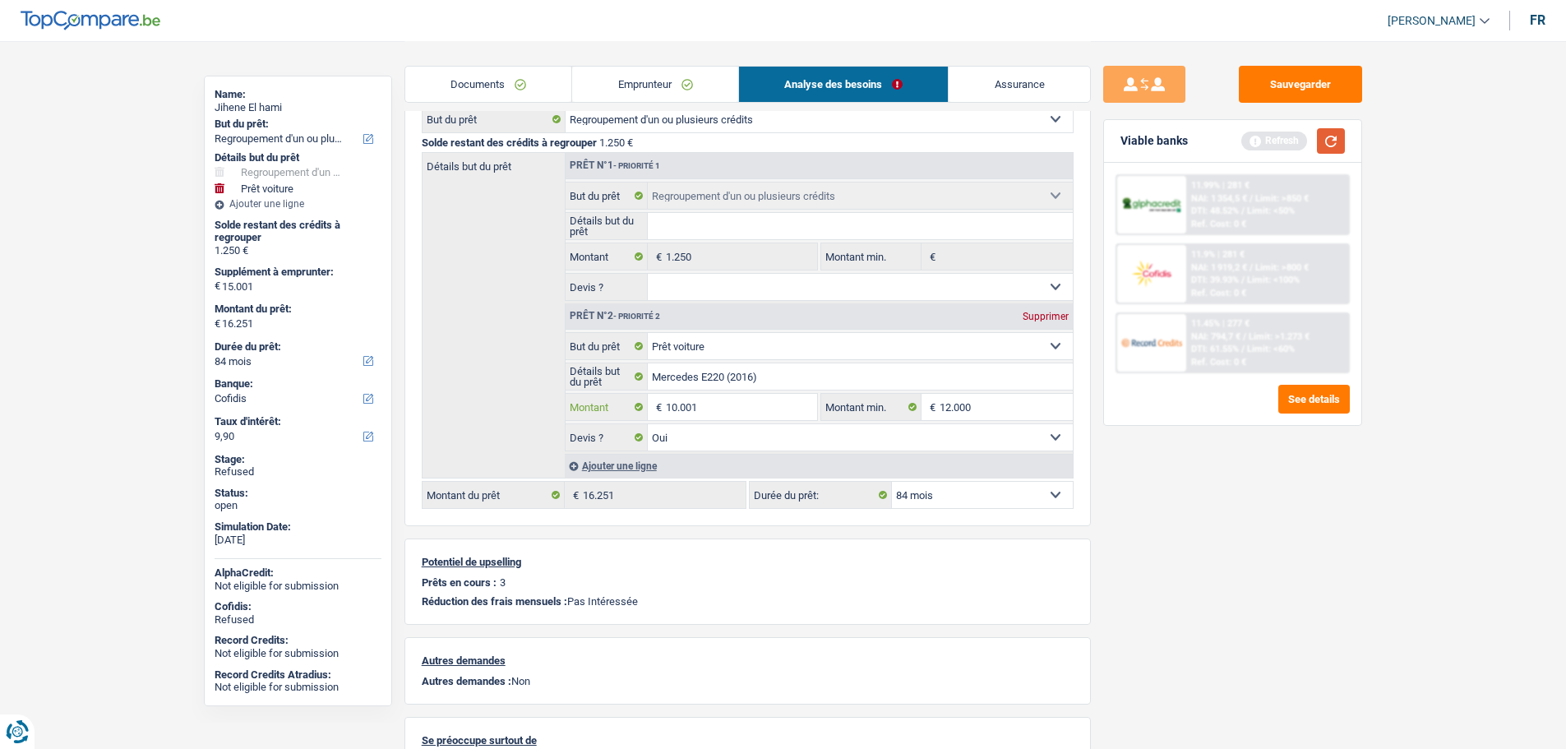
type input "10.001"
type input "11.251"
select select "60"
type input "11.251"
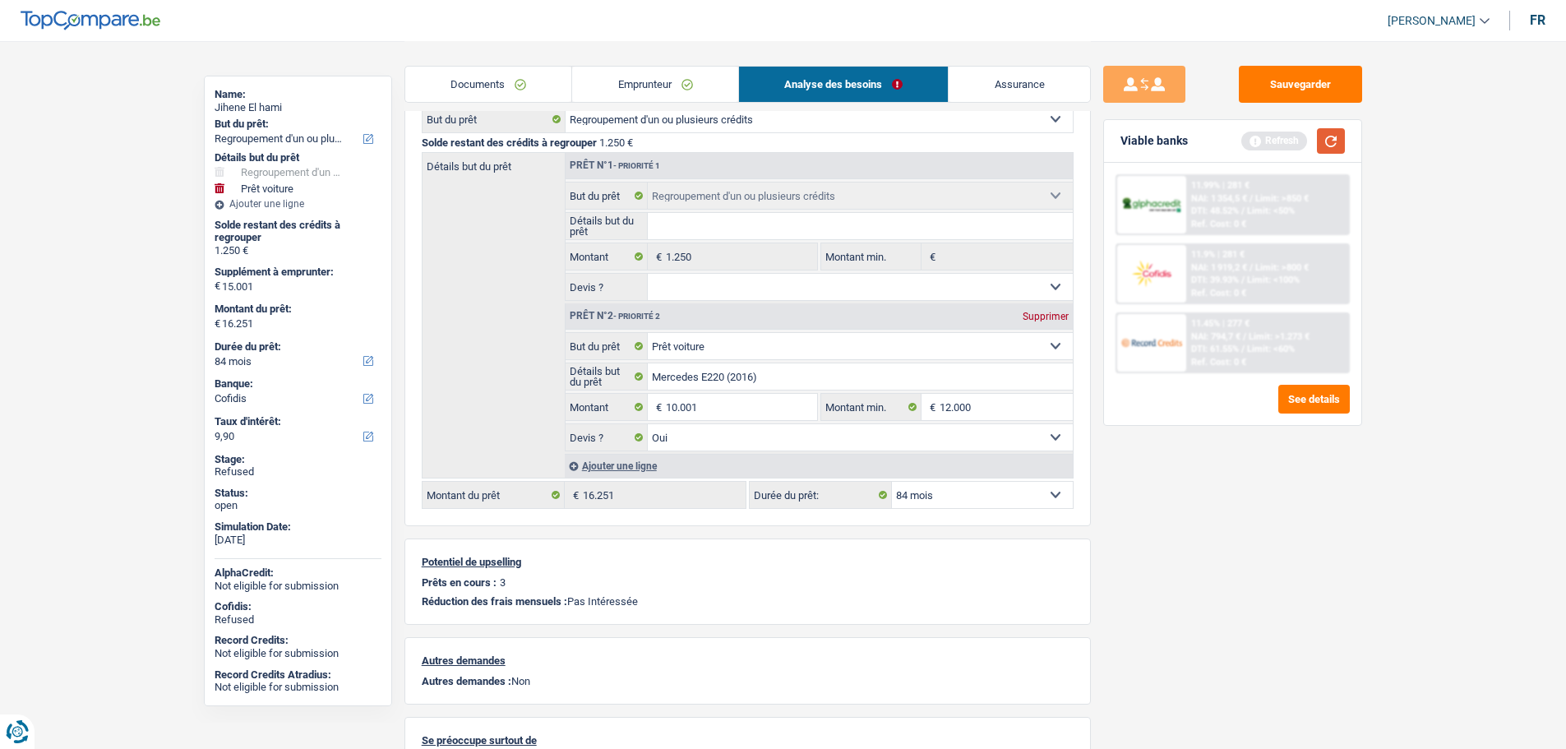
select select "60"
type input "11.251"
select select "60"
click at [1339, 140] on button "button" at bounding box center [1331, 140] width 28 height 25
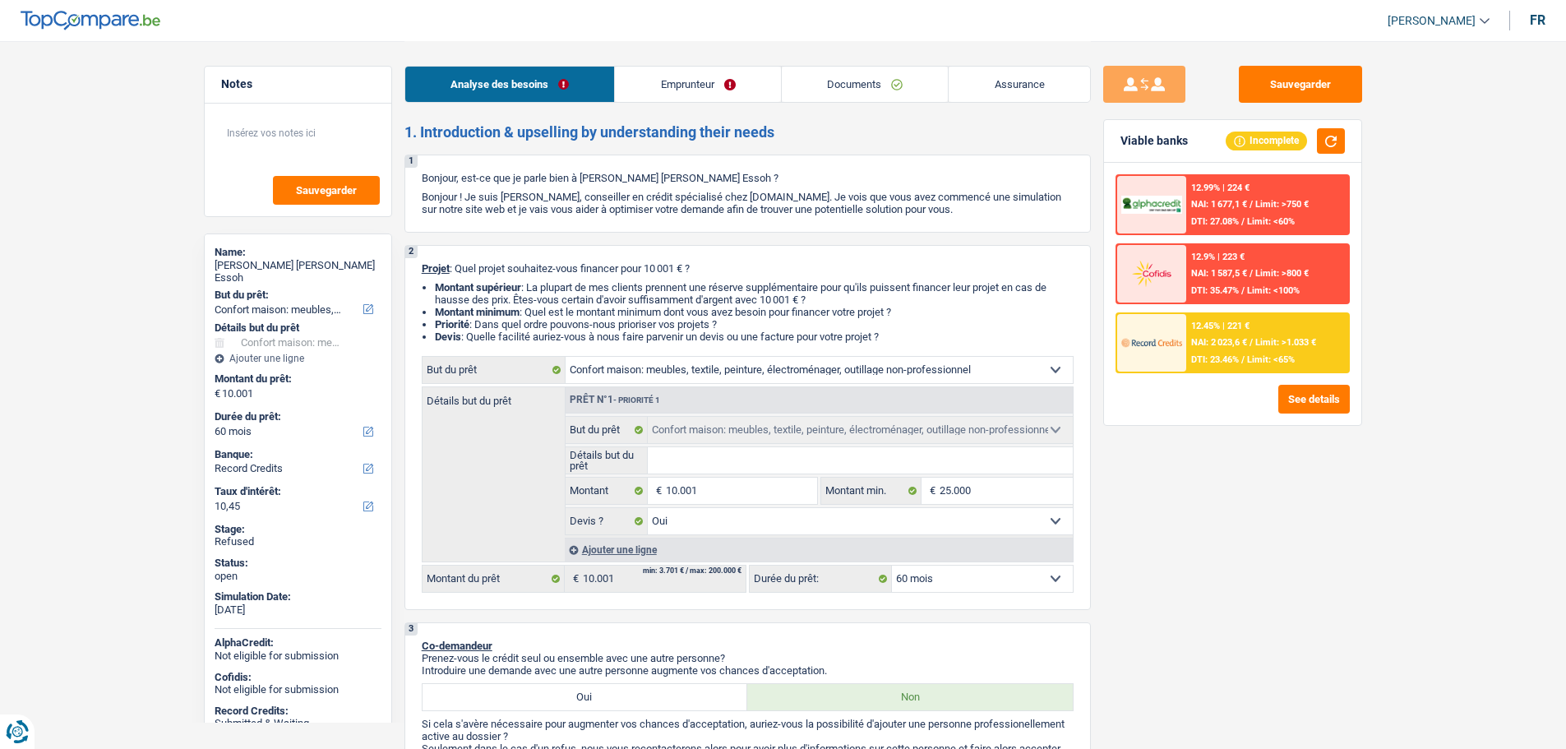
select select "household"
select select "60"
select select "record credits"
select select "household"
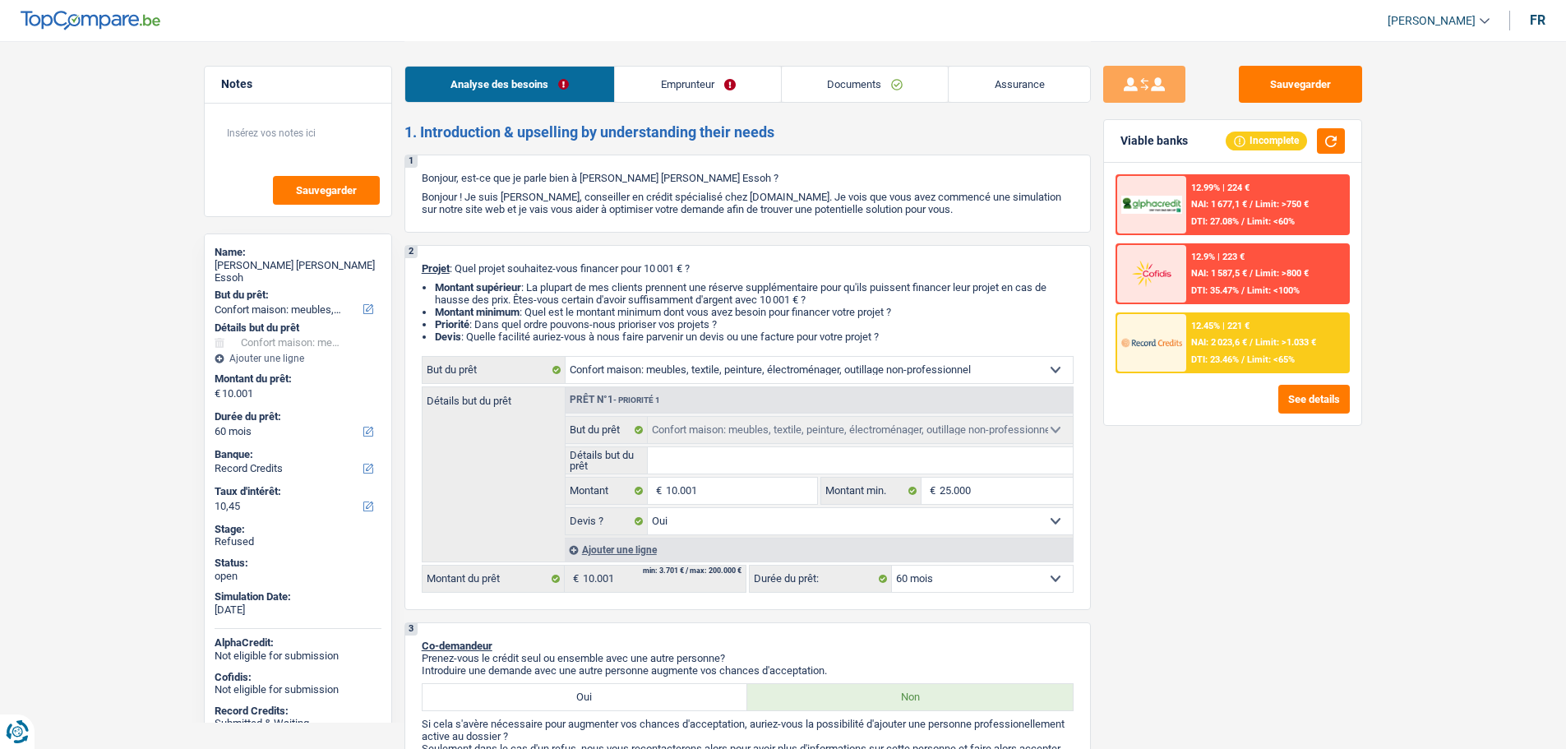
select select "household"
select select "yes"
select select "60"
select select "privateEmployee"
select select "netSalary"
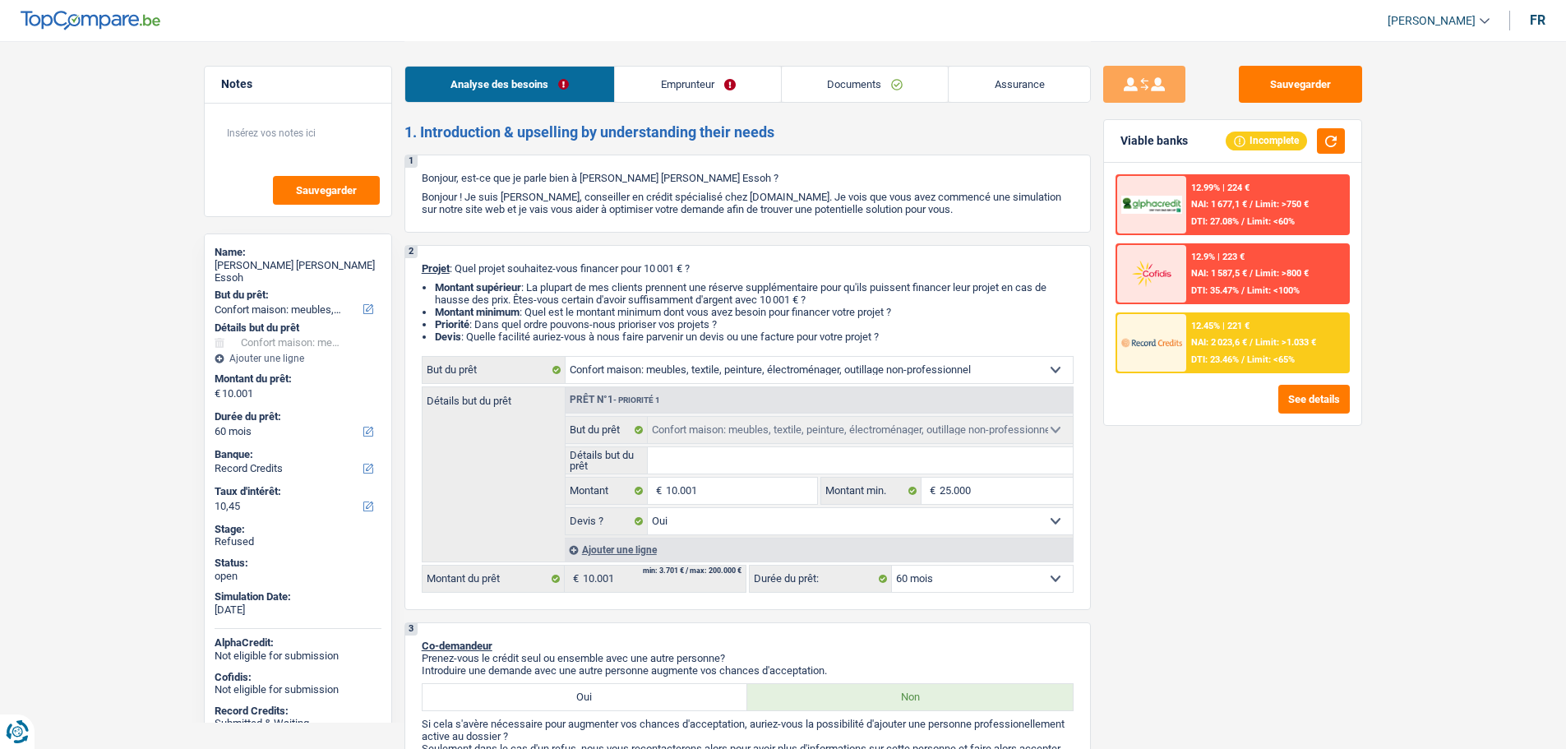
select select "mealVouchers"
select select "liveWithParents"
select select "carLoan"
select select "60"
select select "household"
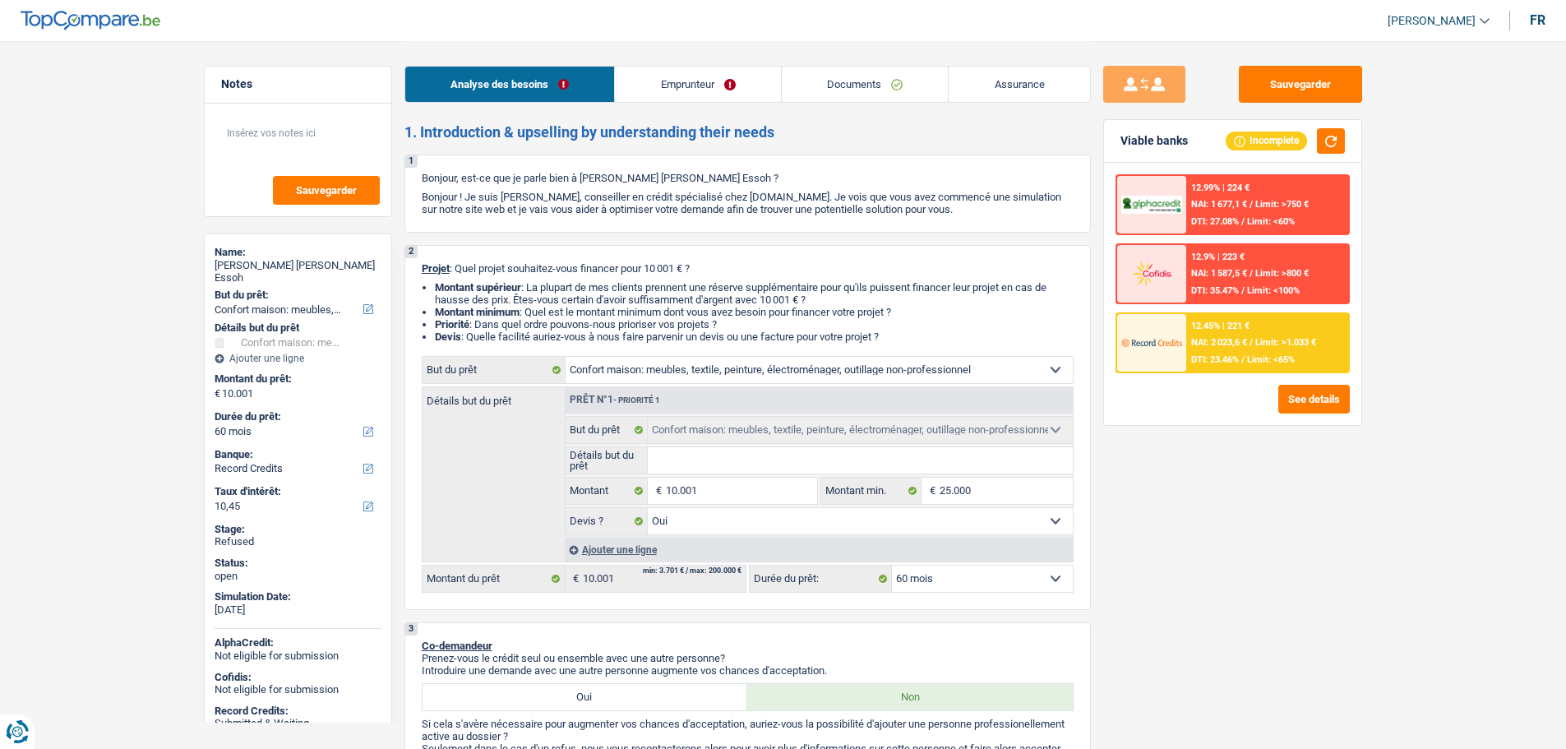
select select "household"
select select "yes"
select select "60"
click at [316, 259] on div "[PERSON_NAME] [PERSON_NAME] Essoh" at bounding box center [298, 271] width 167 height 25
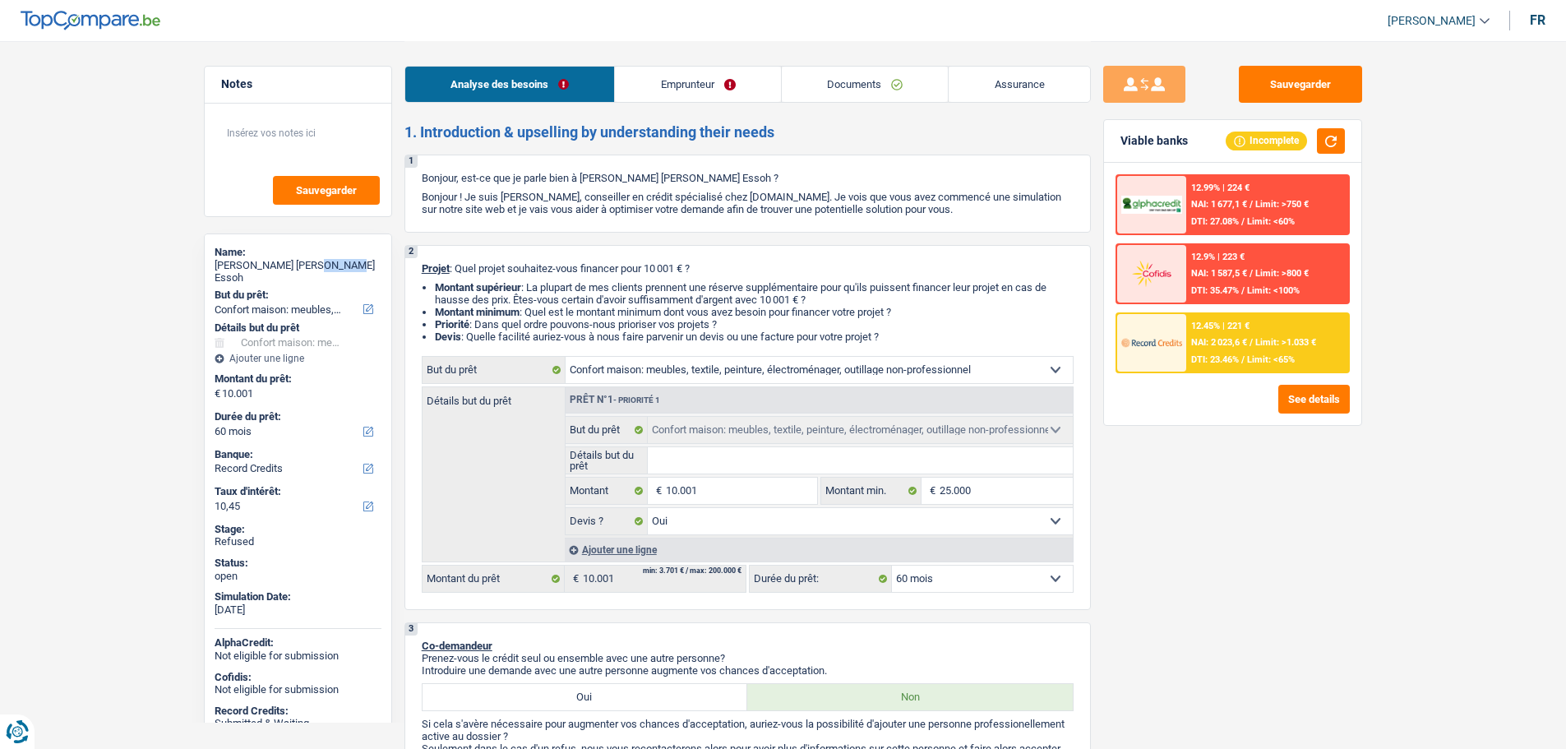
copy div "Mossi"
drag, startPoint x: 728, startPoint y: 80, endPoint x: 806, endPoint y: 76, distance: 77.3
click at [728, 80] on link "Emprunteur" at bounding box center [698, 84] width 166 height 35
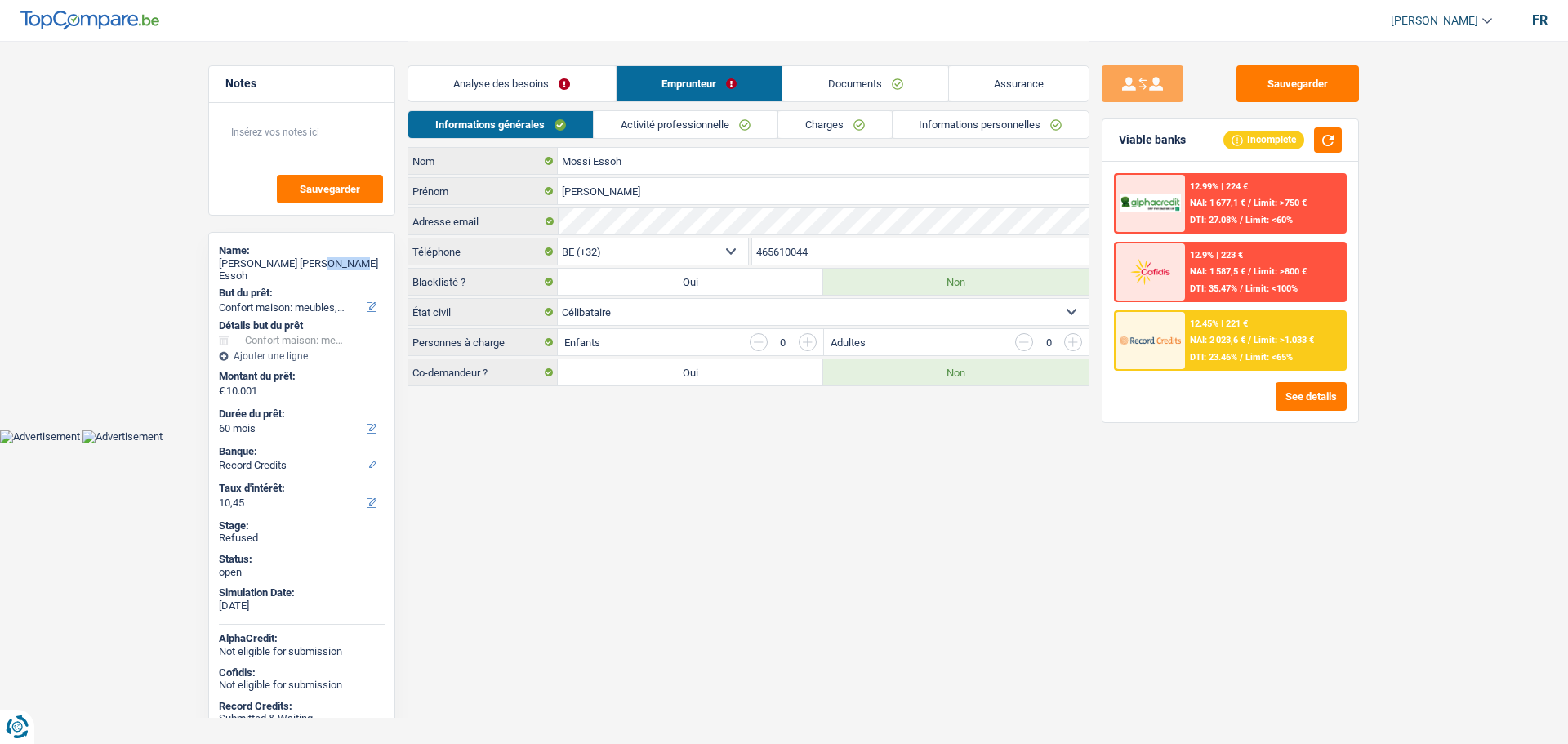
click at [1420, 21] on span "[PERSON_NAME]" at bounding box center [1435, 21] width 87 height 14
